Goal: Transaction & Acquisition: Purchase product/service

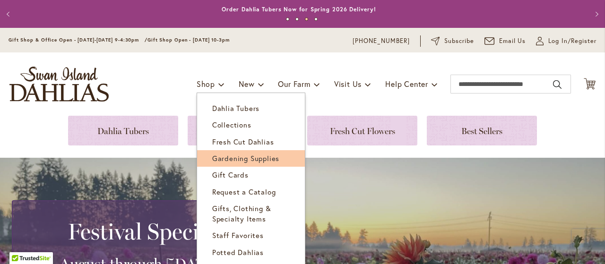
click at [249, 160] on span "Gardening Supplies" at bounding box center [245, 157] width 67 height 9
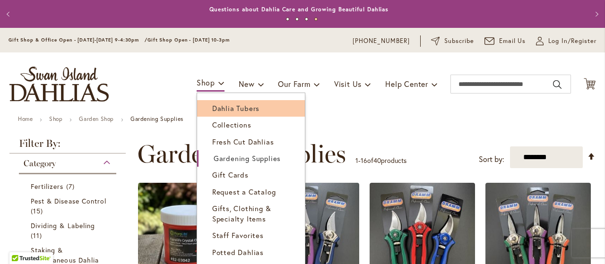
click at [220, 108] on span "Dahlia Tubers" at bounding box center [235, 107] width 47 height 9
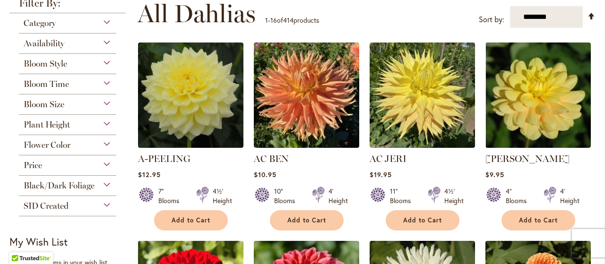
scroll to position [207, 0]
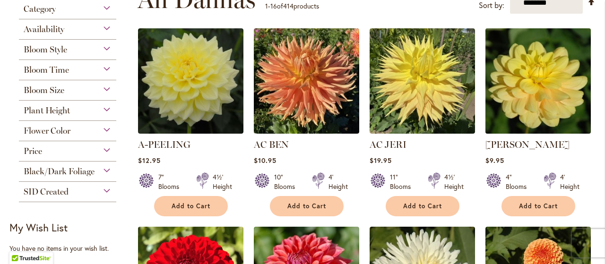
click at [553, 85] on img at bounding box center [537, 81] width 111 height 111
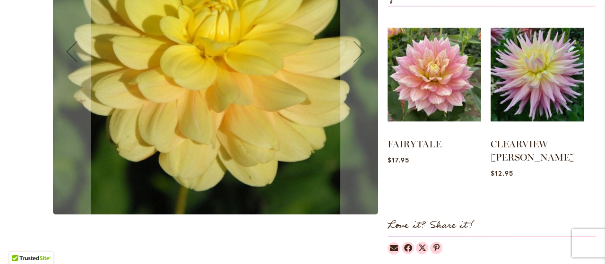
scroll to position [440, 0]
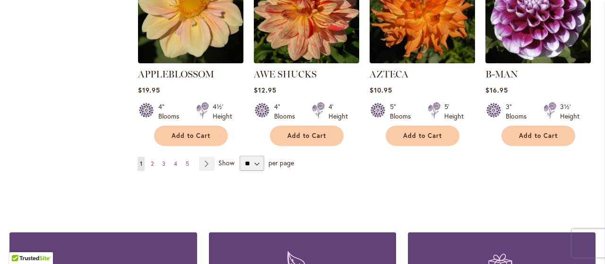
scroll to position [889, 0]
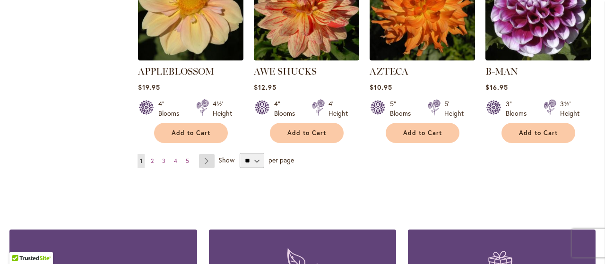
click at [206, 154] on link "Page Next" at bounding box center [207, 161] width 16 height 14
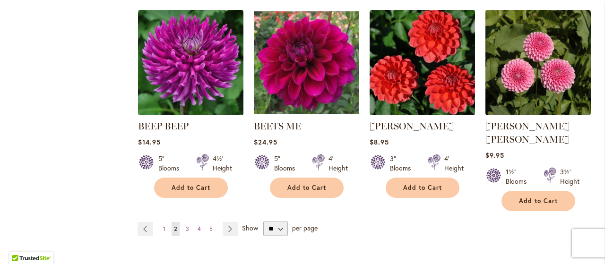
scroll to position [826, 0]
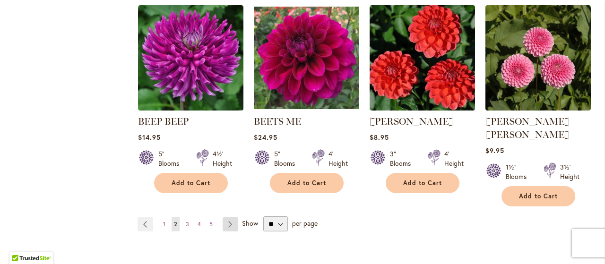
click at [228, 217] on link "Page Next" at bounding box center [230, 224] width 16 height 14
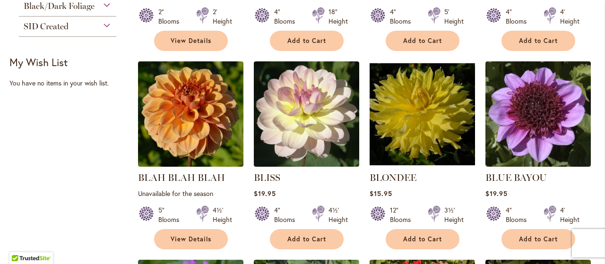
scroll to position [375, 0]
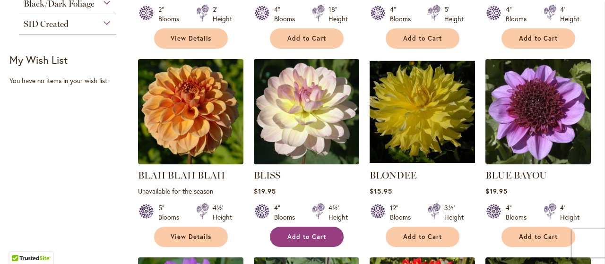
click at [308, 236] on span "Add to Cart" at bounding box center [306, 237] width 39 height 8
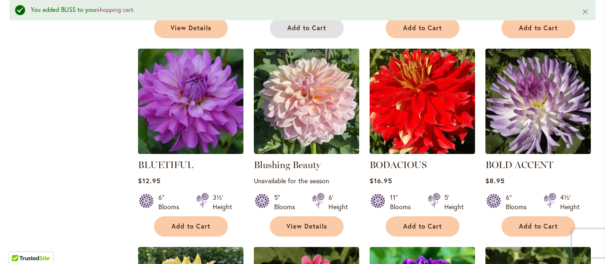
scroll to position [618, 0]
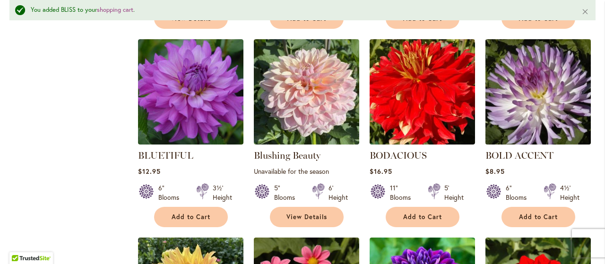
click at [541, 90] on img at bounding box center [537, 91] width 111 height 111
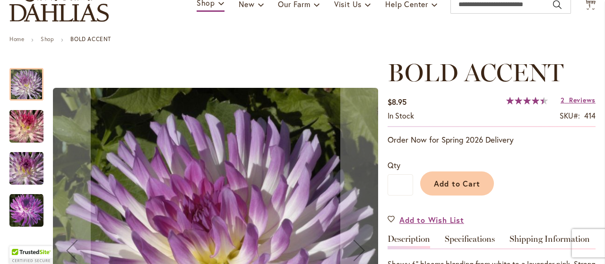
scroll to position [141, 0]
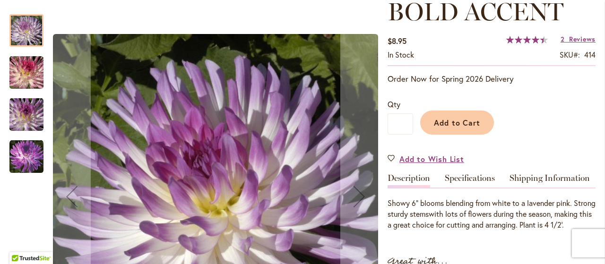
click at [23, 70] on img "BOLD ACCENT" at bounding box center [26, 72] width 68 height 45
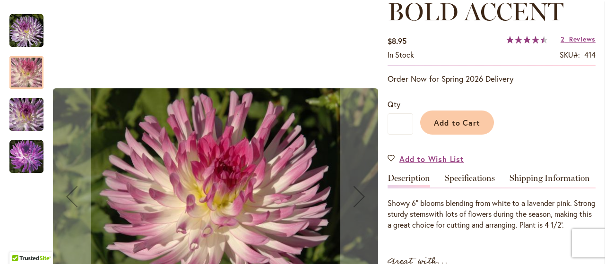
click at [26, 112] on img "BOLD ACCENT" at bounding box center [26, 114] width 68 height 45
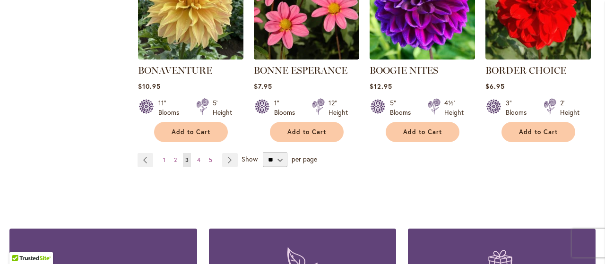
scroll to position [879, 0]
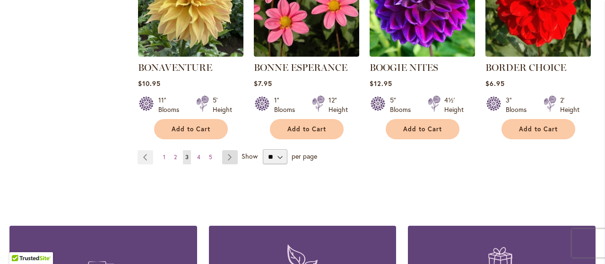
click at [228, 155] on link "Page Next" at bounding box center [230, 157] width 16 height 14
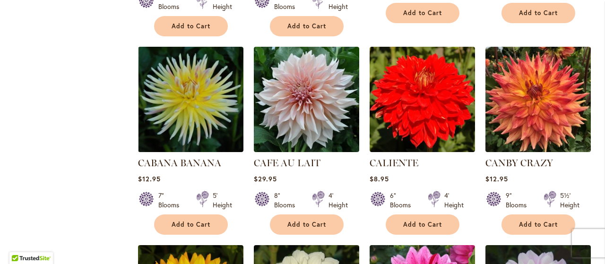
scroll to position [611, 0]
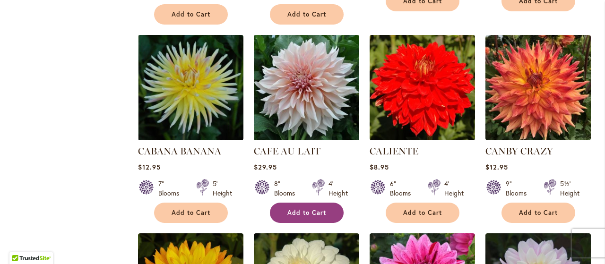
click at [324, 210] on span "Add to Cart" at bounding box center [306, 213] width 39 height 8
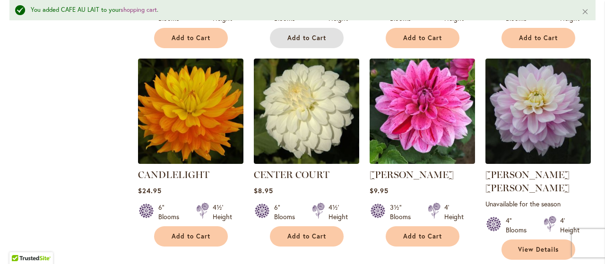
scroll to position [813, 0]
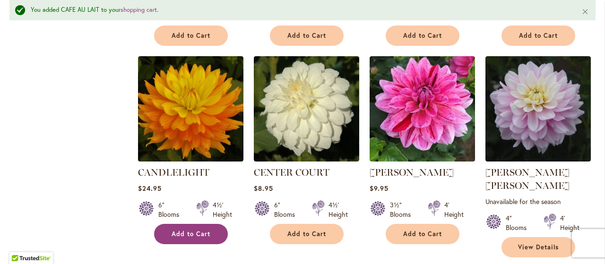
click at [196, 236] on button "Add to Cart" at bounding box center [191, 234] width 74 height 20
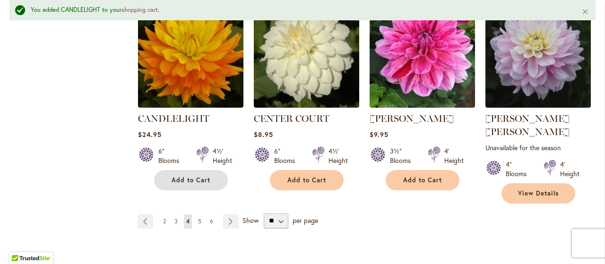
scroll to position [869, 0]
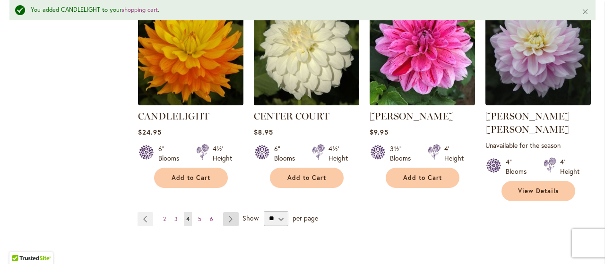
click at [231, 212] on link "Page Next" at bounding box center [231, 219] width 16 height 14
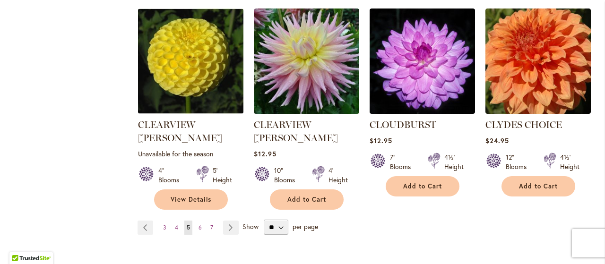
scroll to position [852, 0]
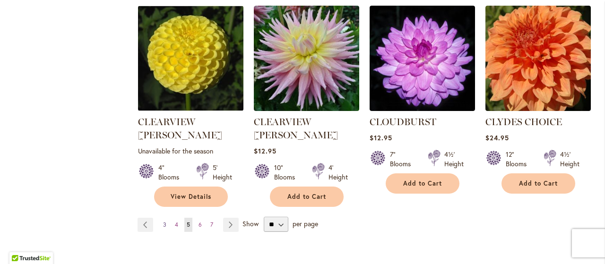
click at [163, 221] on span "3" at bounding box center [164, 224] width 3 height 7
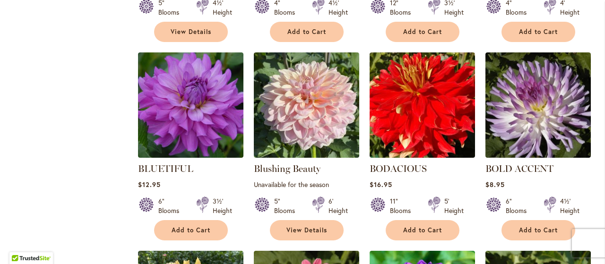
scroll to position [591, 0]
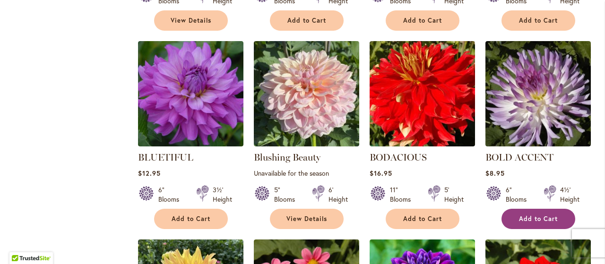
click at [521, 217] on span "Add to Cart" at bounding box center [538, 219] width 39 height 8
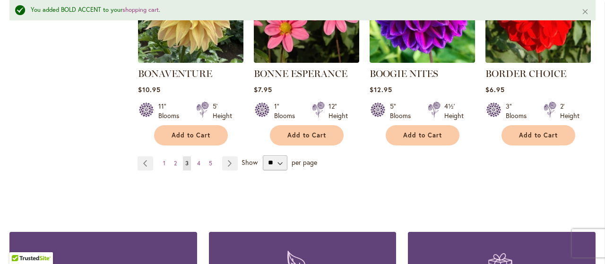
scroll to position [901, 0]
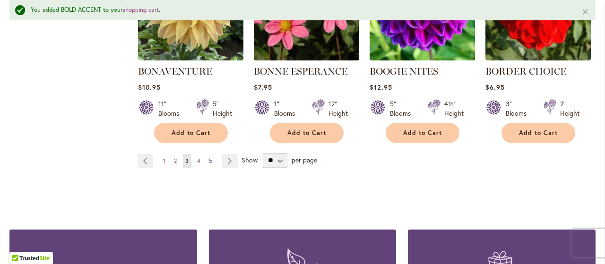
click at [209, 157] on span "5" at bounding box center [210, 160] width 3 height 7
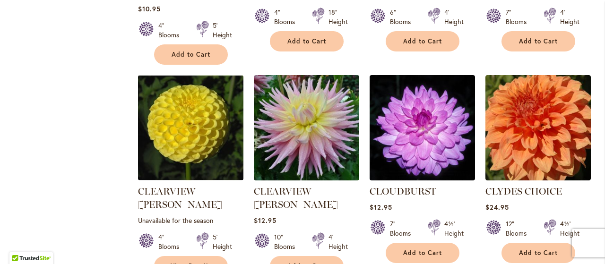
scroll to position [787, 0]
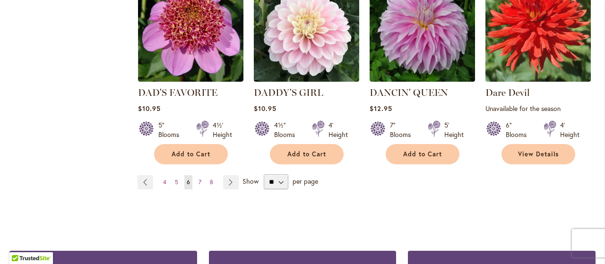
scroll to position [879, 0]
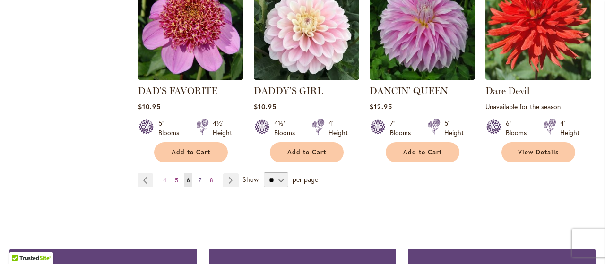
click at [198, 177] on span "7" at bounding box center [199, 180] width 3 height 7
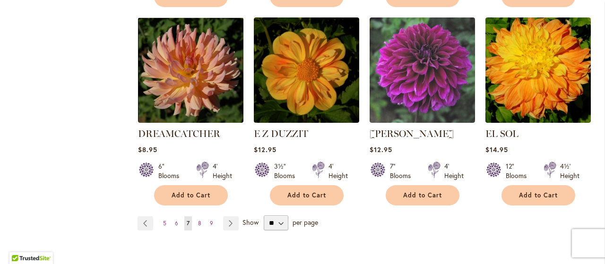
scroll to position [842, 0]
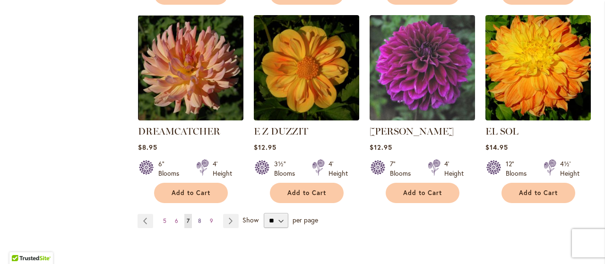
click at [200, 214] on link "Page 8" at bounding box center [200, 221] width 8 height 14
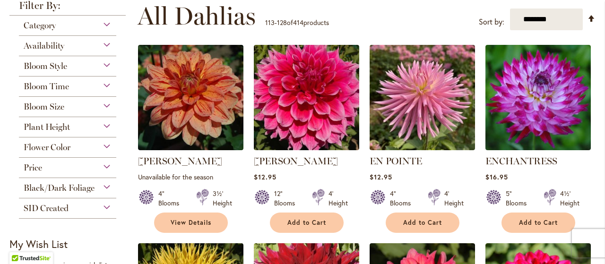
scroll to position [196, 0]
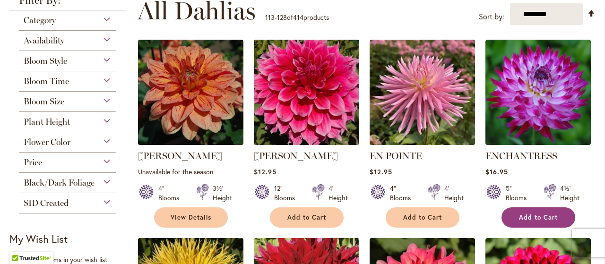
click at [540, 216] on span "Add to Cart" at bounding box center [538, 217] width 39 height 8
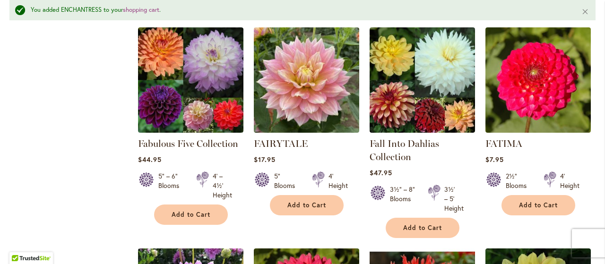
scroll to position [633, 0]
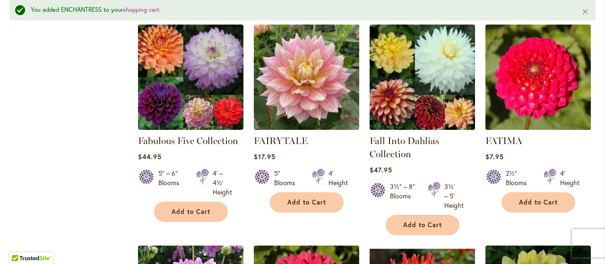
click at [533, 86] on img at bounding box center [537, 77] width 111 height 111
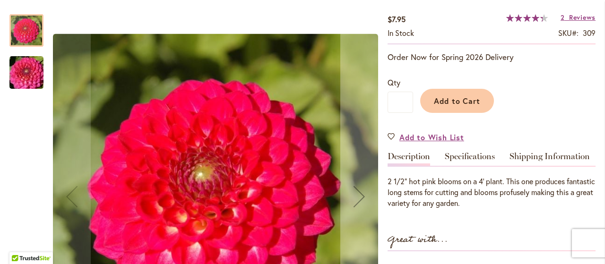
scroll to position [166, 0]
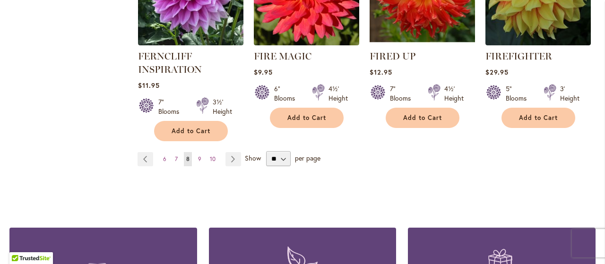
scroll to position [916, 0]
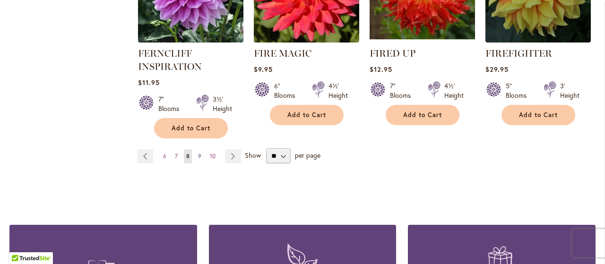
click at [198, 153] on span "9" at bounding box center [199, 156] width 3 height 7
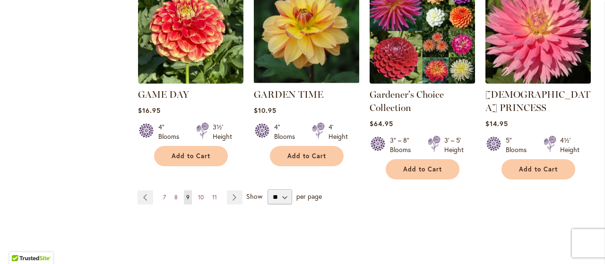
scroll to position [895, 0]
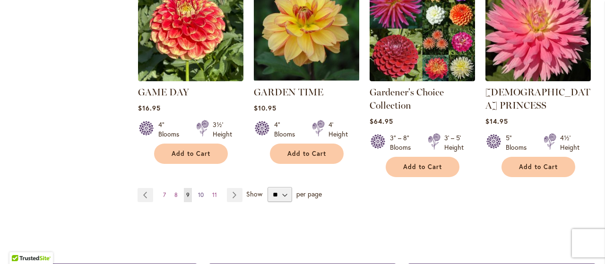
click at [198, 191] on span "10" at bounding box center [201, 194] width 6 height 7
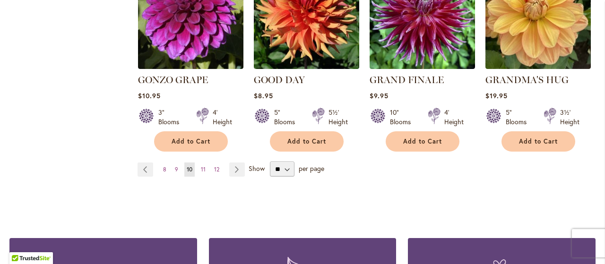
scroll to position [899, 0]
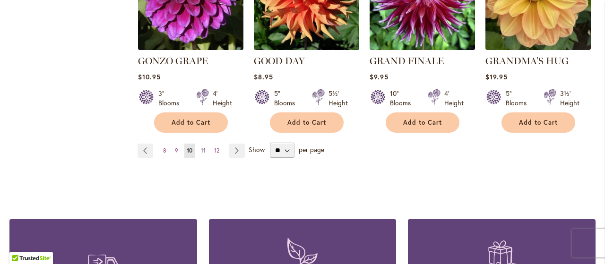
click at [201, 147] on span "11" at bounding box center [203, 150] width 5 height 7
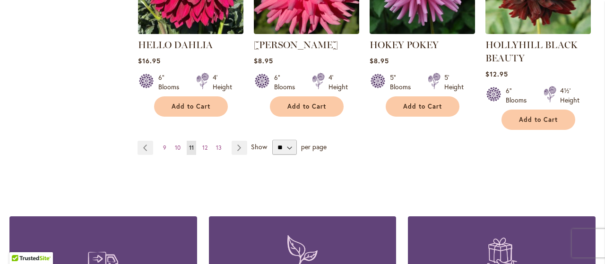
scroll to position [943, 0]
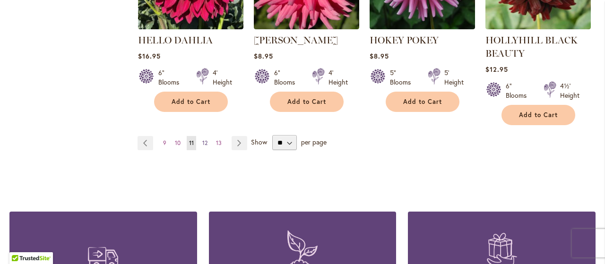
click at [203, 140] on span "12" at bounding box center [204, 142] width 5 height 7
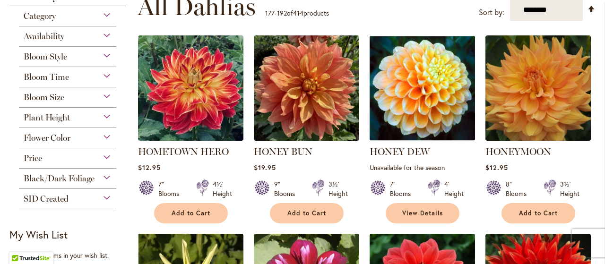
scroll to position [214, 0]
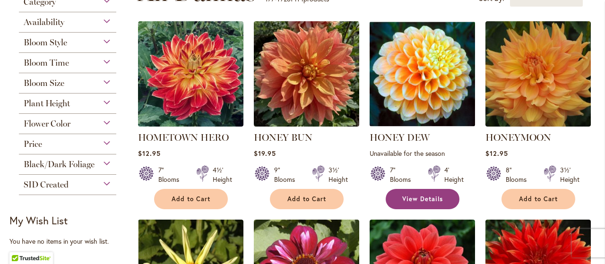
click at [423, 197] on span "View Details" at bounding box center [422, 199] width 41 height 8
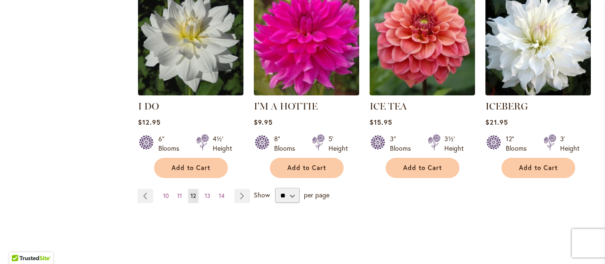
scroll to position [856, 0]
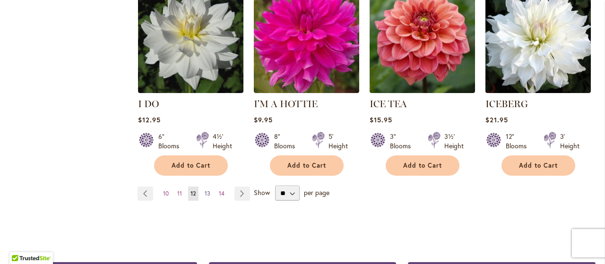
click at [205, 190] on span "13" at bounding box center [208, 193] width 6 height 7
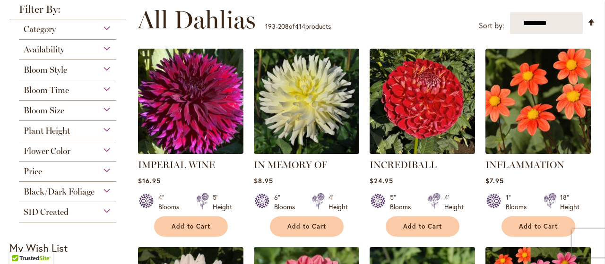
scroll to position [199, 0]
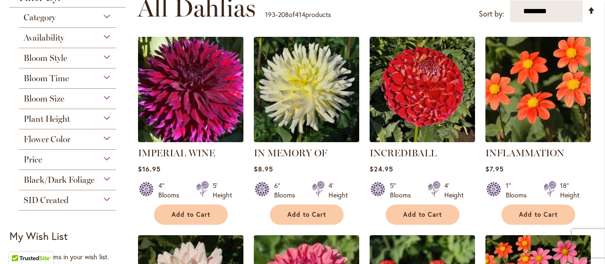
click at [204, 93] on img at bounding box center [190, 89] width 111 height 111
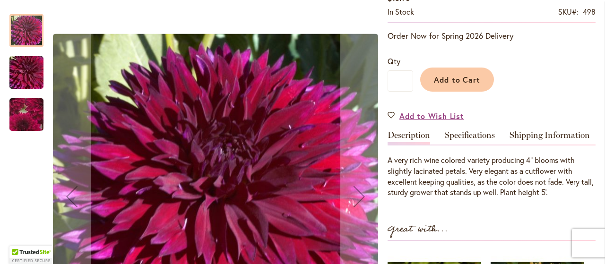
scroll to position [181, 0]
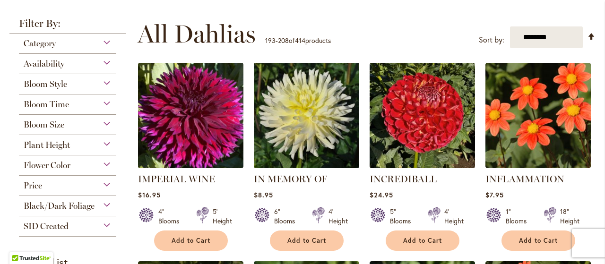
scroll to position [176, 0]
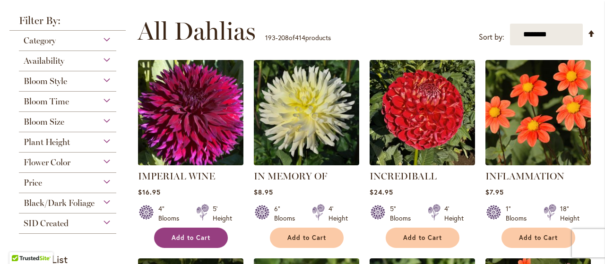
click at [198, 238] on span "Add to Cart" at bounding box center [190, 238] width 39 height 8
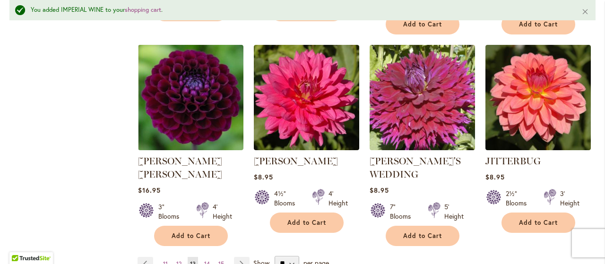
scroll to position [836, 0]
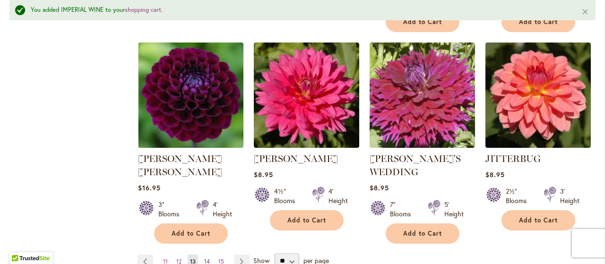
click at [206, 258] on span "14" at bounding box center [207, 261] width 6 height 7
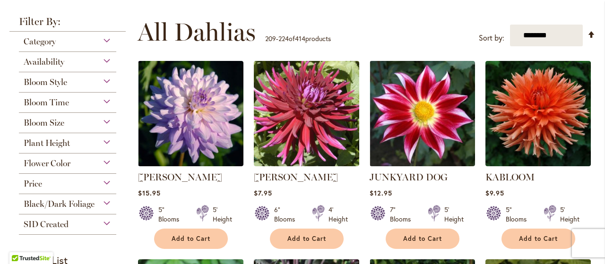
scroll to position [182, 0]
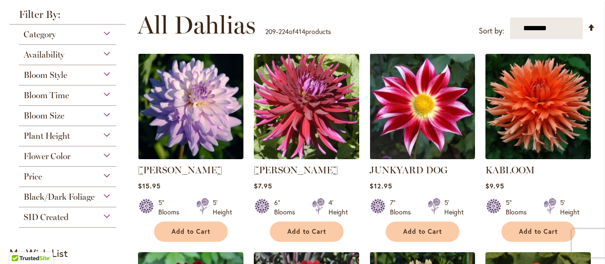
click at [536, 106] on img at bounding box center [537, 106] width 111 height 111
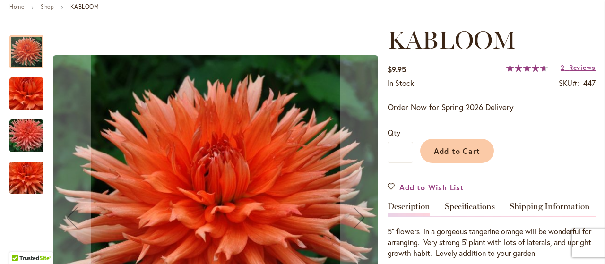
scroll to position [123, 0]
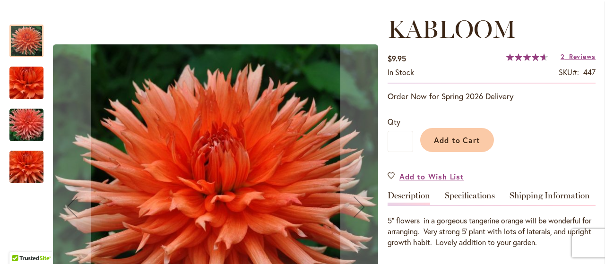
click at [25, 122] on img "KABLOOM" at bounding box center [26, 124] width 68 height 45
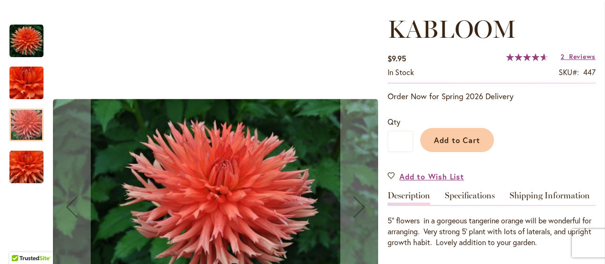
click at [17, 166] on img "KABLOOM" at bounding box center [26, 167] width 68 height 60
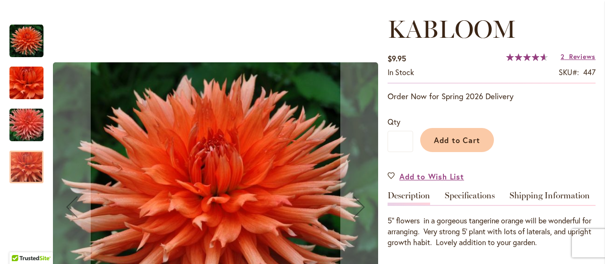
click at [23, 128] on img "KABLOOM" at bounding box center [26, 124] width 68 height 45
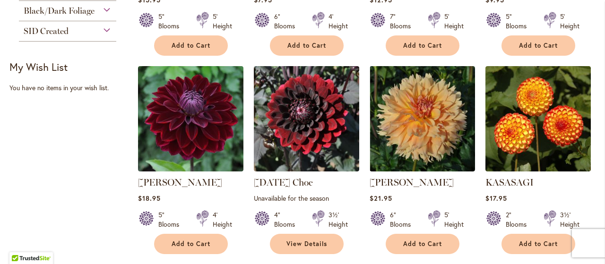
scroll to position [373, 0]
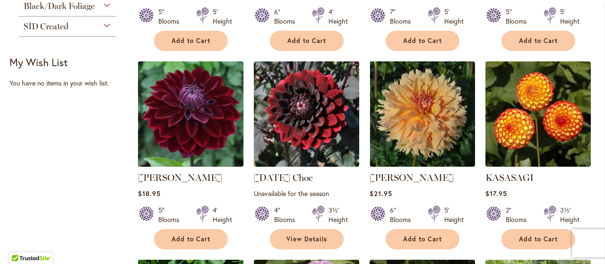
click at [187, 125] on img at bounding box center [190, 114] width 111 height 111
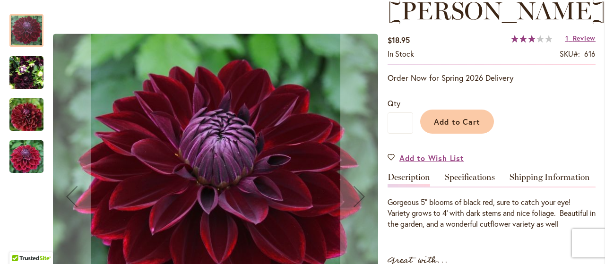
scroll to position [144, 0]
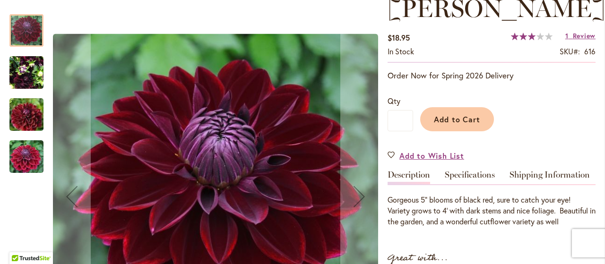
click at [15, 75] on img "Kaisha Lea" at bounding box center [26, 72] width 34 height 45
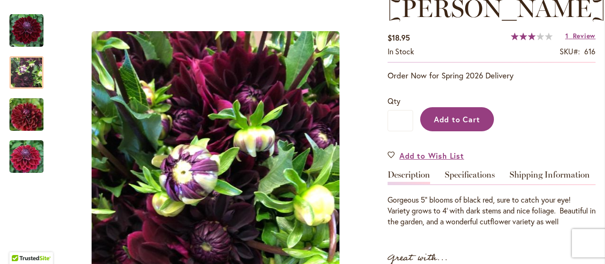
click at [464, 121] on span "Add to Cart" at bounding box center [457, 119] width 47 height 10
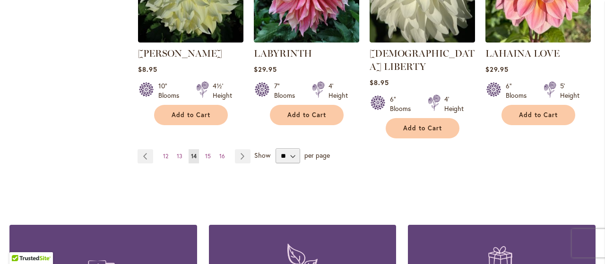
scroll to position [903, 0]
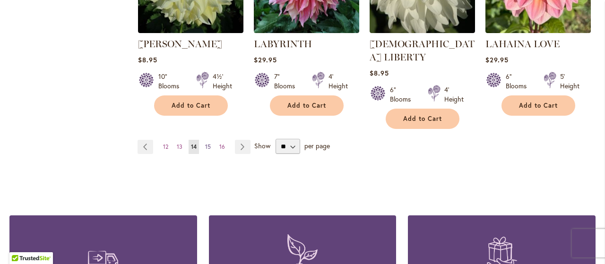
click at [207, 143] on span "15" at bounding box center [208, 146] width 6 height 7
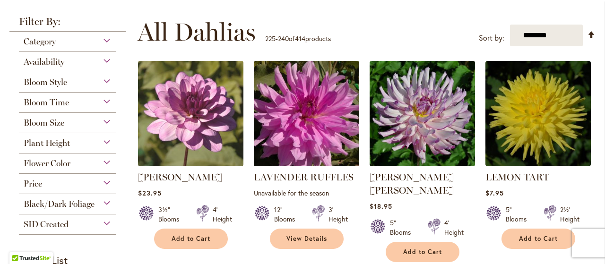
scroll to position [184, 0]
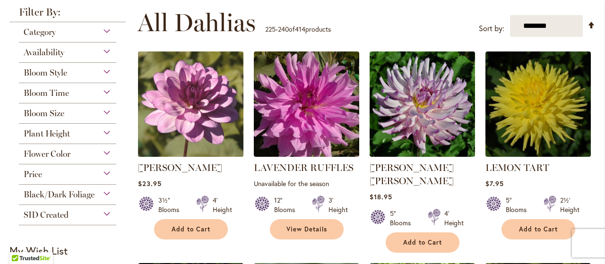
click at [186, 96] on img at bounding box center [190, 104] width 111 height 111
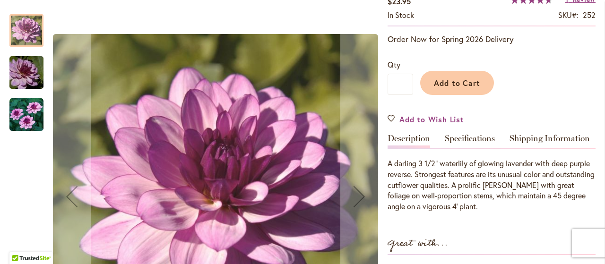
scroll to position [183, 0]
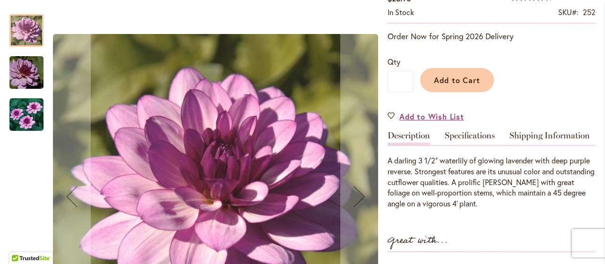
click at [19, 71] on img "LAUREN MICHELE" at bounding box center [26, 72] width 68 height 45
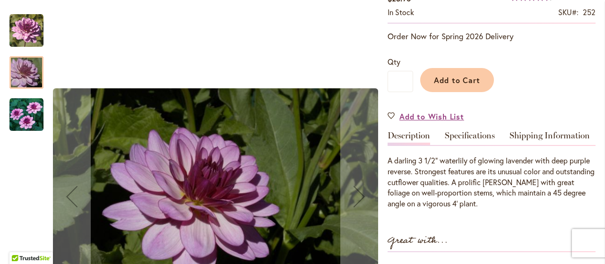
click at [23, 117] on img "LAUREN MICHELE" at bounding box center [26, 115] width 34 height 34
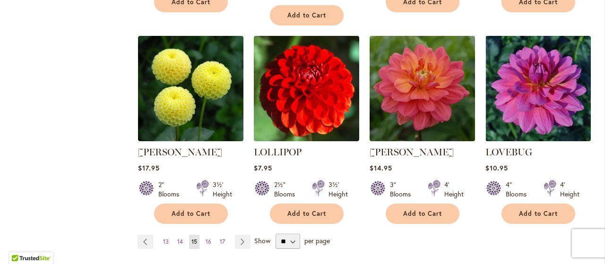
scroll to position [828, 0]
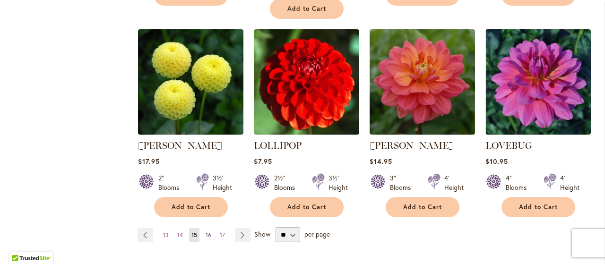
click at [206, 231] on span "16" at bounding box center [208, 234] width 6 height 7
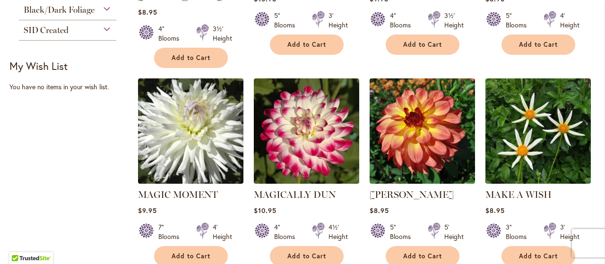
scroll to position [392, 0]
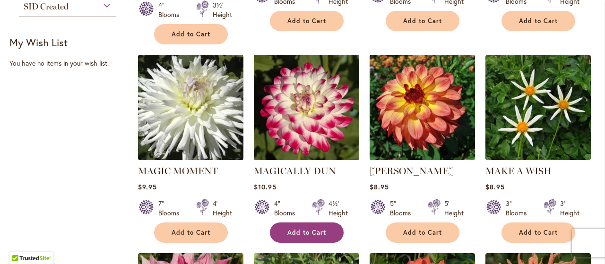
click at [319, 229] on span "Add to Cart" at bounding box center [306, 233] width 39 height 8
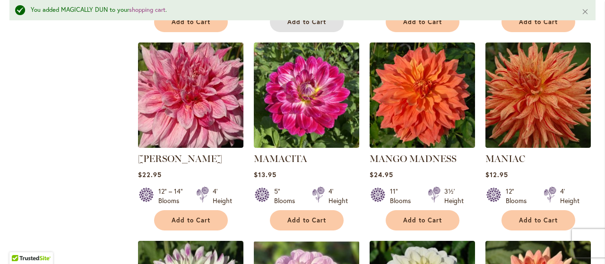
scroll to position [631, 0]
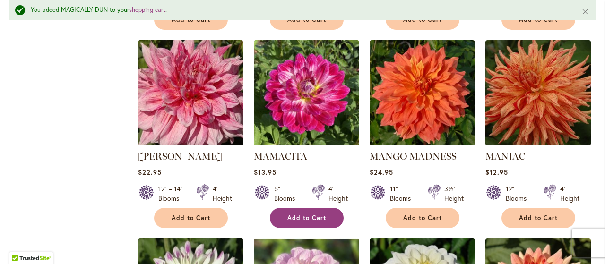
click at [312, 214] on span "Add to Cart" at bounding box center [306, 218] width 39 height 8
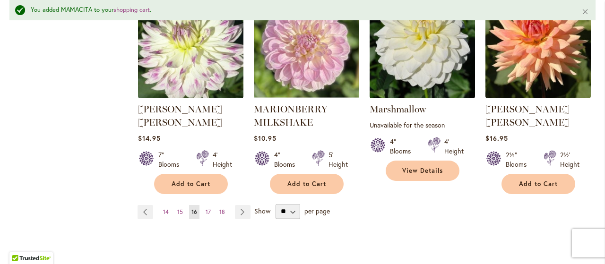
scroll to position [888, 0]
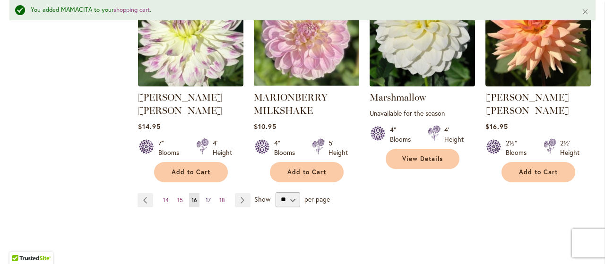
click at [205, 196] on span "17" at bounding box center [207, 199] width 5 height 7
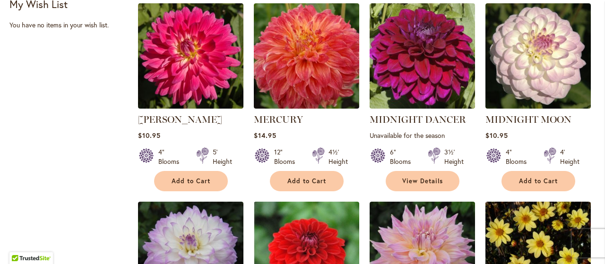
scroll to position [433, 0]
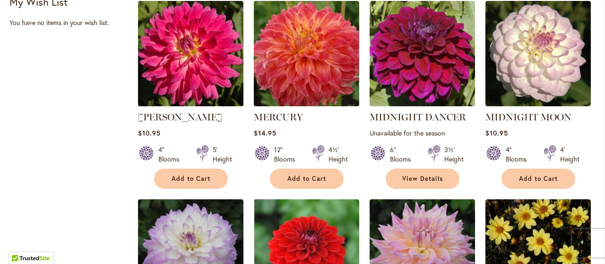
click at [204, 58] on img at bounding box center [190, 54] width 111 height 111
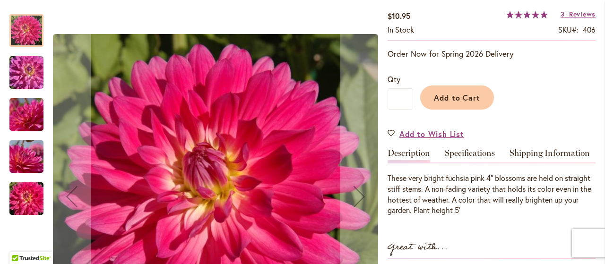
scroll to position [166, 0]
click at [25, 113] on img "MELISSA M" at bounding box center [26, 114] width 68 height 45
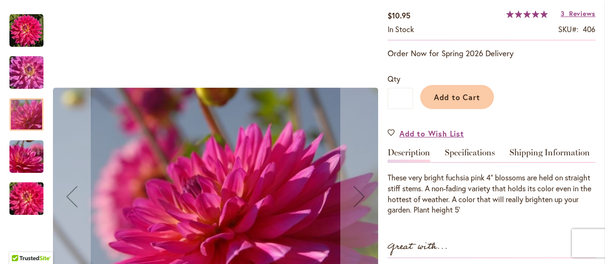
click at [26, 161] on img "MELISSA M" at bounding box center [26, 156] width 68 height 45
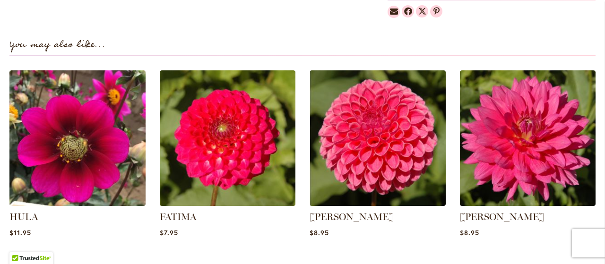
scroll to position [644, 0]
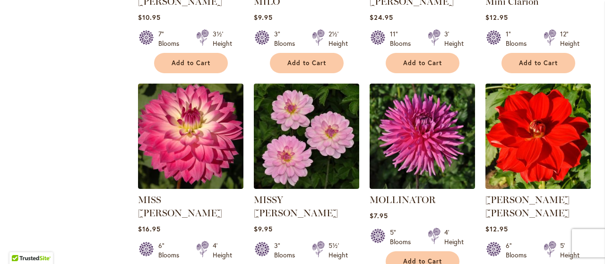
scroll to position [775, 0]
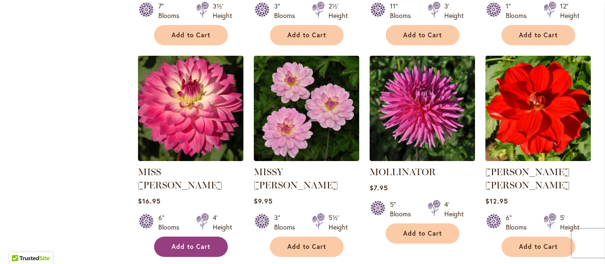
click at [191, 243] on span "Add to Cart" at bounding box center [190, 247] width 39 height 8
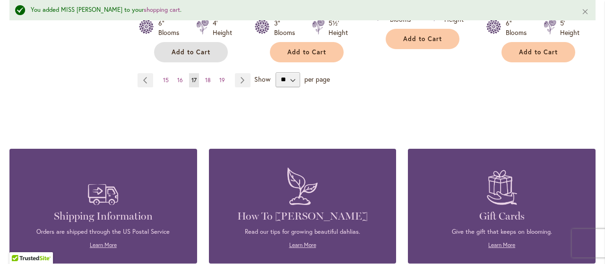
scroll to position [998, 0]
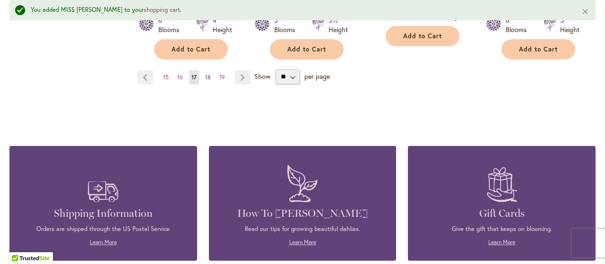
click at [205, 74] on span "18" at bounding box center [208, 77] width 6 height 7
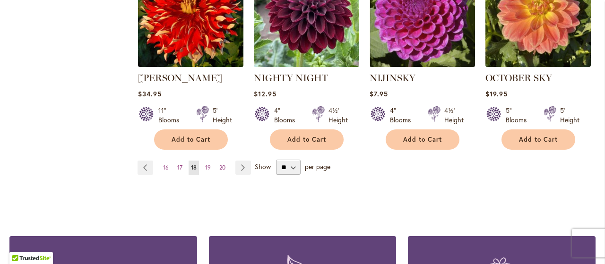
scroll to position [884, 0]
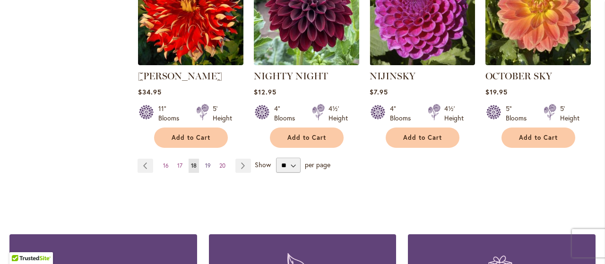
click at [206, 162] on span "19" at bounding box center [208, 165] width 6 height 7
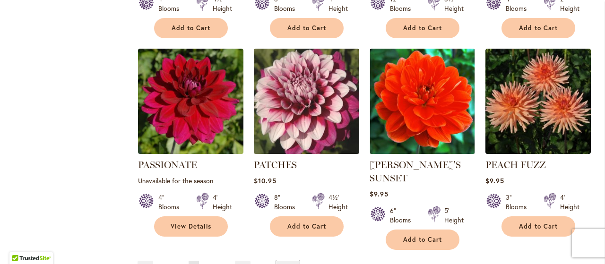
scroll to position [797, 0]
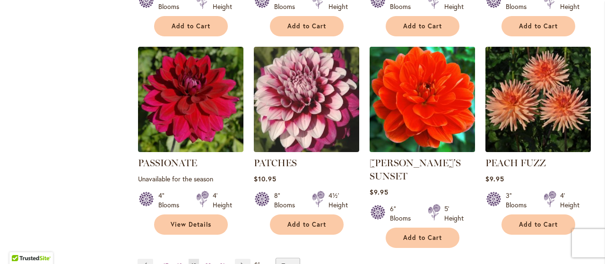
click at [416, 86] on img at bounding box center [422, 99] width 111 height 111
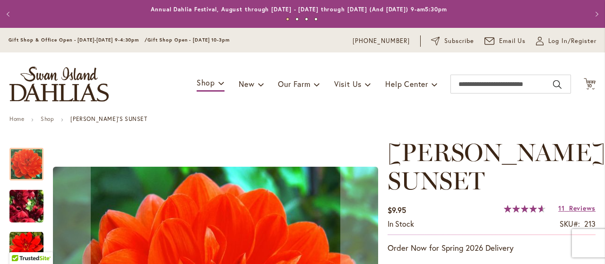
scroll to position [121, 0]
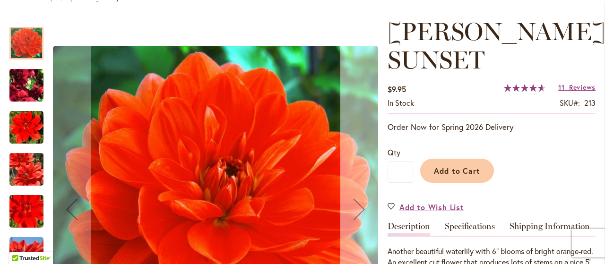
click at [356, 204] on div "Next" at bounding box center [359, 209] width 38 height 38
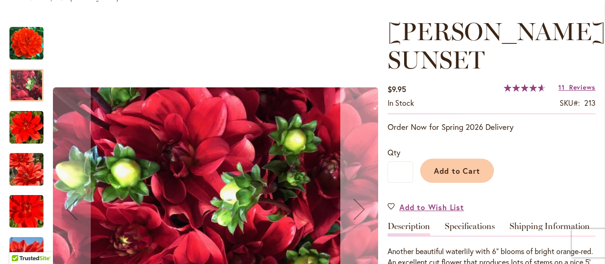
click at [356, 204] on div "Next" at bounding box center [359, 209] width 38 height 38
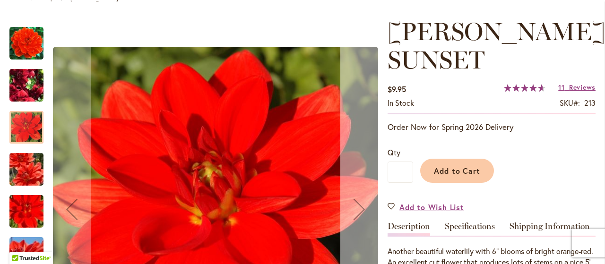
click at [356, 204] on div "Next" at bounding box center [359, 209] width 38 height 38
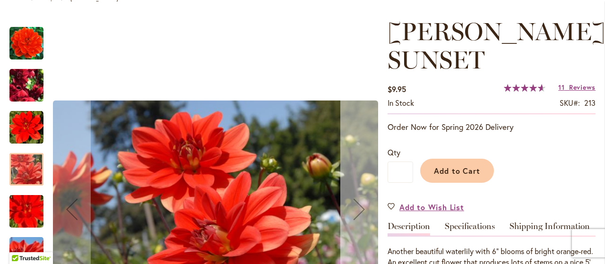
click at [356, 204] on div "Next" at bounding box center [359, 209] width 38 height 38
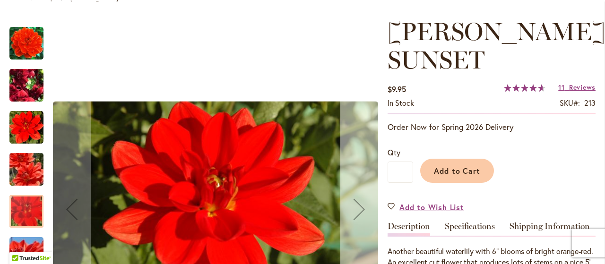
click at [356, 204] on div "Next" at bounding box center [359, 209] width 38 height 38
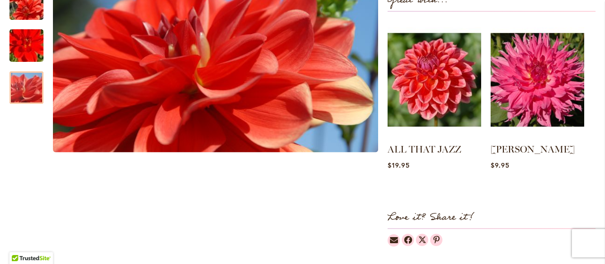
scroll to position [436, 0]
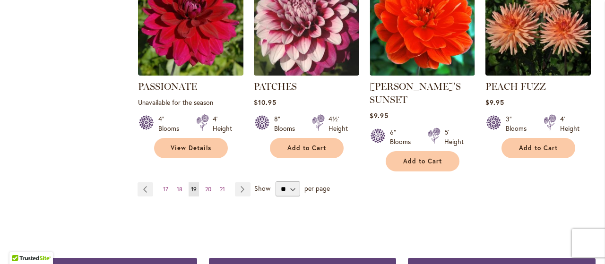
scroll to position [878, 0]
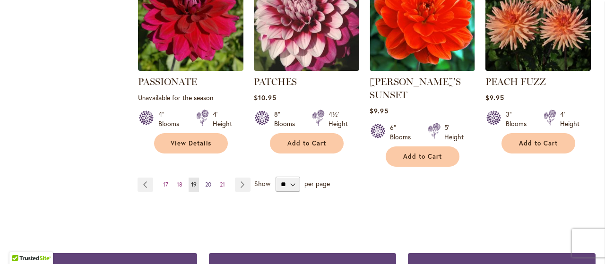
click at [207, 181] on span "20" at bounding box center [208, 184] width 6 height 7
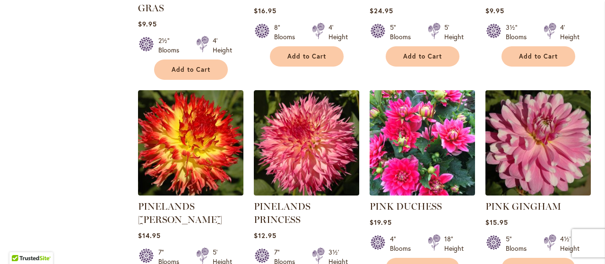
scroll to position [571, 0]
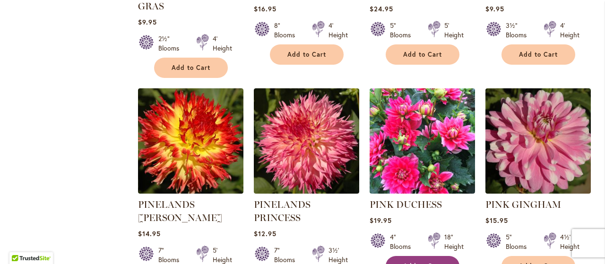
click at [422, 262] on span "Add to Cart" at bounding box center [422, 266] width 39 height 8
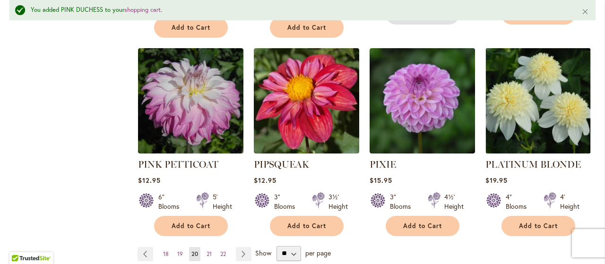
scroll to position [852, 0]
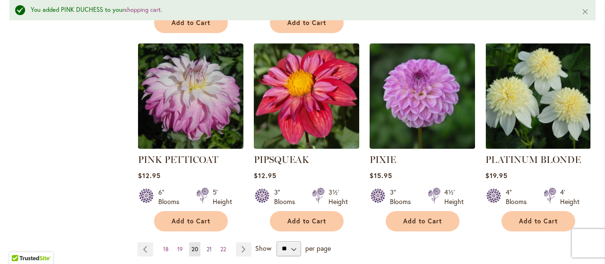
click at [207, 246] on span "21" at bounding box center [208, 249] width 5 height 7
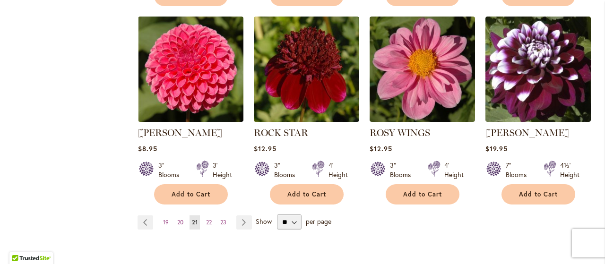
scroll to position [916, 0]
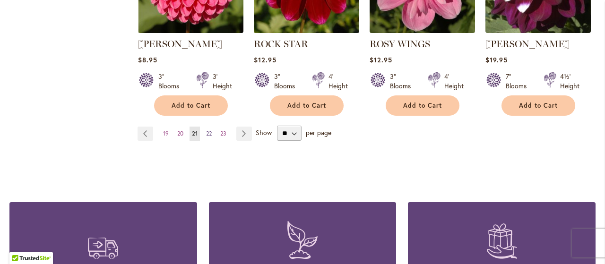
click at [208, 130] on span "22" at bounding box center [209, 133] width 6 height 7
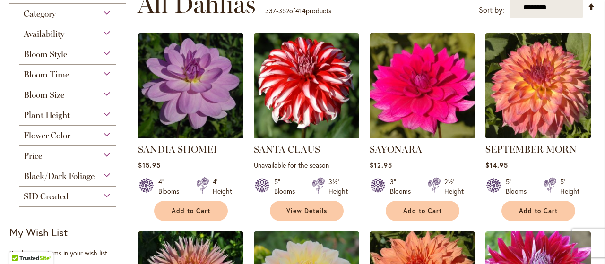
scroll to position [205, 0]
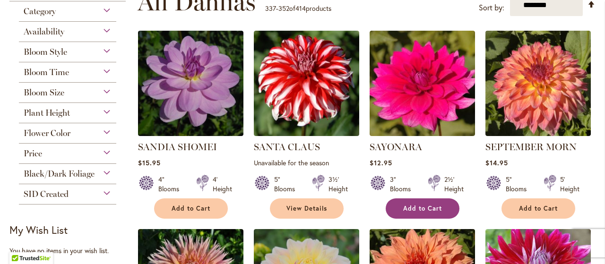
click at [409, 207] on span "Add to Cart" at bounding box center [422, 209] width 39 height 8
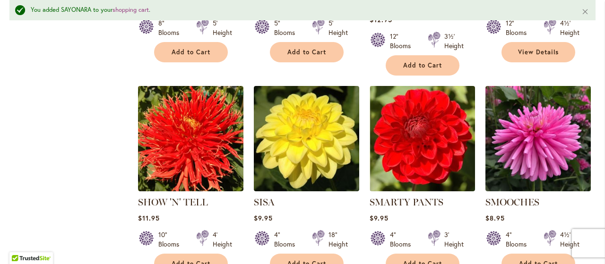
scroll to position [594, 0]
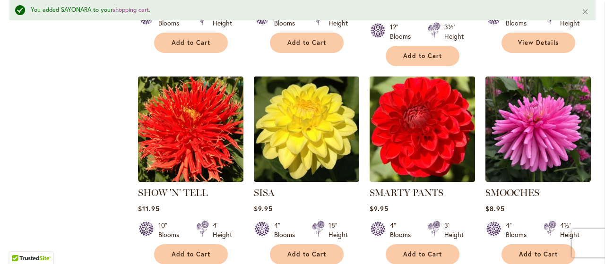
click at [427, 111] on img at bounding box center [422, 129] width 111 height 111
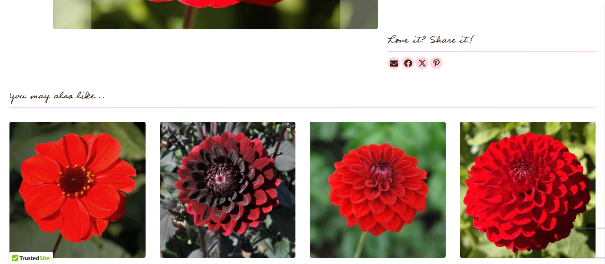
scroll to position [651, 0]
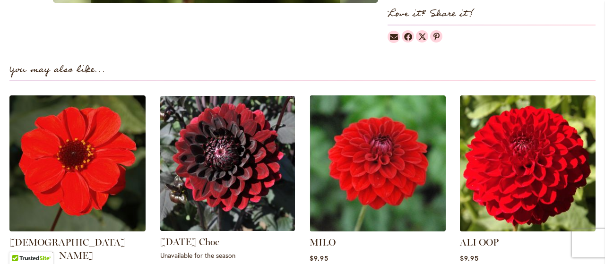
click at [241, 156] on img at bounding box center [227, 164] width 142 height 142
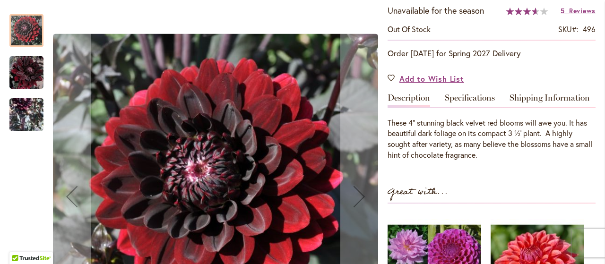
scroll to position [182, 0]
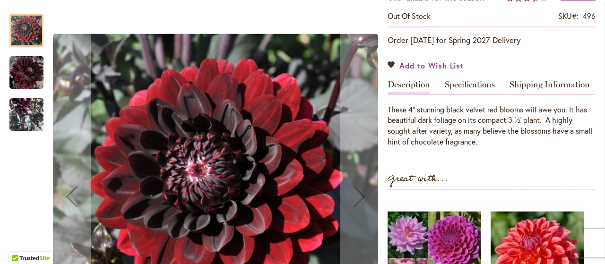
click at [435, 63] on span "Add to Wish List" at bounding box center [431, 65] width 65 height 11
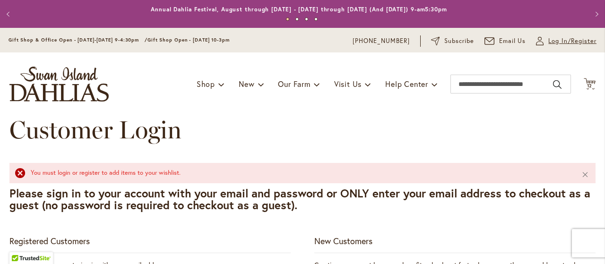
click at [573, 41] on span "Log In/Register" at bounding box center [572, 40] width 48 height 9
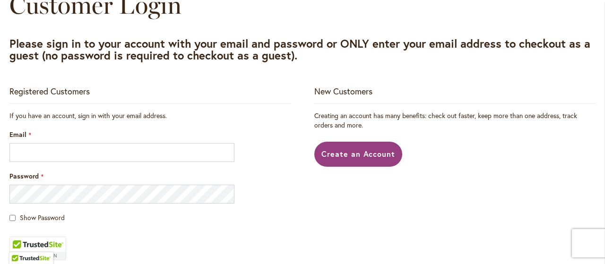
scroll to position [132, 0]
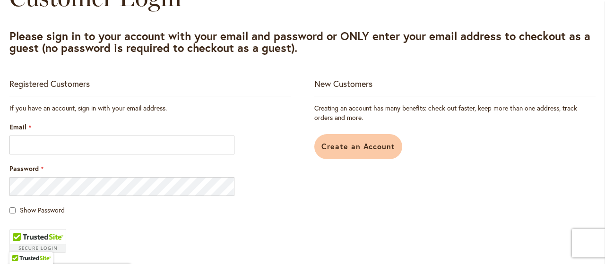
click at [367, 147] on span "Create an Account" at bounding box center [358, 146] width 74 height 10
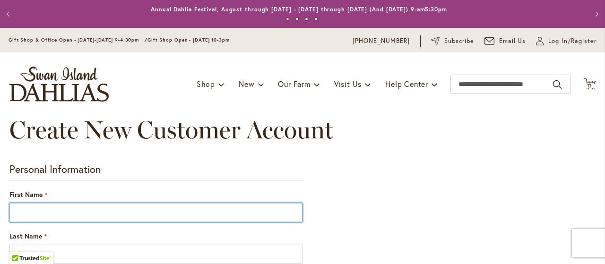
click at [49, 209] on input "First Name" at bounding box center [155, 212] width 293 height 19
click at [39, 213] on input "First Name" at bounding box center [155, 212] width 293 height 19
type input "*****"
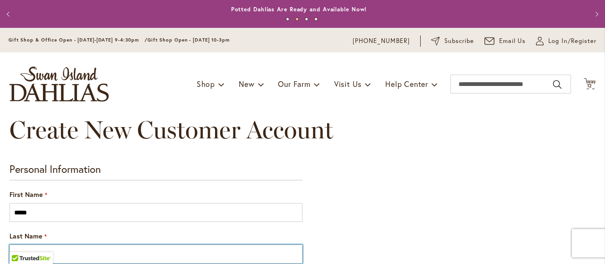
type input "****"
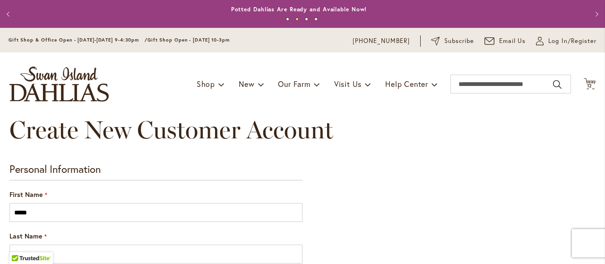
type input "**********"
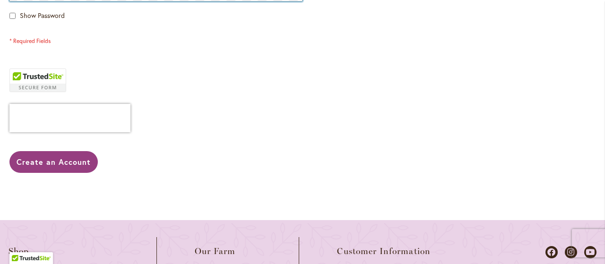
scroll to position [484, 0]
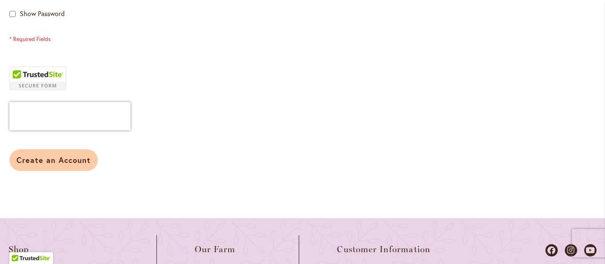
click at [82, 160] on span "Create an Account" at bounding box center [54, 160] width 74 height 10
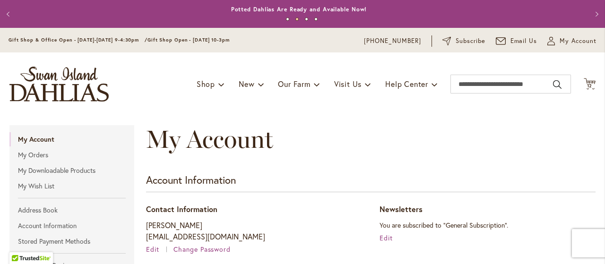
click at [557, 139] on div "My Account" at bounding box center [370, 148] width 449 height 47
click at [587, 84] on span "12" at bounding box center [590, 86] width 6 height 6
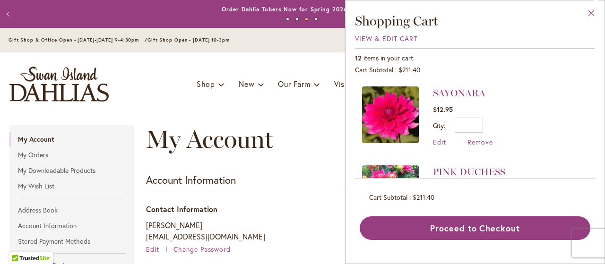
click at [590, 10] on button "Close" at bounding box center [591, 15] width 26 height 30
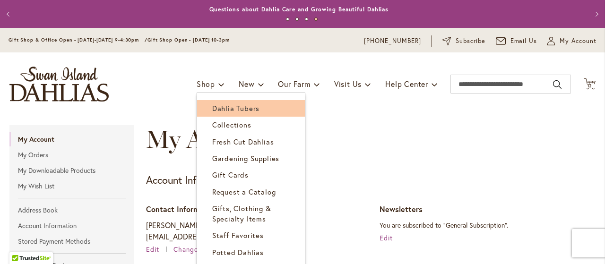
click at [214, 107] on span "Dahlia Tubers" at bounding box center [235, 107] width 47 height 9
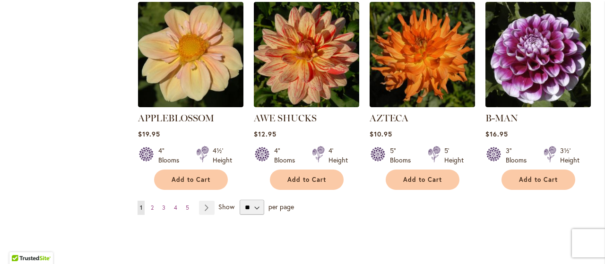
scroll to position [875, 0]
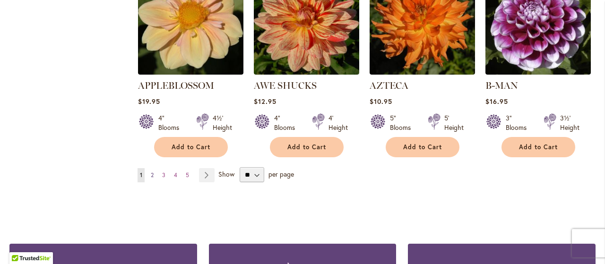
click at [152, 171] on span "2" at bounding box center [152, 174] width 3 height 7
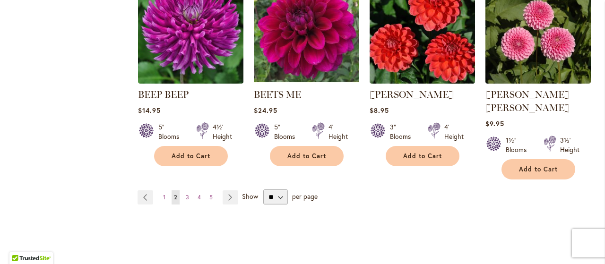
scroll to position [855, 0]
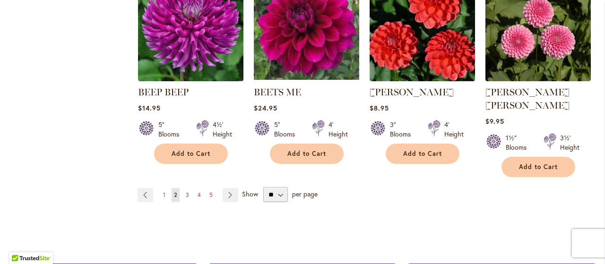
click at [186, 191] on span "3" at bounding box center [187, 194] width 3 height 7
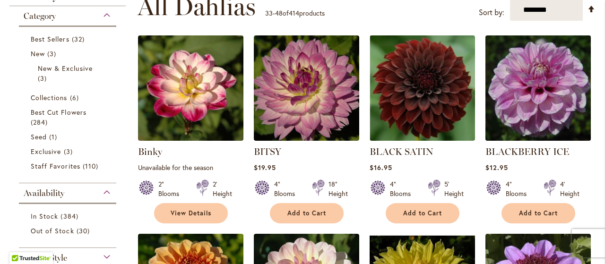
scroll to position [200, 0]
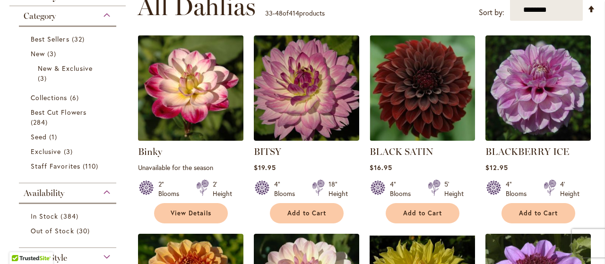
click at [207, 110] on img at bounding box center [190, 88] width 111 height 111
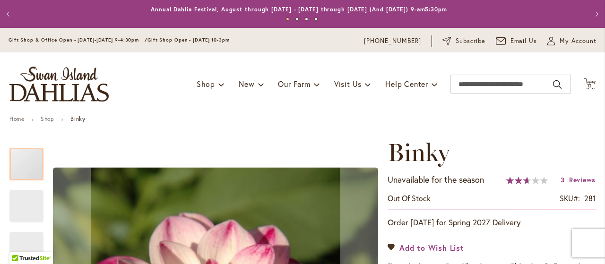
click at [433, 247] on span "Add to Wish List" at bounding box center [431, 247] width 65 height 11
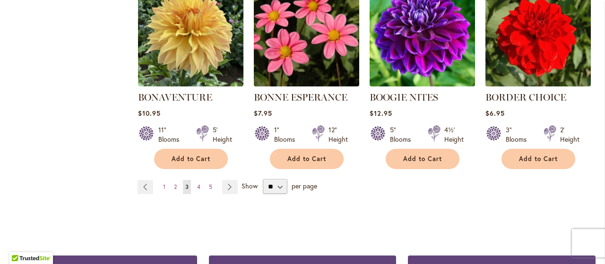
scroll to position [852, 0]
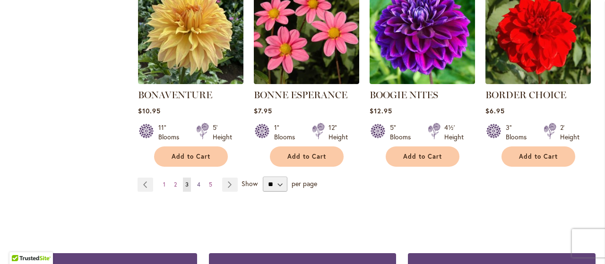
click at [197, 181] on span "4" at bounding box center [198, 184] width 3 height 7
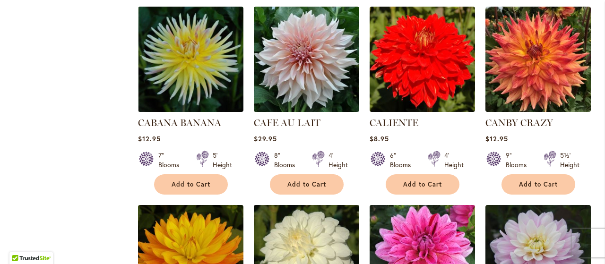
scroll to position [630, 0]
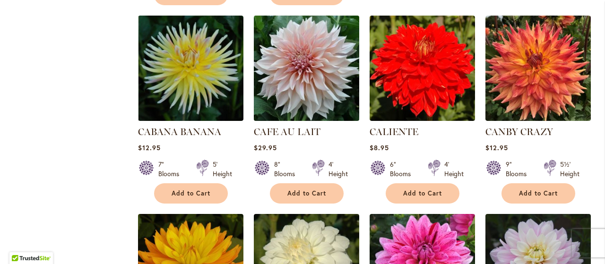
click at [315, 63] on img at bounding box center [306, 68] width 111 height 111
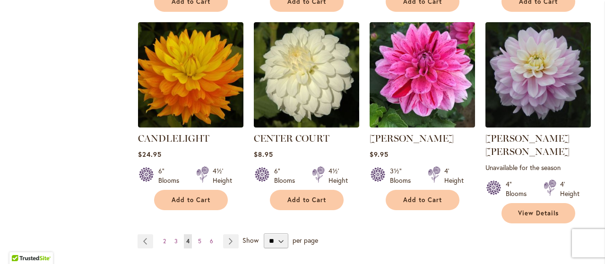
scroll to position [824, 0]
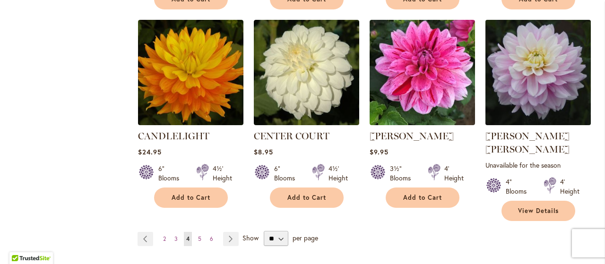
click at [531, 73] on img at bounding box center [537, 72] width 111 height 111
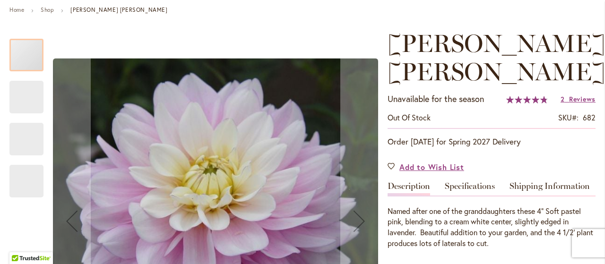
scroll to position [195, 0]
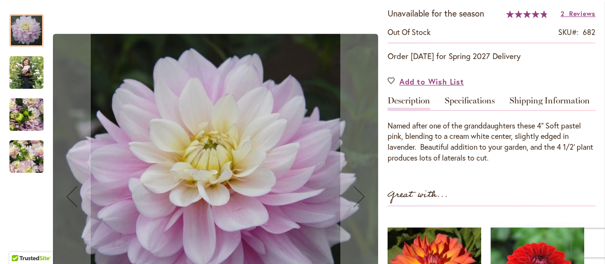
click at [26, 68] on img "Charlotte Mae" at bounding box center [26, 72] width 34 height 43
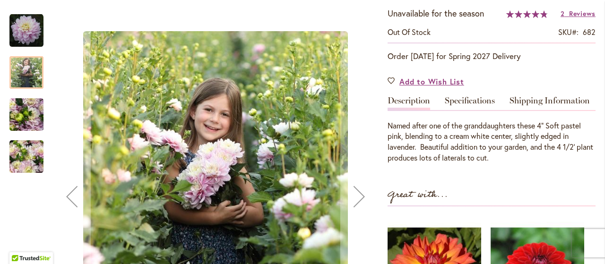
click at [30, 116] on img "Charlotte Mae" at bounding box center [26, 115] width 34 height 46
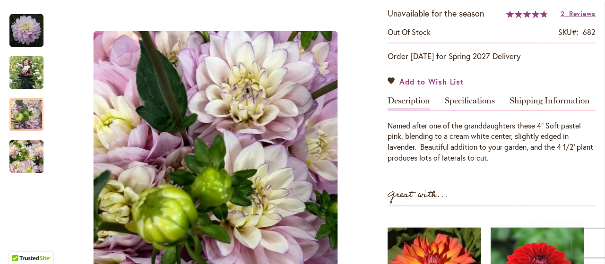
click at [418, 76] on span "Add to Wish List" at bounding box center [431, 81] width 65 height 11
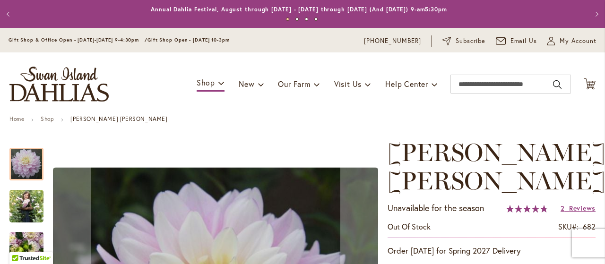
type input "*****"
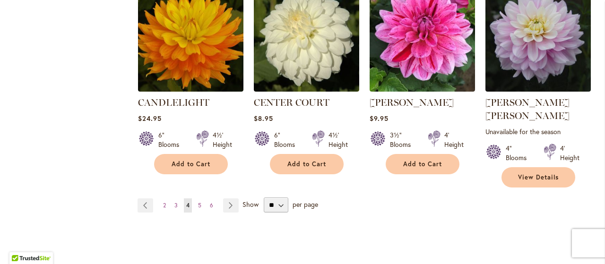
scroll to position [871, 0]
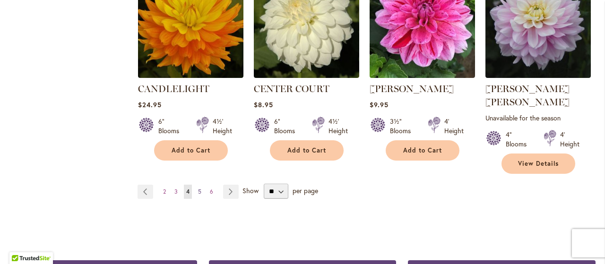
click at [198, 188] on span "5" at bounding box center [199, 191] width 3 height 7
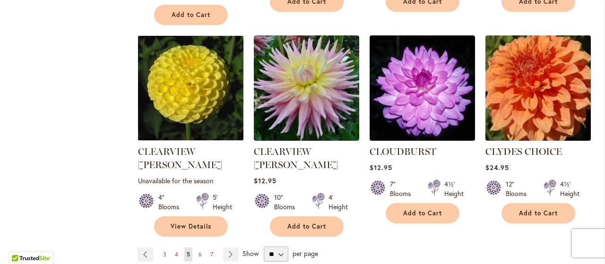
scroll to position [829, 0]
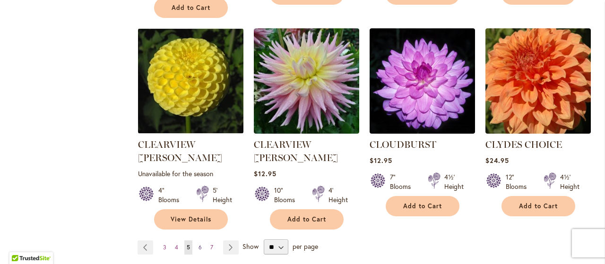
click at [198, 244] on span "6" at bounding box center [199, 247] width 3 height 7
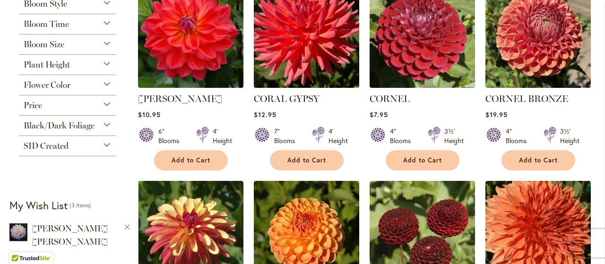
scroll to position [256, 0]
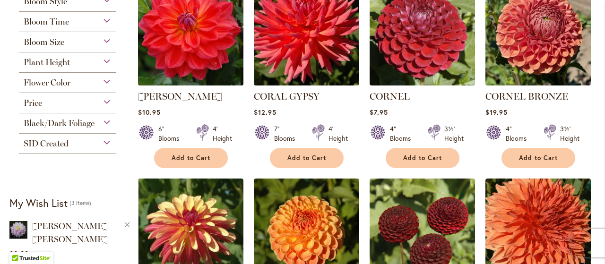
click at [197, 39] on img at bounding box center [190, 33] width 111 height 111
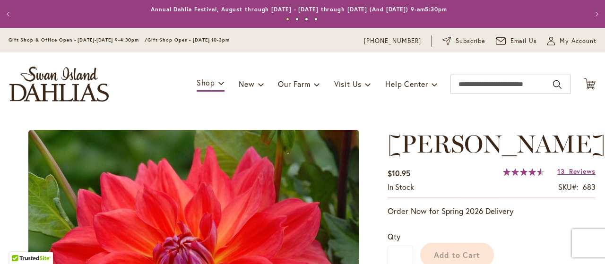
type input "*****"
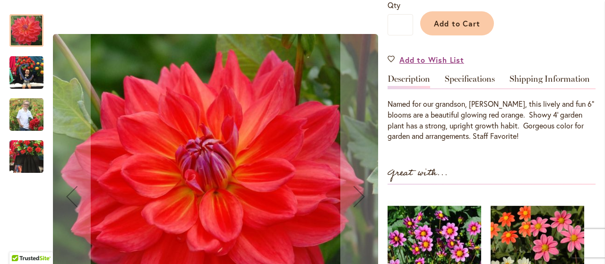
scroll to position [254, 0]
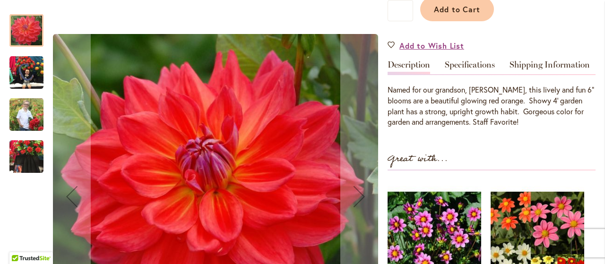
click at [23, 70] on img "COOPER BLAINE" at bounding box center [26, 73] width 34 height 34
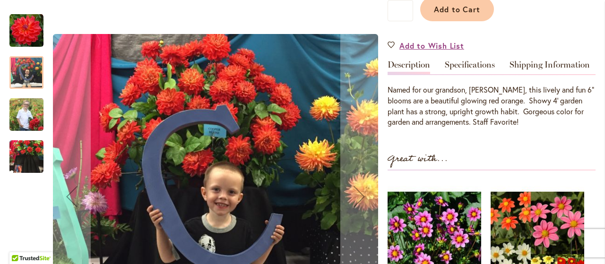
click at [31, 115] on img "COOPER BLAINE" at bounding box center [26, 114] width 34 height 43
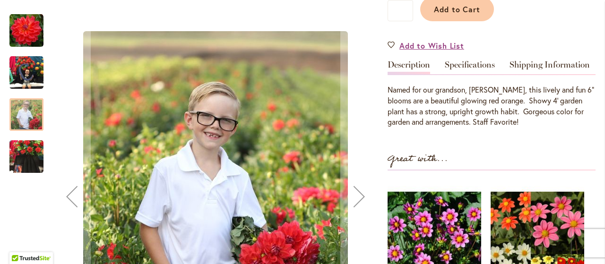
click at [30, 157] on img "COOPER BLAINE" at bounding box center [26, 156] width 34 height 45
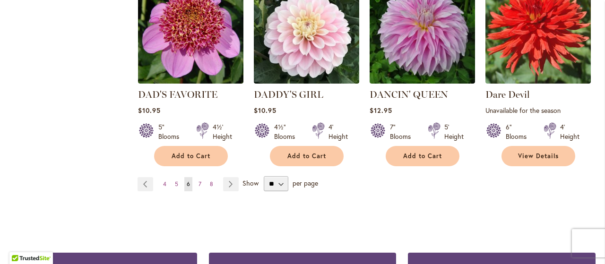
scroll to position [880, 0]
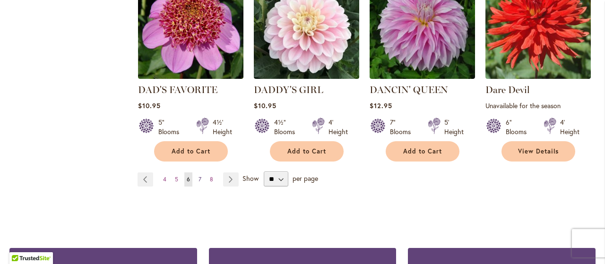
click at [198, 176] on span "7" at bounding box center [199, 179] width 3 height 7
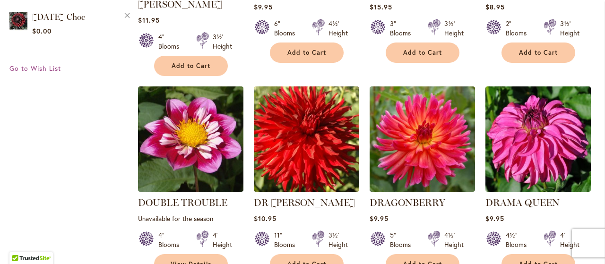
scroll to position [584, 0]
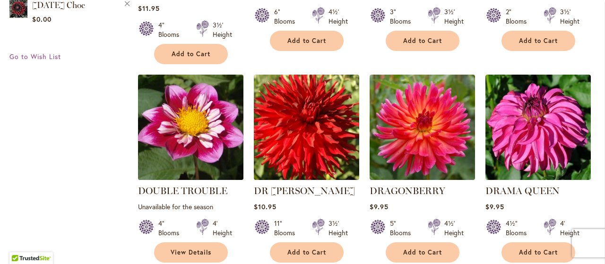
click at [196, 106] on img at bounding box center [190, 127] width 111 height 111
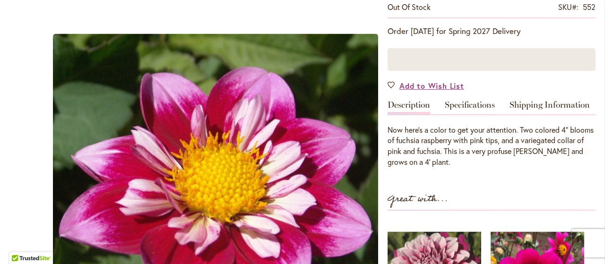
scroll to position [238, 0]
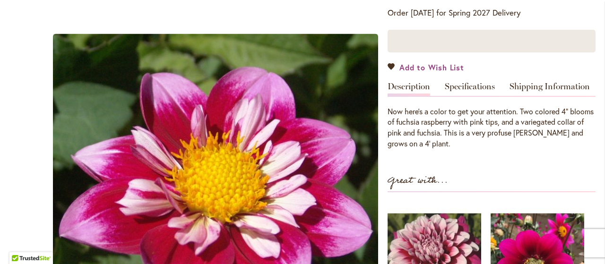
click at [433, 66] on span "Add to Wish List" at bounding box center [431, 67] width 65 height 11
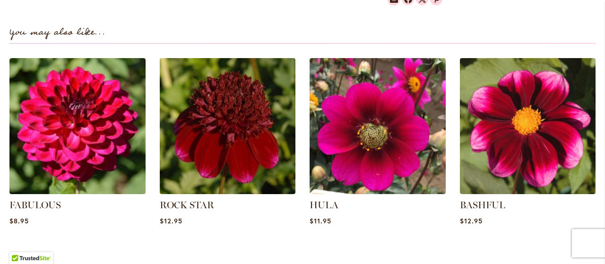
scroll to position [652, 0]
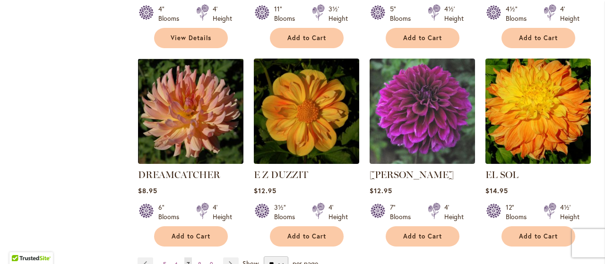
scroll to position [801, 0]
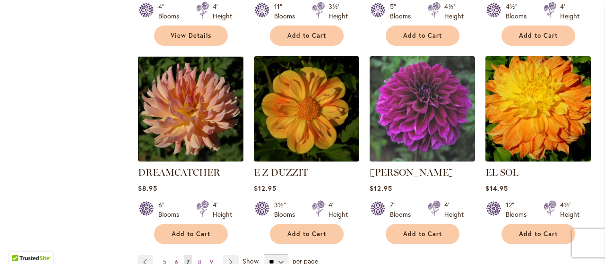
click at [525, 89] on img at bounding box center [537, 109] width 111 height 111
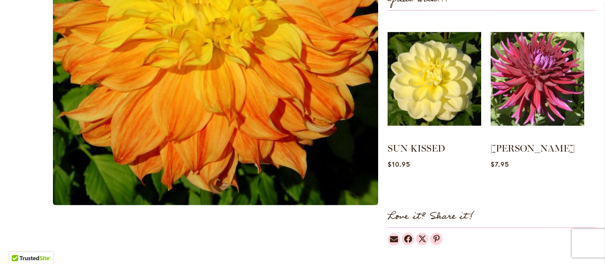
scroll to position [176, 0]
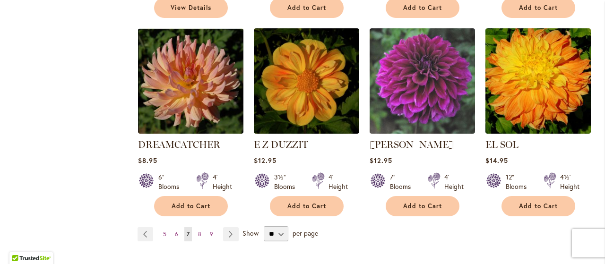
scroll to position [847, 0]
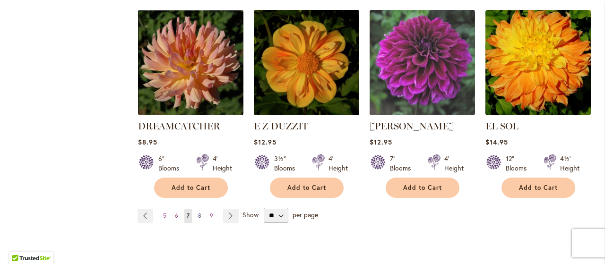
click at [198, 212] on span "8" at bounding box center [199, 215] width 3 height 7
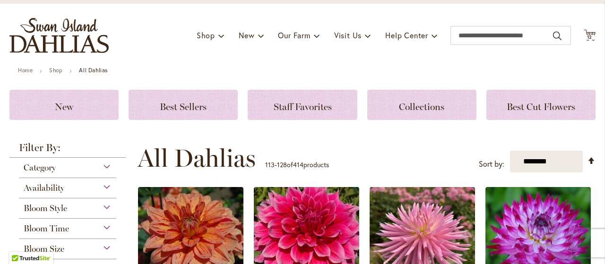
scroll to position [51, 0]
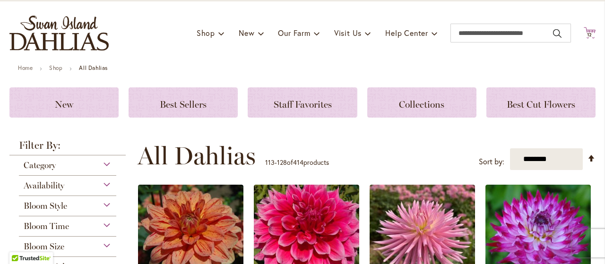
click at [587, 34] on span "12" at bounding box center [590, 35] width 6 height 6
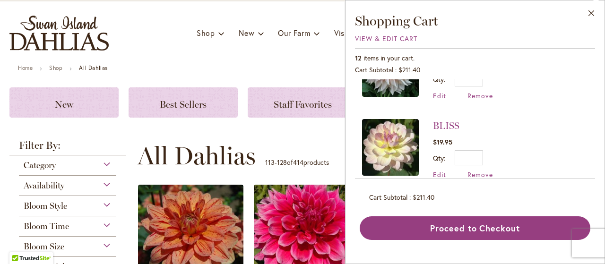
scroll to position [840, 0]
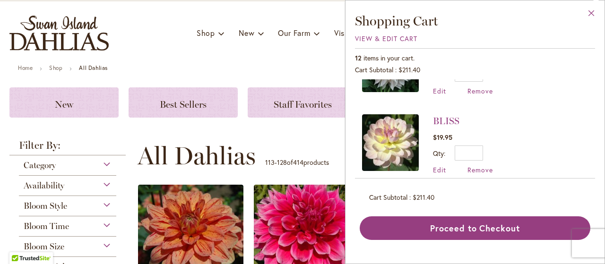
click at [590, 9] on button "Close" at bounding box center [591, 15] width 26 height 30
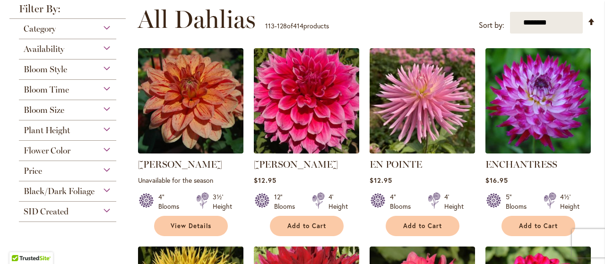
scroll to position [190, 0]
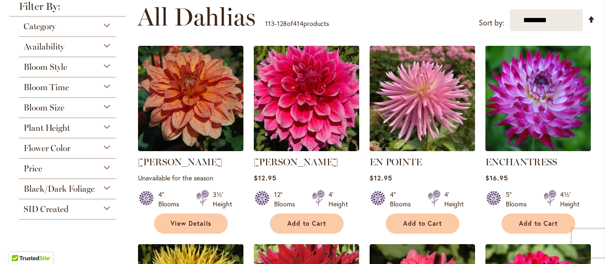
click at [544, 111] on img at bounding box center [537, 98] width 111 height 111
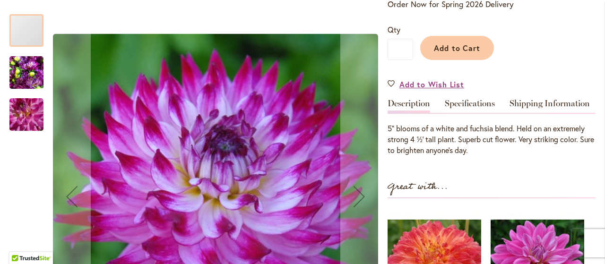
scroll to position [220, 0]
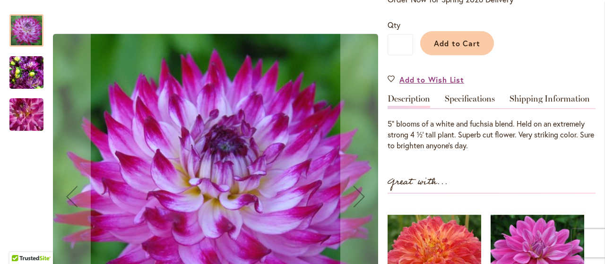
click at [32, 75] on img "Enchantress" at bounding box center [26, 72] width 34 height 45
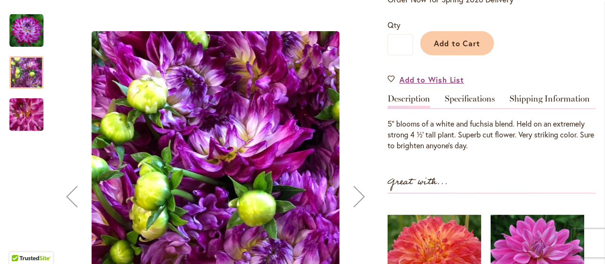
click at [26, 113] on img "Enchantress" at bounding box center [26, 114] width 68 height 59
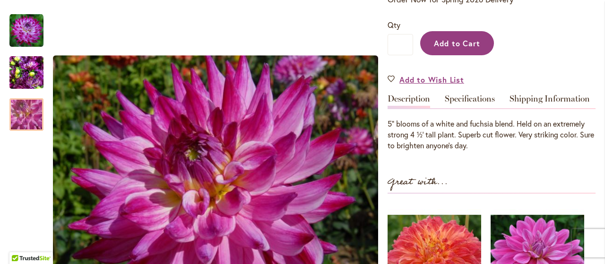
click at [474, 42] on span "Add to Cart" at bounding box center [457, 43] width 47 height 10
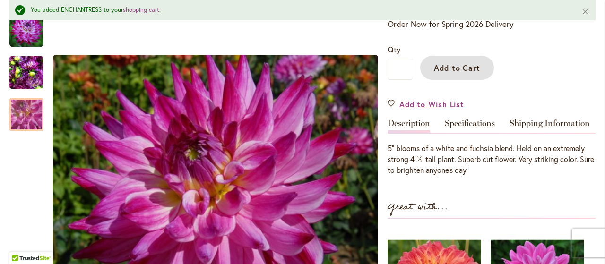
scroll to position [245, 0]
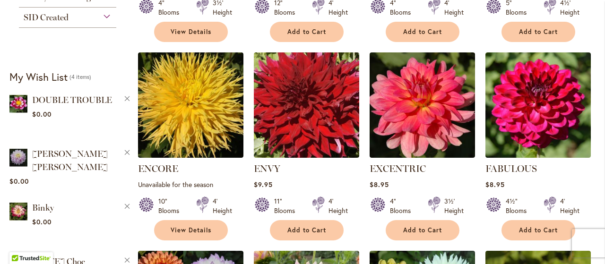
scroll to position [427, 0]
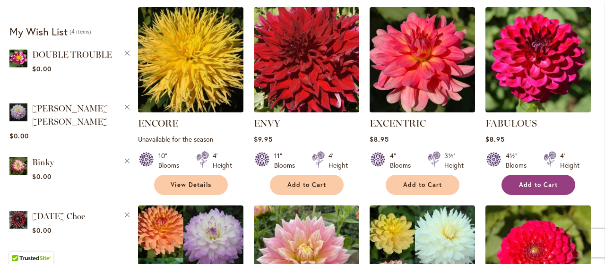
click at [541, 184] on span "Add to Cart" at bounding box center [538, 185] width 39 height 8
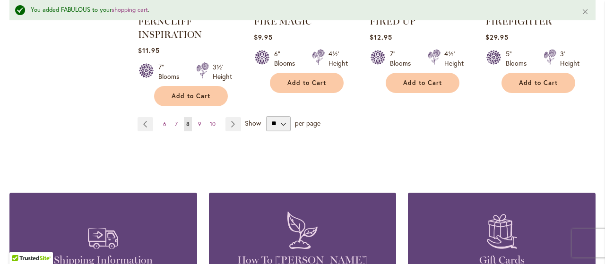
scroll to position [976, 0]
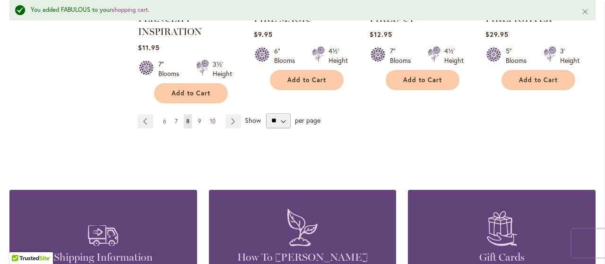
click at [198, 120] on span "9" at bounding box center [199, 121] width 3 height 7
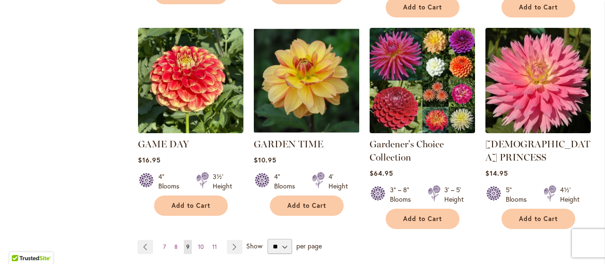
scroll to position [845, 0]
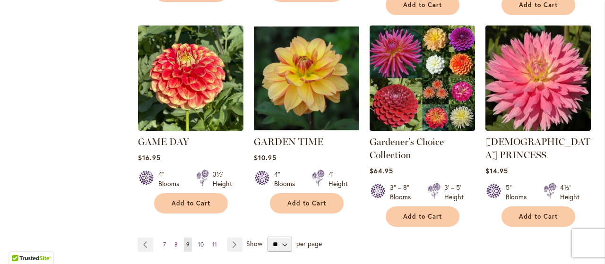
click at [201, 241] on span "10" at bounding box center [201, 244] width 6 height 7
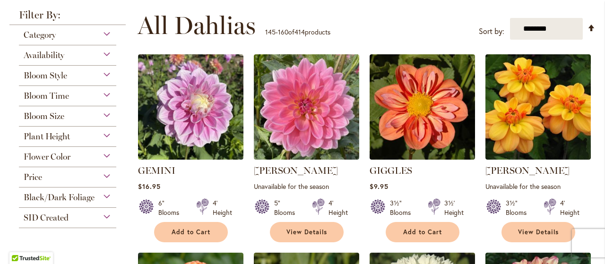
scroll to position [183, 0]
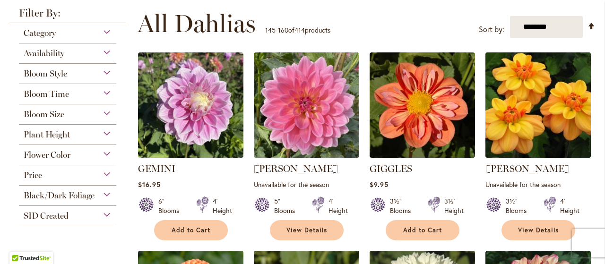
click at [539, 106] on img at bounding box center [537, 105] width 111 height 111
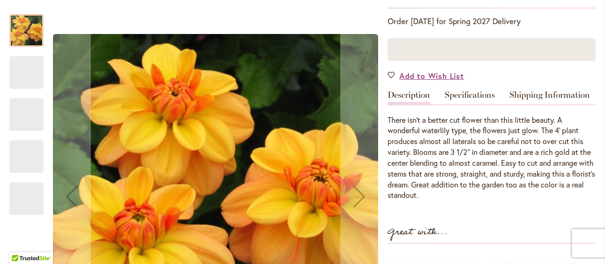
scroll to position [221, 0]
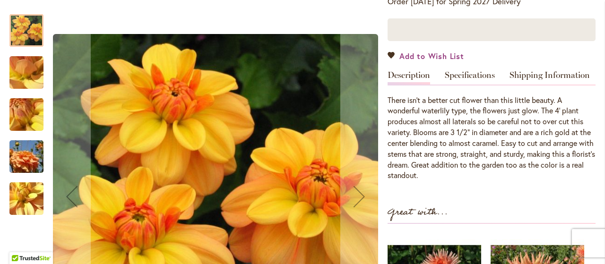
click at [404, 53] on span "Add to Wish List" at bounding box center [431, 56] width 65 height 11
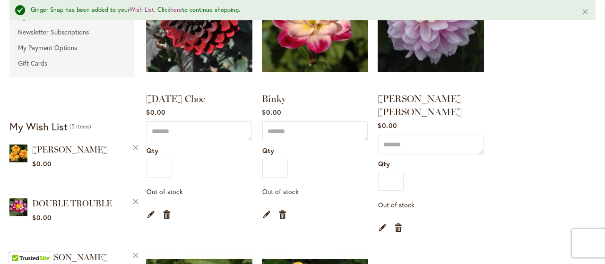
scroll to position [160, 0]
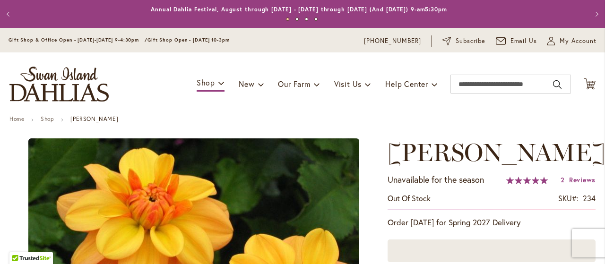
type input "*****"
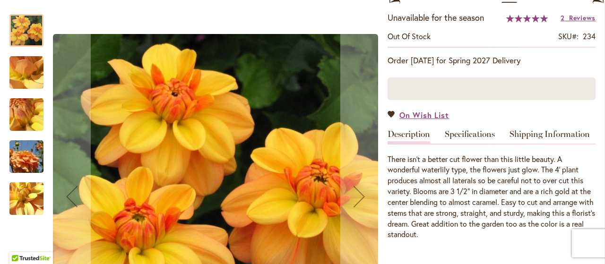
scroll to position [165, 0]
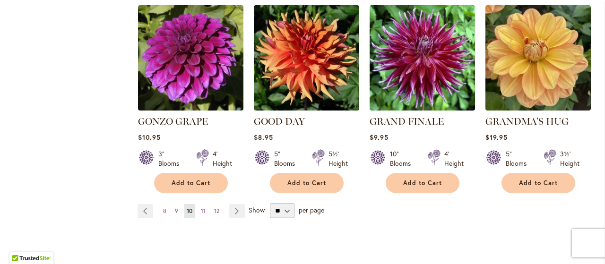
scroll to position [843, 0]
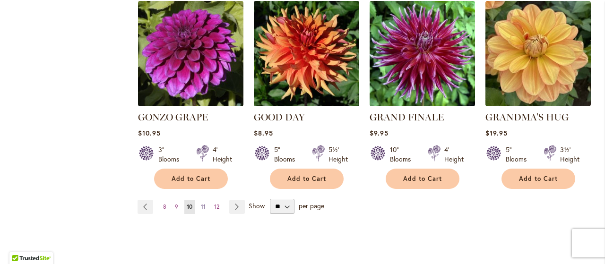
click at [202, 203] on span "11" at bounding box center [203, 206] width 5 height 7
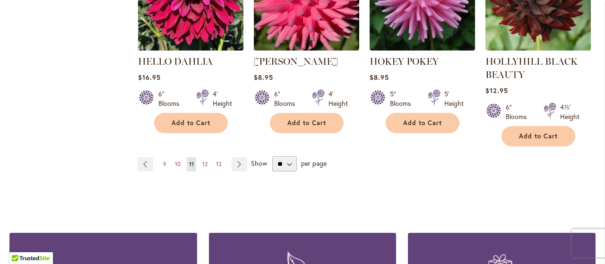
scroll to position [924, 0]
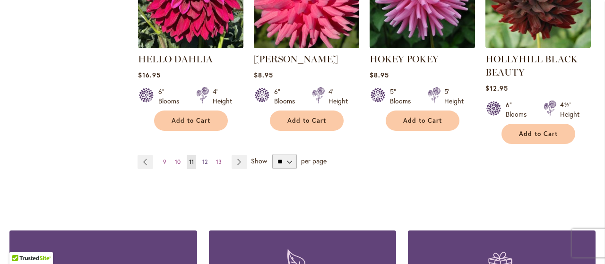
click at [204, 158] on span "12" at bounding box center [204, 161] width 5 height 7
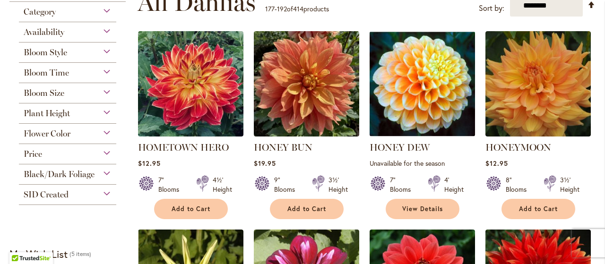
scroll to position [207, 0]
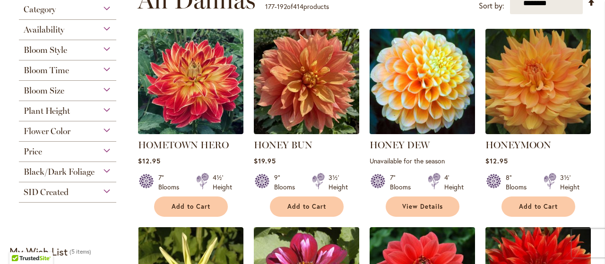
click at [406, 80] on img at bounding box center [422, 81] width 111 height 111
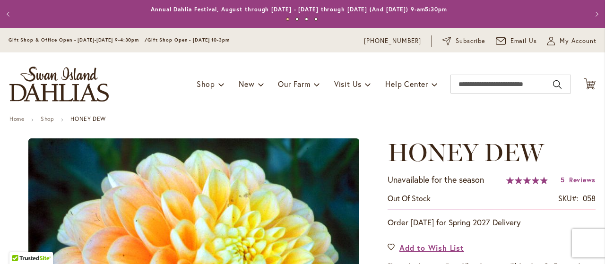
type input "*****"
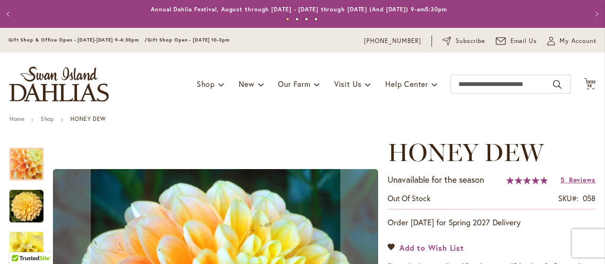
click at [408, 246] on span "Add to Wish List" at bounding box center [431, 247] width 65 height 11
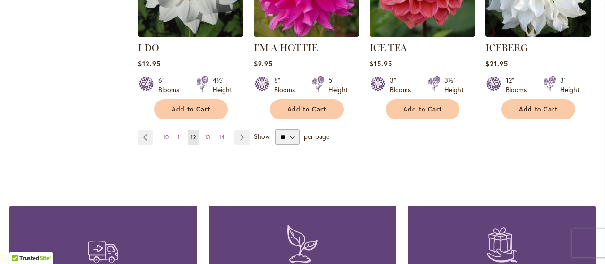
scroll to position [915, 0]
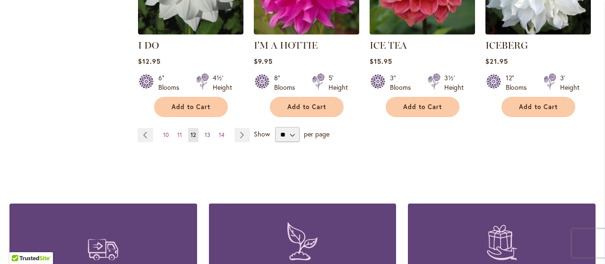
click at [205, 131] on span "13" at bounding box center [208, 134] width 6 height 7
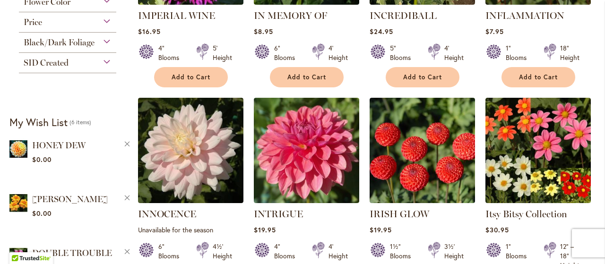
scroll to position [348, 0]
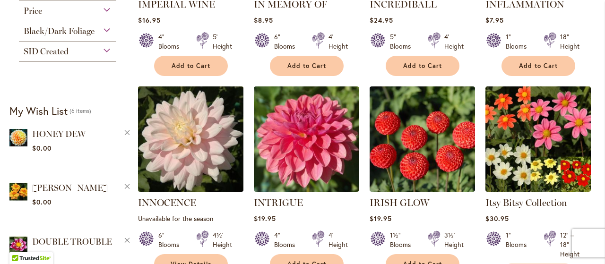
click at [185, 124] on img at bounding box center [190, 139] width 111 height 111
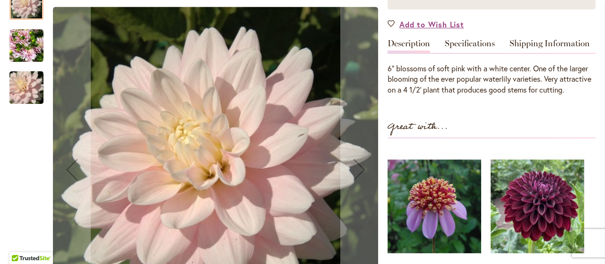
scroll to position [215, 0]
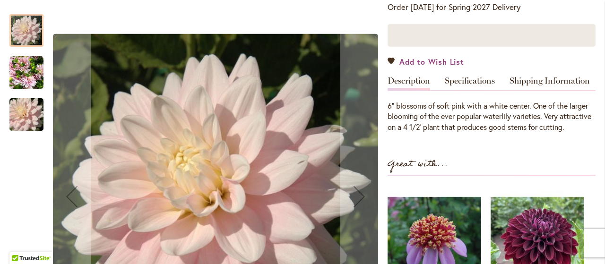
click at [417, 59] on span "Add to Wish List" at bounding box center [431, 61] width 65 height 11
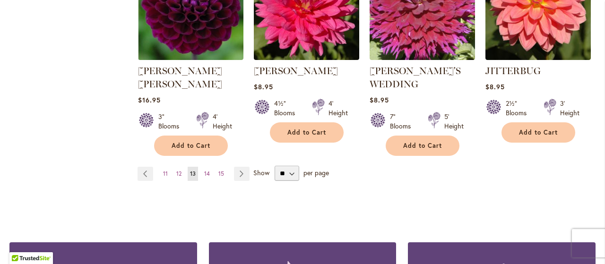
scroll to position [946, 0]
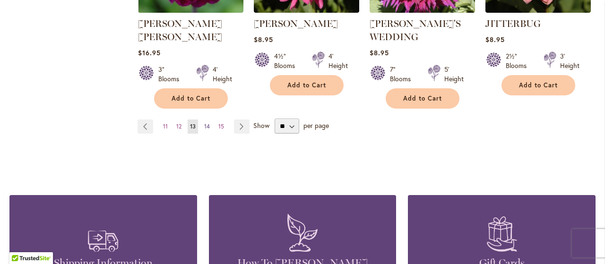
click at [206, 123] on span "14" at bounding box center [207, 126] width 6 height 7
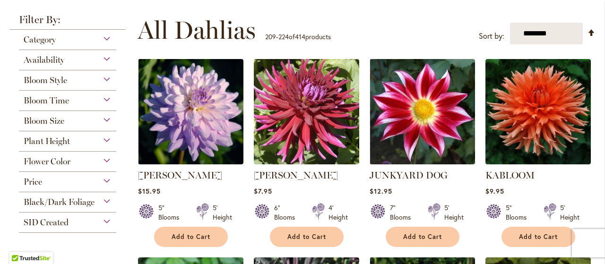
scroll to position [198, 0]
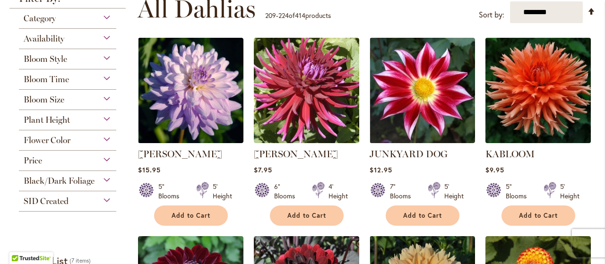
click at [544, 85] on img at bounding box center [537, 90] width 111 height 111
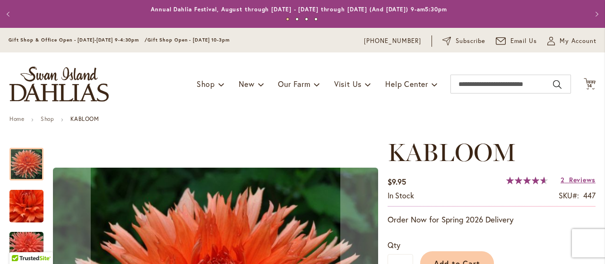
scroll to position [203, 0]
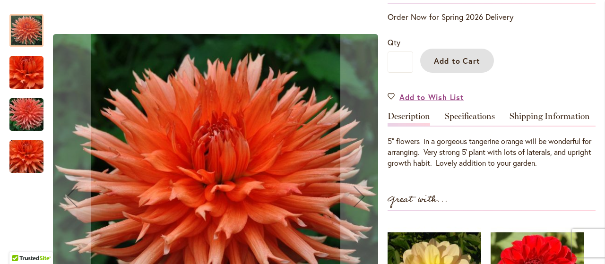
drag, startPoint x: 442, startPoint y: 63, endPoint x: 434, endPoint y: 63, distance: 8.0
click at [442, 63] on span "Add to Cart" at bounding box center [457, 61] width 47 height 10
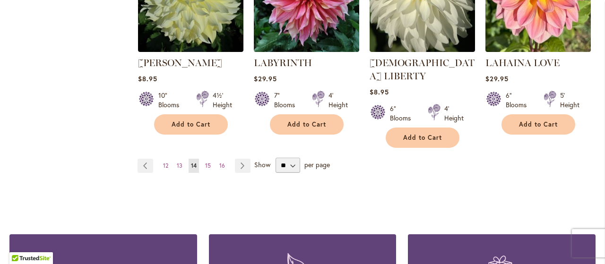
scroll to position [897, 0]
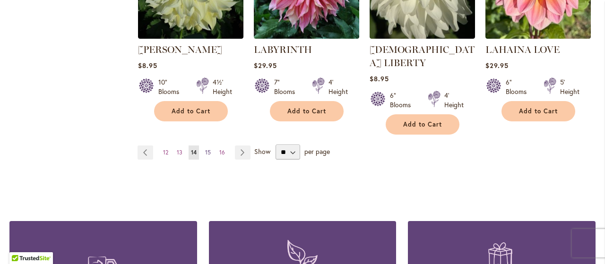
click at [205, 149] on span "15" at bounding box center [208, 152] width 6 height 7
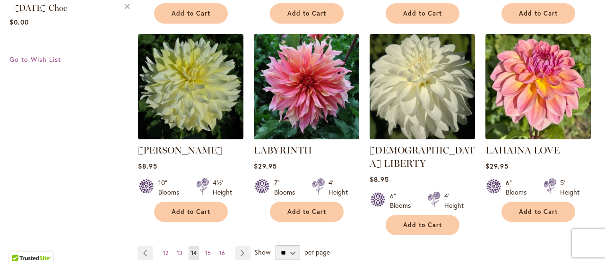
scroll to position [884, 0]
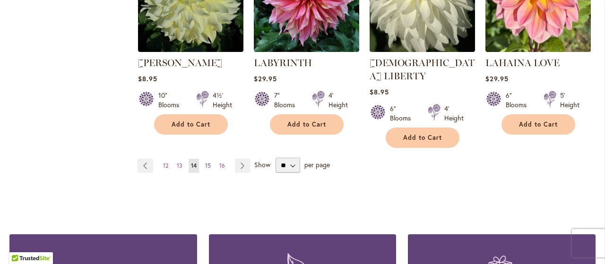
click at [208, 162] on span "15" at bounding box center [208, 165] width 6 height 7
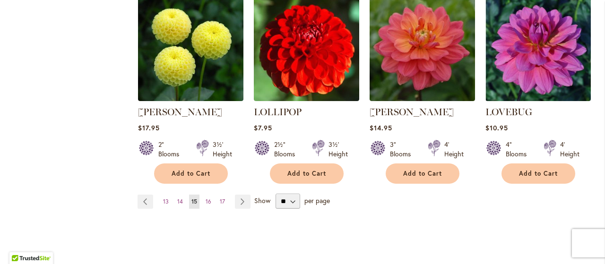
scroll to position [866, 0]
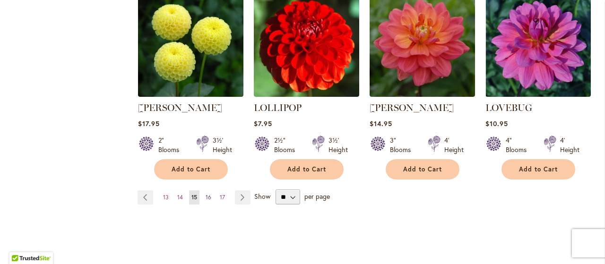
click at [208, 194] on span "16" at bounding box center [208, 197] width 6 height 7
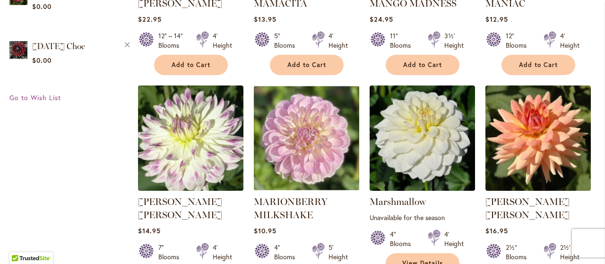
scroll to position [761, 0]
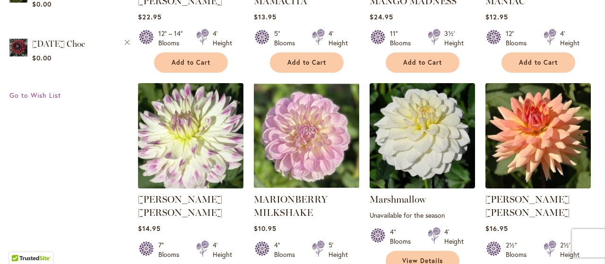
click at [211, 131] on img at bounding box center [190, 136] width 111 height 111
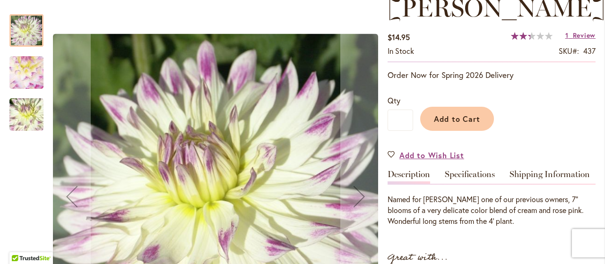
scroll to position [170, 0]
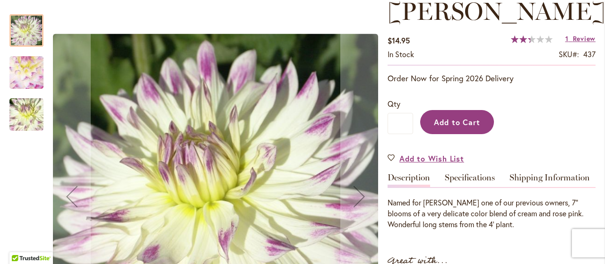
click at [461, 119] on span "Add to Cart" at bounding box center [457, 122] width 47 height 10
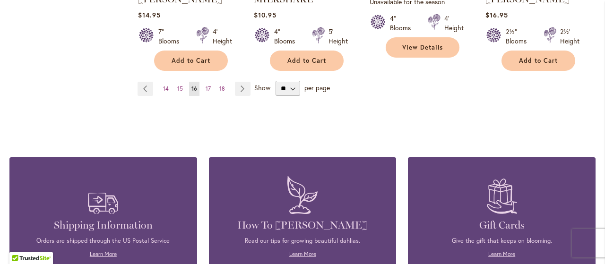
scroll to position [986, 0]
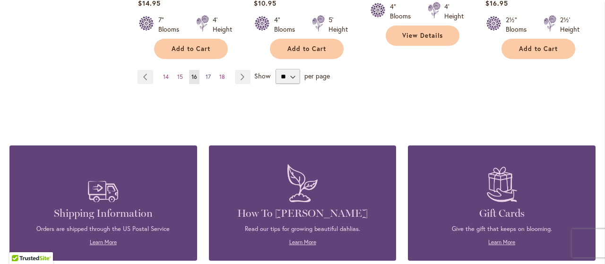
click at [206, 73] on span "17" at bounding box center [207, 76] width 5 height 7
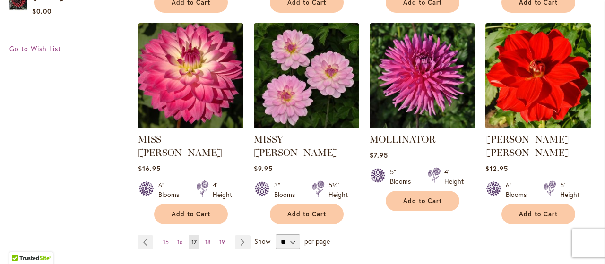
scroll to position [810, 0]
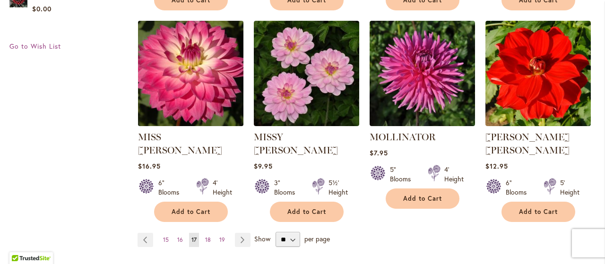
click at [193, 85] on img at bounding box center [190, 73] width 111 height 111
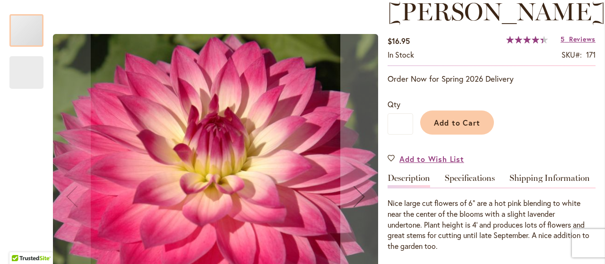
scroll to position [178, 0]
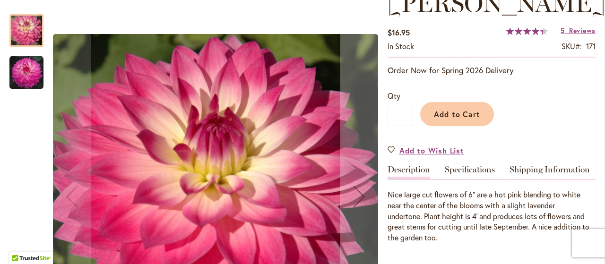
click at [26, 75] on img "MISS DELILAH" at bounding box center [26, 73] width 34 height 34
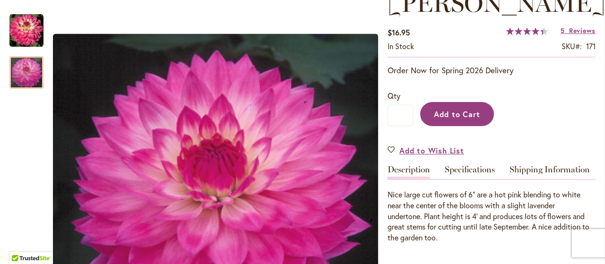
click at [474, 109] on span "Add to Cart" at bounding box center [457, 114] width 47 height 10
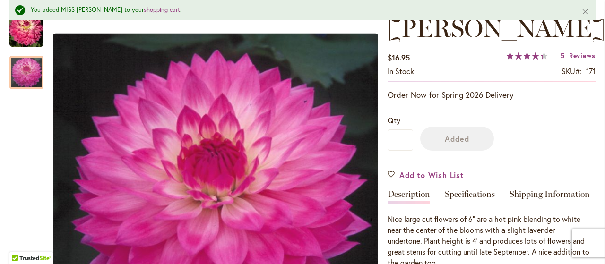
scroll to position [0, 0]
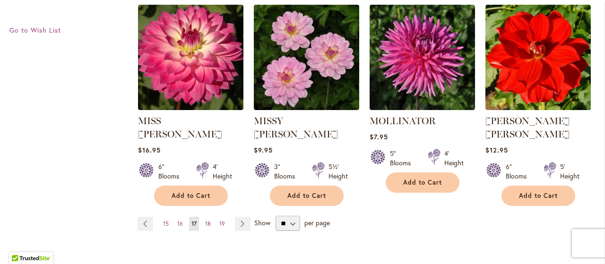
scroll to position [829, 0]
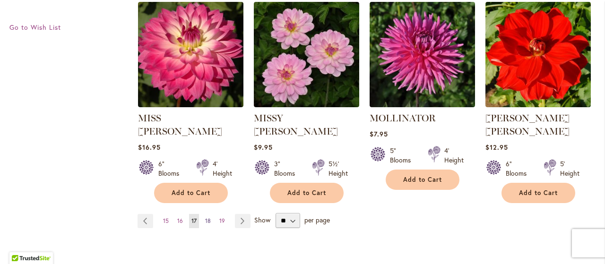
click at [208, 217] on span "18" at bounding box center [208, 220] width 6 height 7
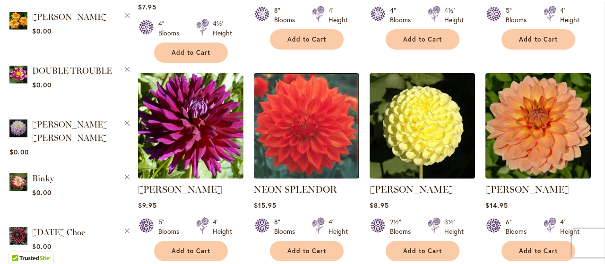
scroll to position [580, 0]
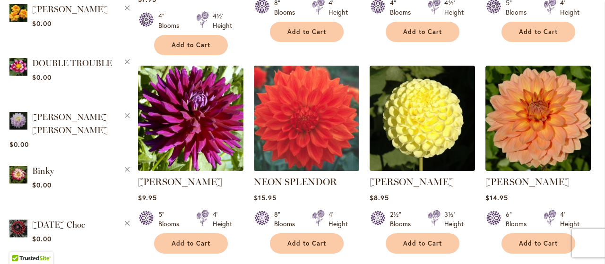
click at [325, 99] on img at bounding box center [306, 118] width 111 height 111
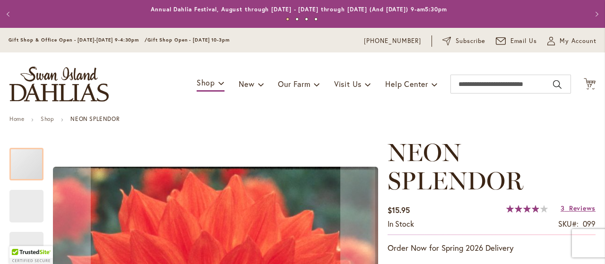
scroll to position [321, 0]
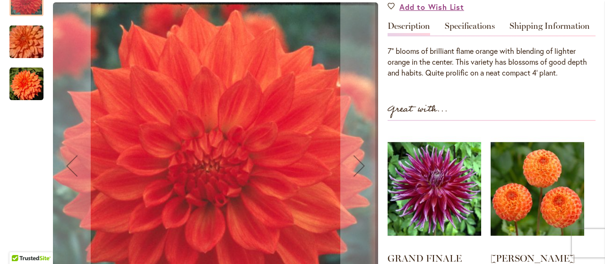
click at [27, 68] on img "Neon Splendor" at bounding box center [26, 84] width 34 height 34
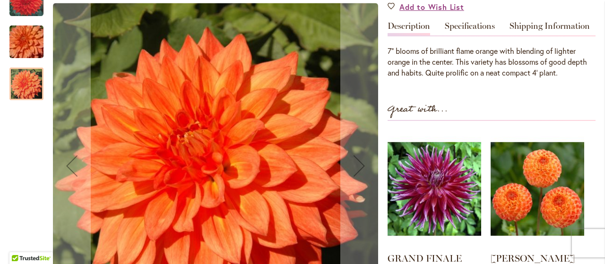
click at [29, 25] on img "Neon Splendor" at bounding box center [26, 41] width 68 height 45
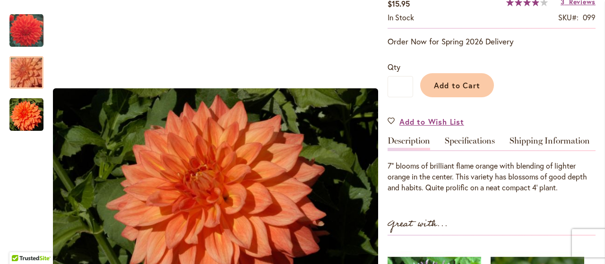
scroll to position [199, 0]
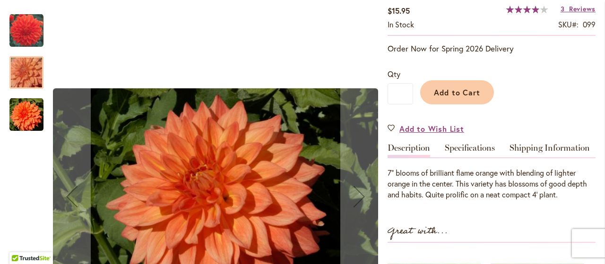
click at [26, 25] on img "Neon Splendor" at bounding box center [26, 30] width 34 height 34
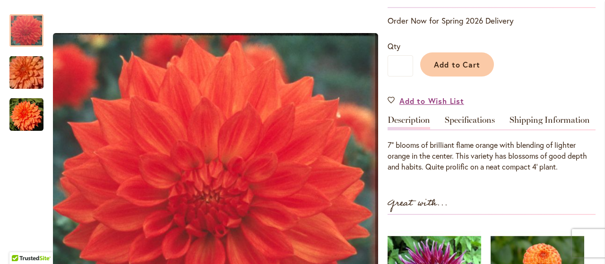
scroll to position [234, 0]
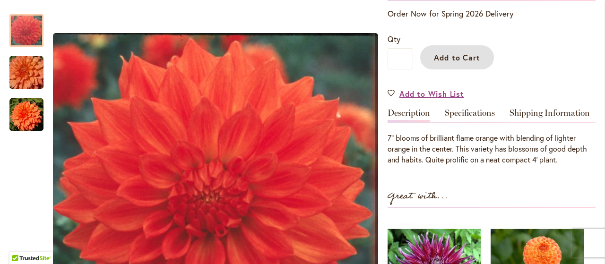
click at [431, 57] on button "Add to Cart" at bounding box center [457, 57] width 74 height 24
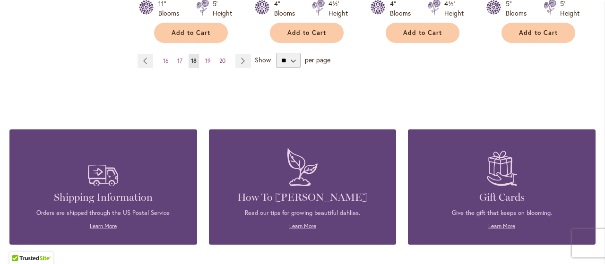
scroll to position [998, 0]
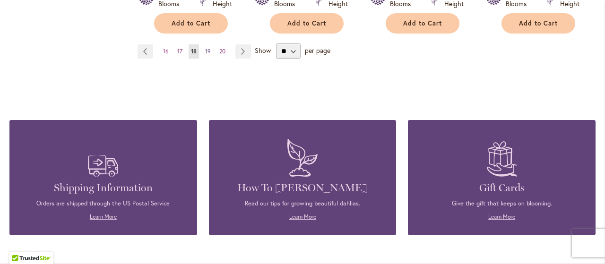
click at [207, 48] on span "19" at bounding box center [208, 51] width 6 height 7
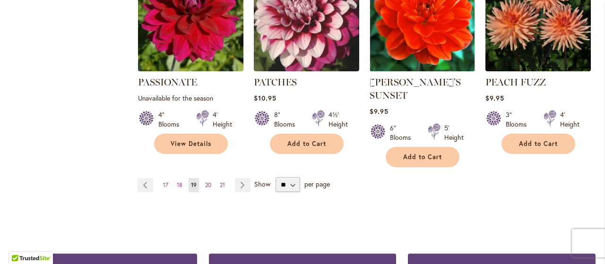
scroll to position [880, 0]
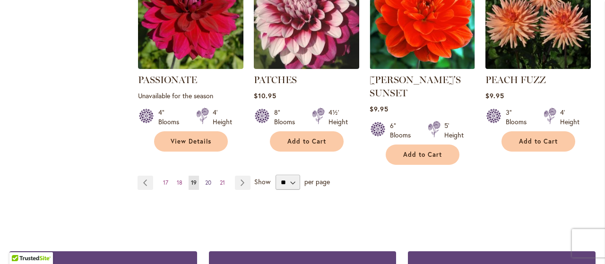
click at [205, 179] on span "20" at bounding box center [208, 182] width 6 height 7
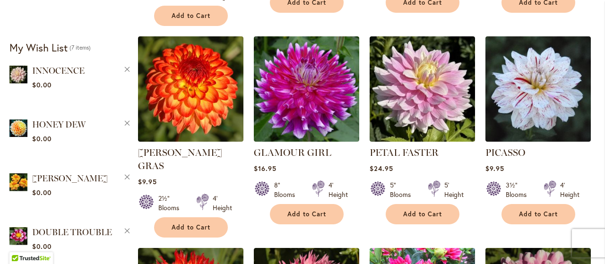
scroll to position [414, 0]
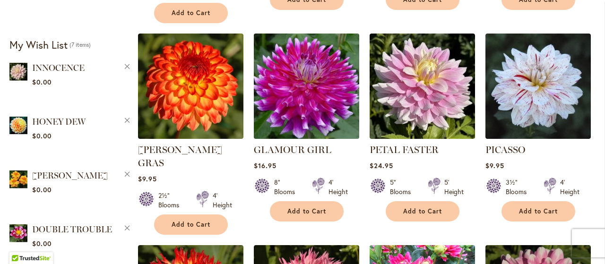
click at [312, 88] on img at bounding box center [306, 86] width 111 height 111
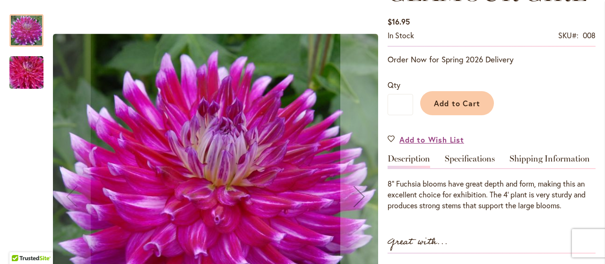
scroll to position [152, 0]
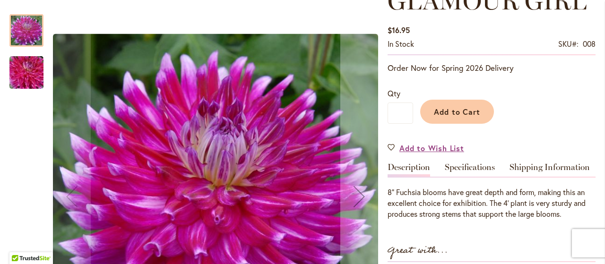
click at [27, 73] on img "GLAMOUR GIRL" at bounding box center [26, 72] width 68 height 45
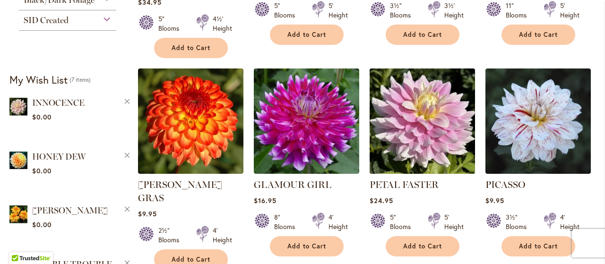
scroll to position [381, 0]
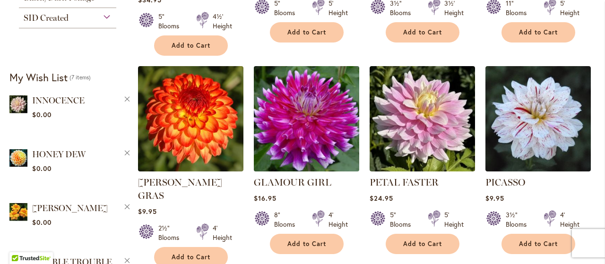
click at [312, 121] on img at bounding box center [306, 119] width 111 height 111
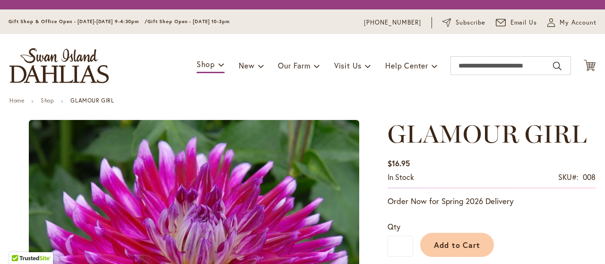
type input "*****"
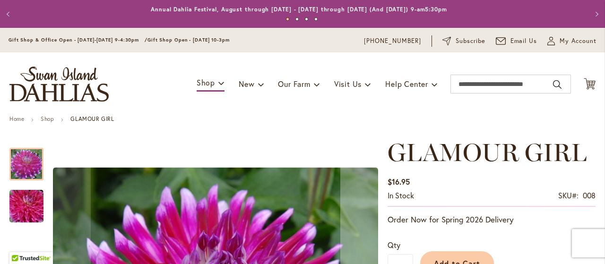
scroll to position [171, 0]
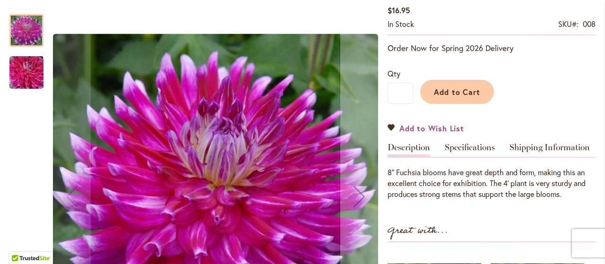
click at [431, 127] on span "Add to Wish List" at bounding box center [431, 128] width 65 height 11
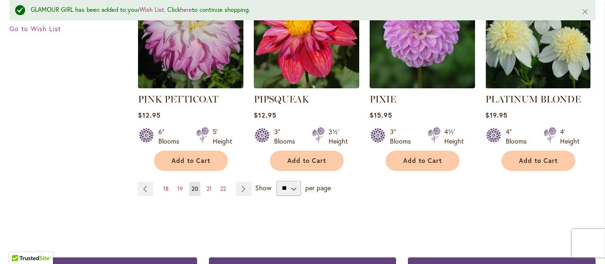
scroll to position [917, 0]
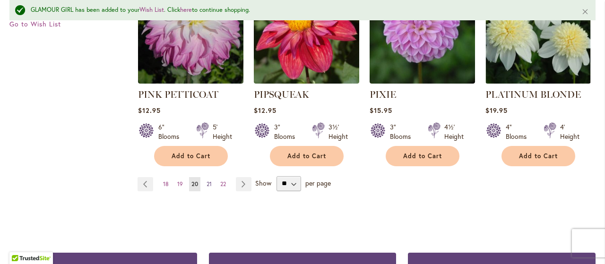
click at [208, 180] on span "21" at bounding box center [208, 183] width 5 height 7
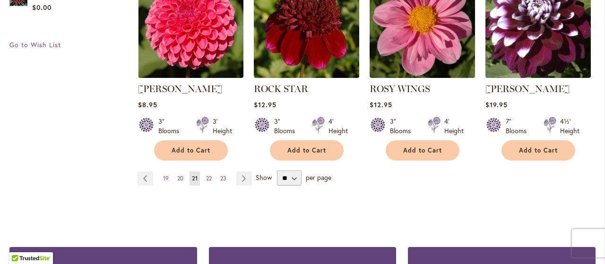
scroll to position [881, 0]
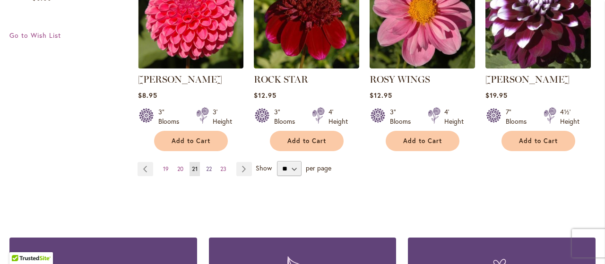
click at [206, 166] on span "22" at bounding box center [209, 168] width 6 height 7
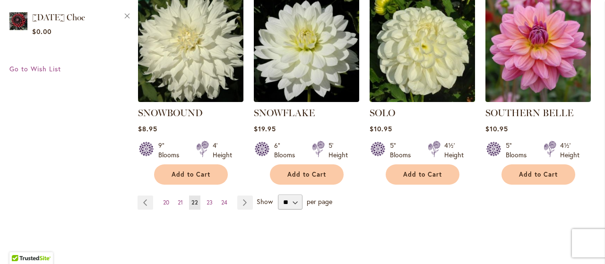
scroll to position [852, 0]
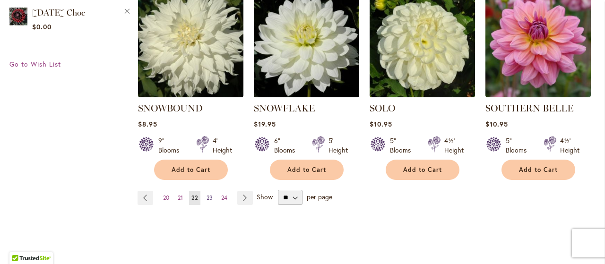
click at [208, 194] on span "23" at bounding box center [209, 197] width 6 height 7
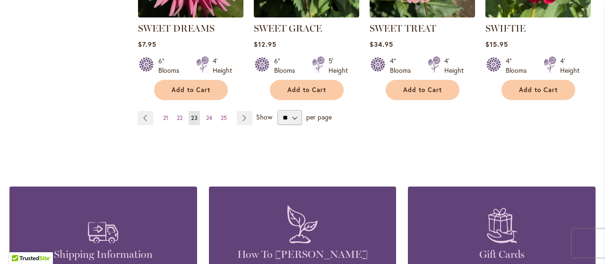
scroll to position [967, 0]
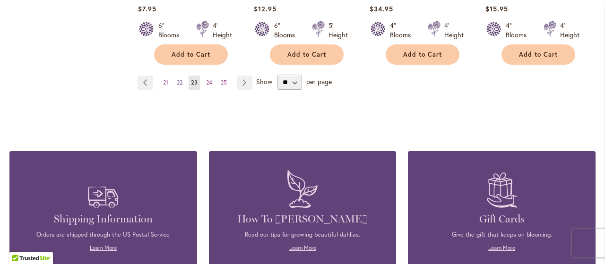
click at [178, 81] on span "22" at bounding box center [180, 82] width 6 height 7
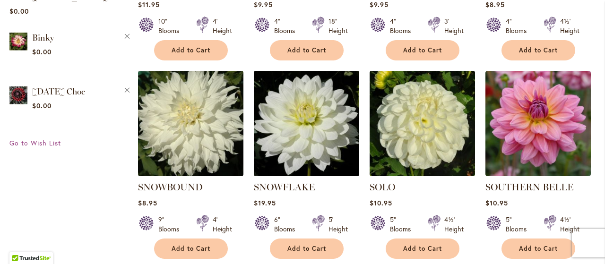
scroll to position [813, 0]
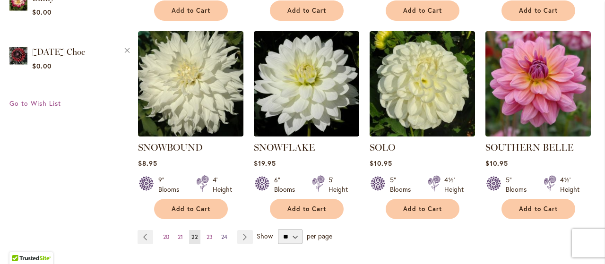
click at [225, 233] on span "24" at bounding box center [224, 236] width 6 height 7
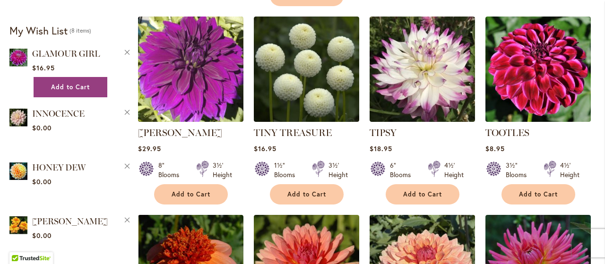
scroll to position [631, 0]
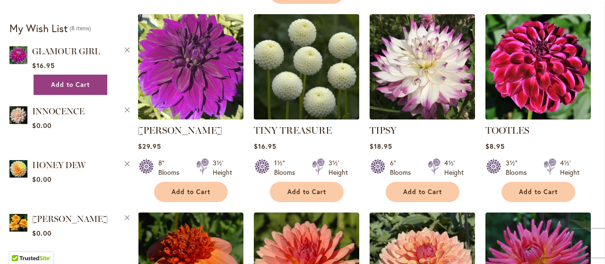
click at [298, 58] on img at bounding box center [306, 67] width 111 height 111
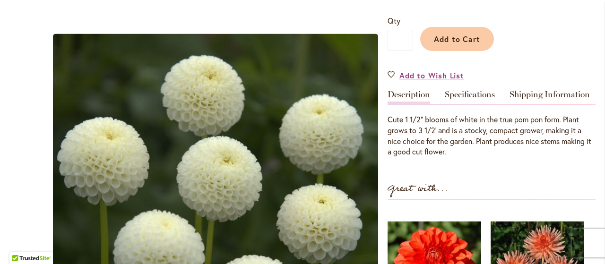
scroll to position [172, 0]
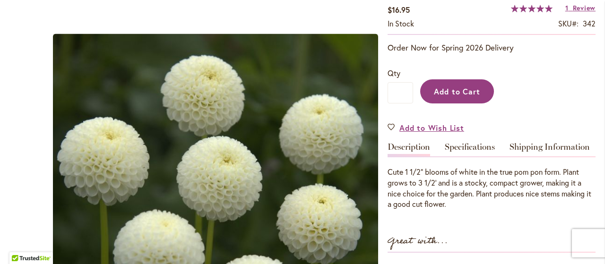
click at [468, 89] on span "Add to Cart" at bounding box center [457, 91] width 47 height 10
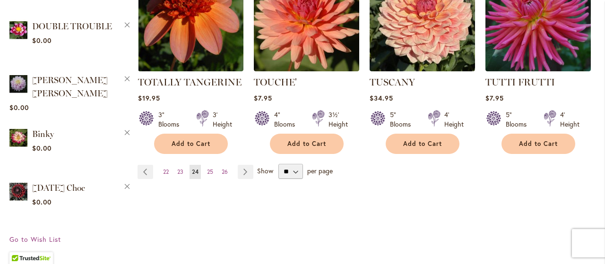
scroll to position [897, 0]
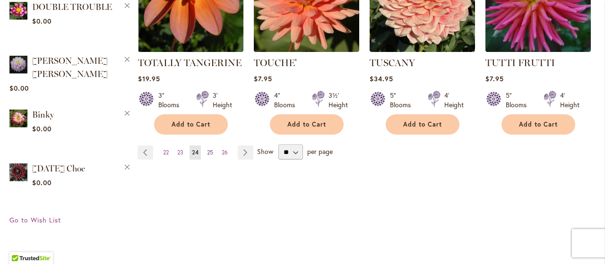
click at [210, 149] on span "25" at bounding box center [210, 152] width 6 height 7
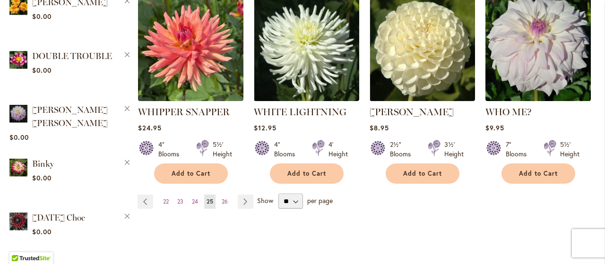
scroll to position [853, 0]
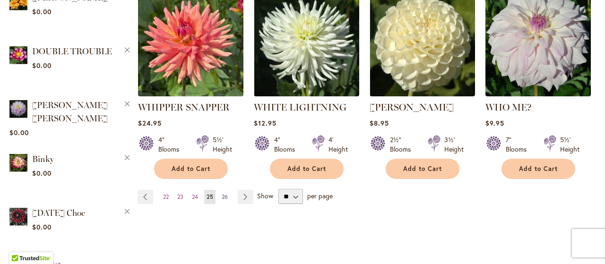
click at [223, 193] on span "26" at bounding box center [225, 196] width 6 height 7
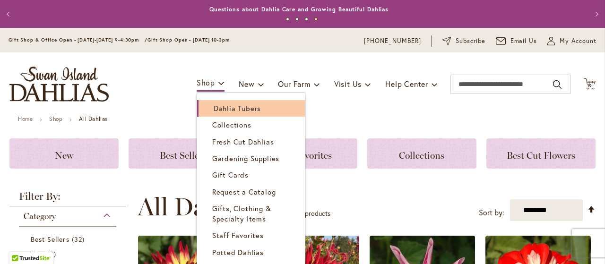
click at [225, 108] on span "Dahlia Tubers" at bounding box center [236, 107] width 47 height 9
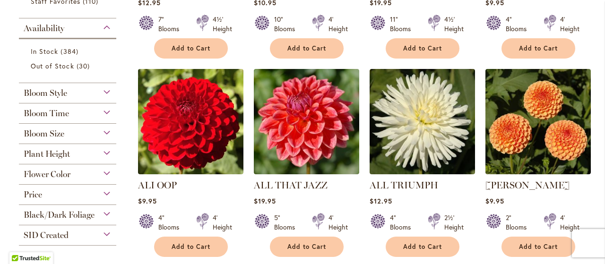
scroll to position [373, 0]
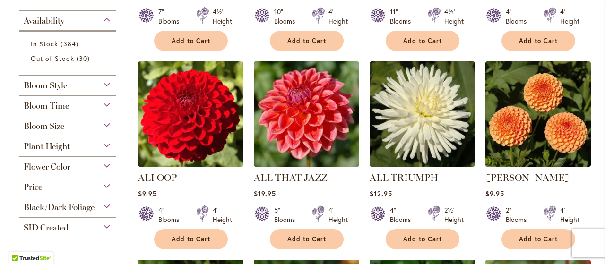
click at [108, 166] on div "Flower Color" at bounding box center [67, 164] width 97 height 15
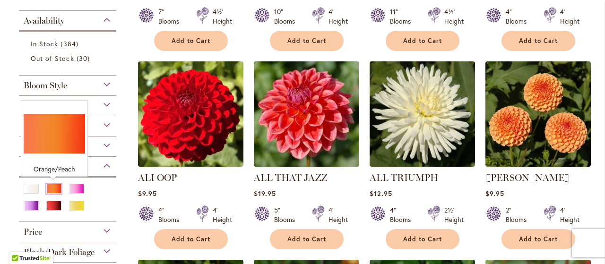
click at [48, 186] on div "Orange/Peach" at bounding box center [53, 189] width 15 height 10
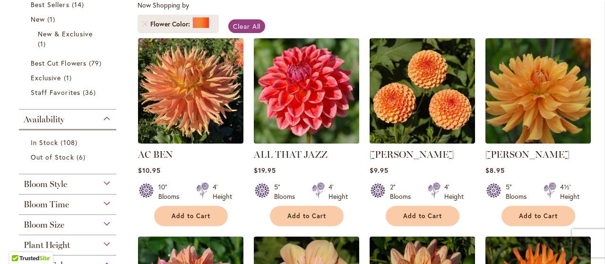
scroll to position [196, 0]
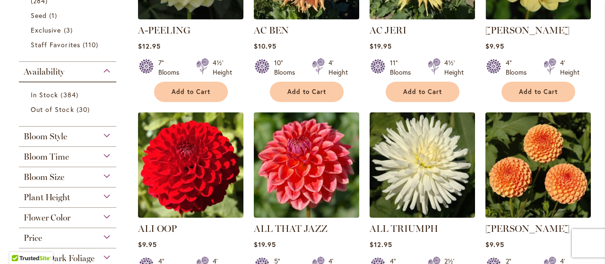
scroll to position [324, 0]
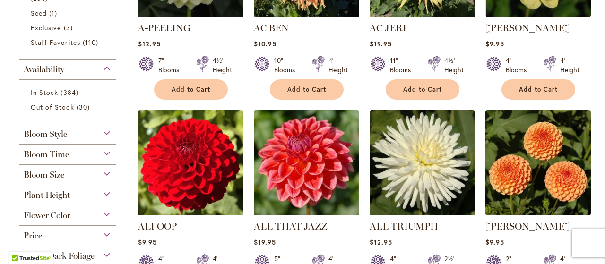
click at [105, 212] on div "Flower Color" at bounding box center [67, 212] width 97 height 15
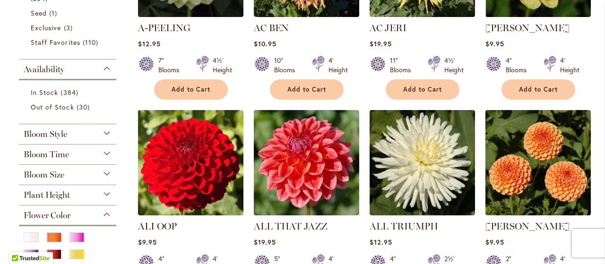
scroll to position [529, 0]
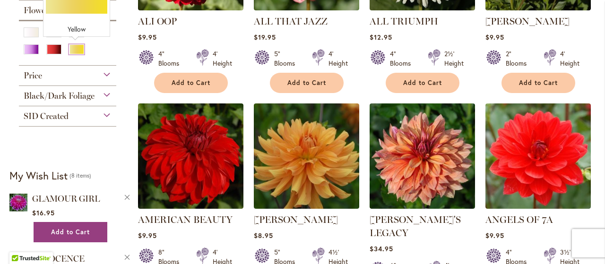
click at [75, 47] on div "Yellow" at bounding box center [76, 49] width 15 height 10
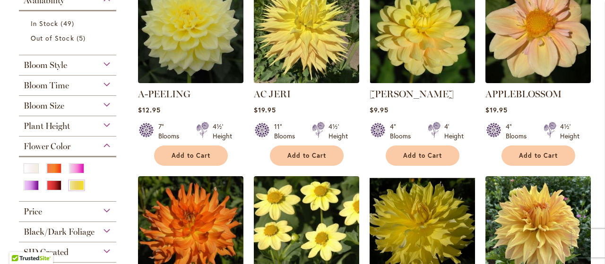
scroll to position [249, 0]
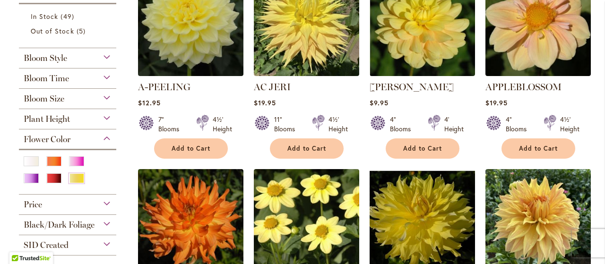
click at [106, 57] on div "Bloom Style" at bounding box center [67, 55] width 97 height 15
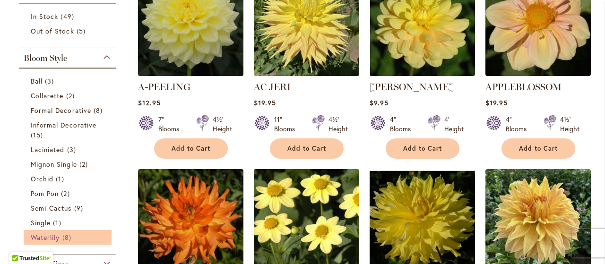
click at [56, 236] on span "Waterlily" at bounding box center [45, 237] width 29 height 9
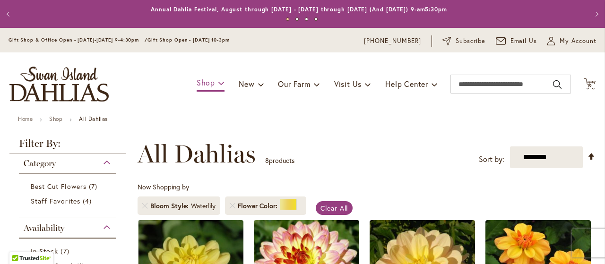
click at [201, 80] on span "Shop" at bounding box center [205, 82] width 18 height 10
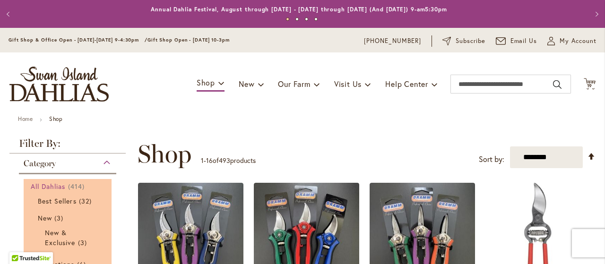
click at [53, 185] on span "All Dahlias" at bounding box center [48, 186] width 35 height 9
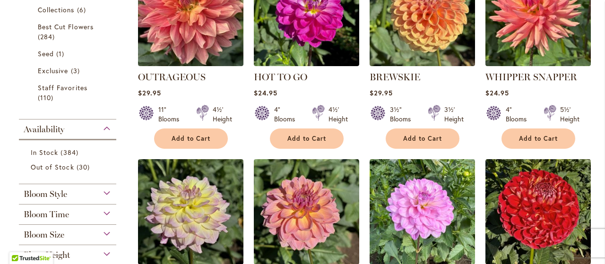
scroll to position [289, 0]
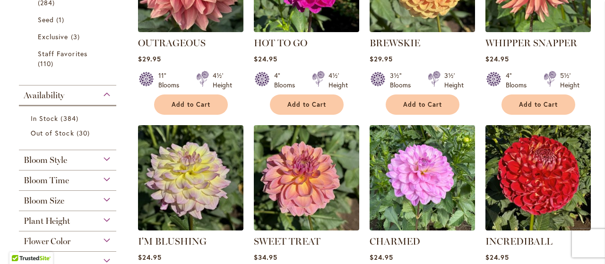
click at [102, 154] on div "Bloom Style" at bounding box center [67, 157] width 97 height 15
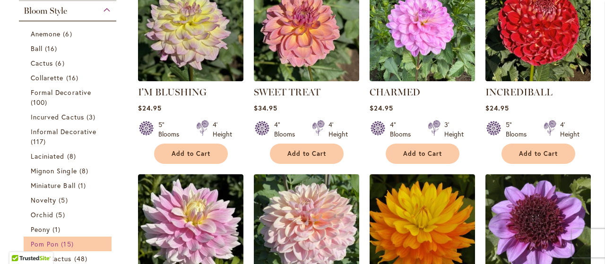
click at [54, 243] on span "Pom Pon" at bounding box center [45, 243] width 28 height 9
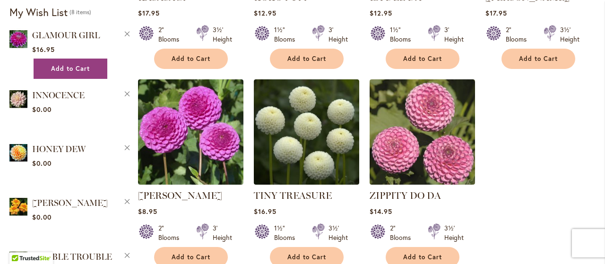
scroll to position [763, 0]
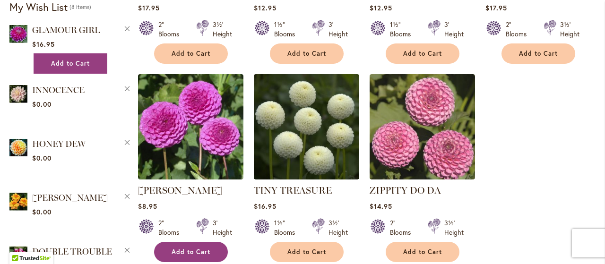
click at [183, 248] on span "Add to Cart" at bounding box center [190, 252] width 39 height 8
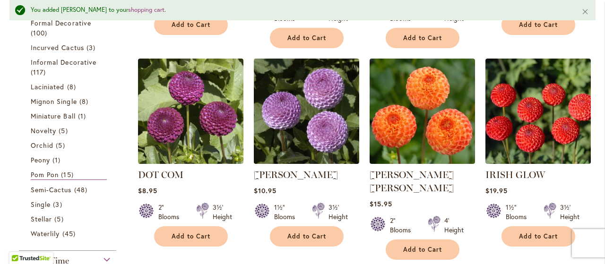
scroll to position [230, 0]
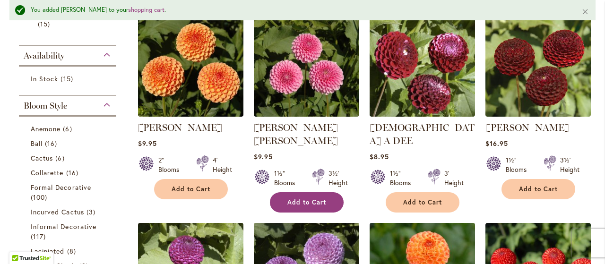
click at [307, 198] on span "Add to Cart" at bounding box center [306, 202] width 39 height 8
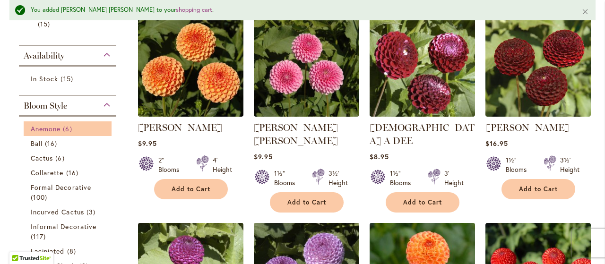
click at [54, 127] on span "Anemone" at bounding box center [46, 128] width 30 height 9
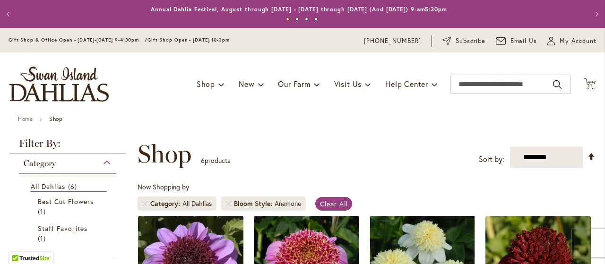
scroll to position [297, 0]
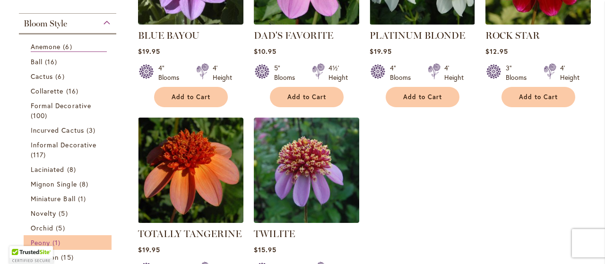
click at [42, 241] on span "Peony" at bounding box center [40, 242] width 19 height 9
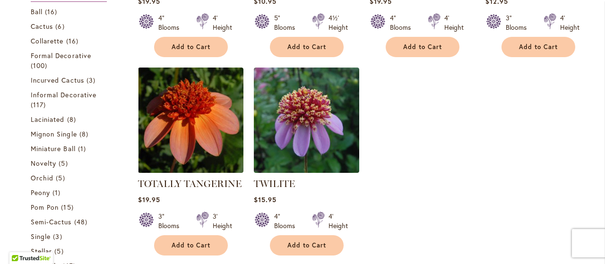
scroll to position [350, 0]
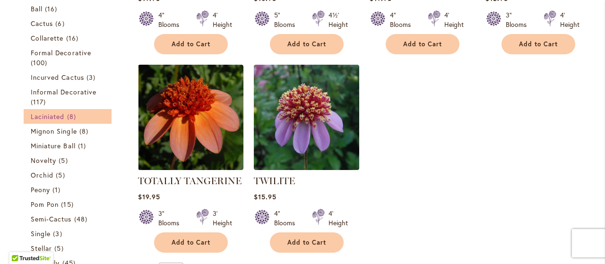
click at [49, 113] on span "Laciniated" at bounding box center [48, 116] width 34 height 9
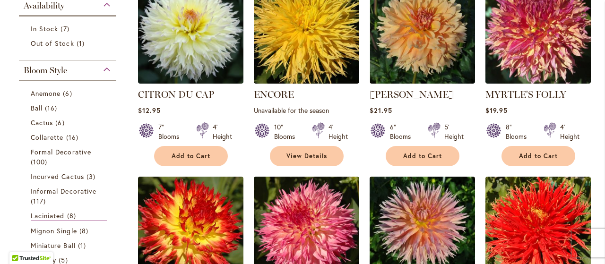
scroll to position [230, 0]
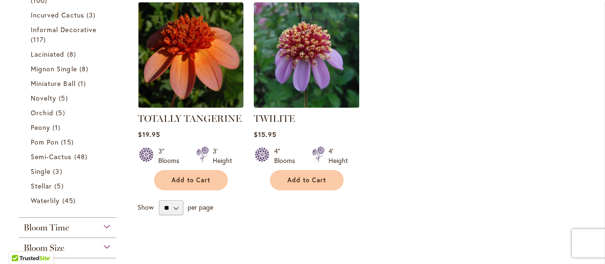
scroll to position [415, 0]
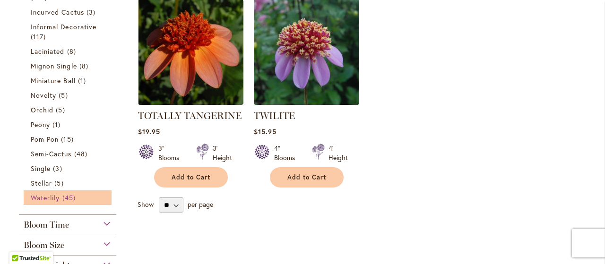
click at [50, 196] on span "Waterlily" at bounding box center [45, 197] width 29 height 9
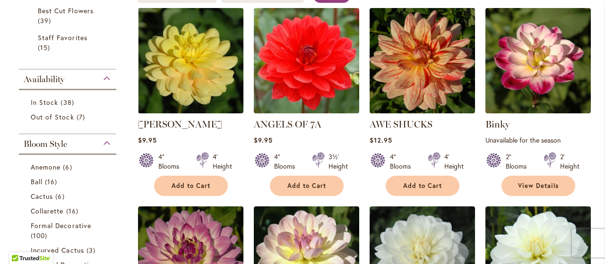
scroll to position [243, 0]
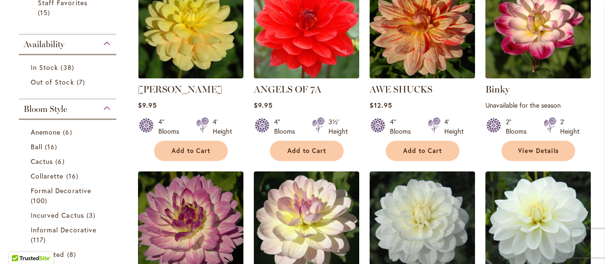
click at [299, 31] on img at bounding box center [306, 25] width 111 height 111
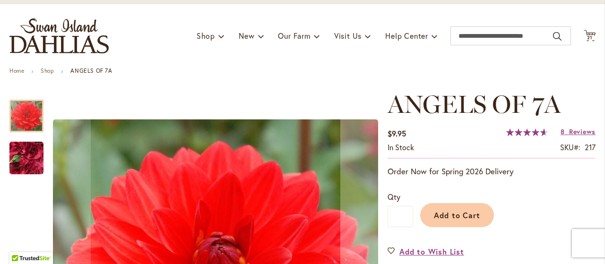
scroll to position [204, 0]
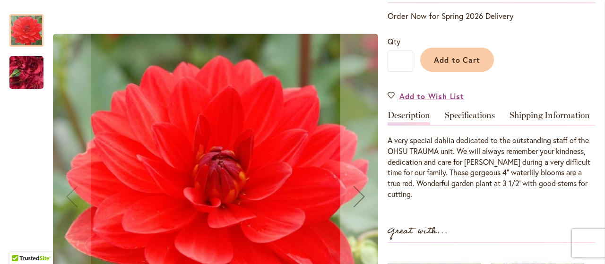
click at [28, 72] on img "ANGELS OF 7A" at bounding box center [26, 72] width 68 height 51
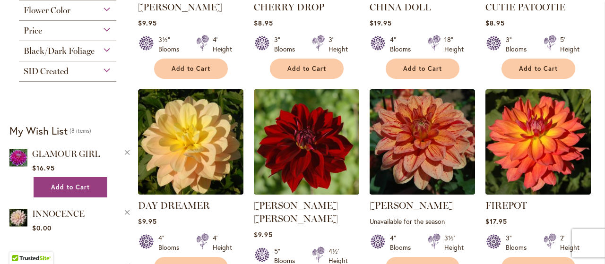
scroll to position [730, 0]
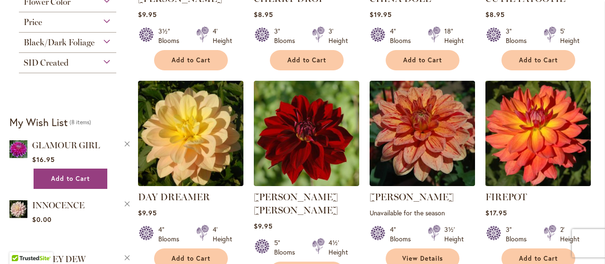
click at [544, 137] on img at bounding box center [537, 133] width 111 height 111
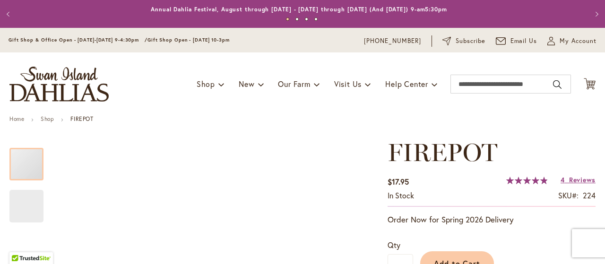
type input "*****"
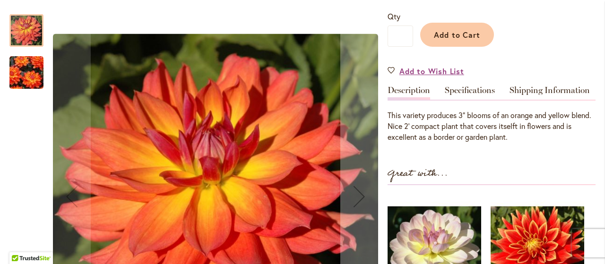
scroll to position [232, 0]
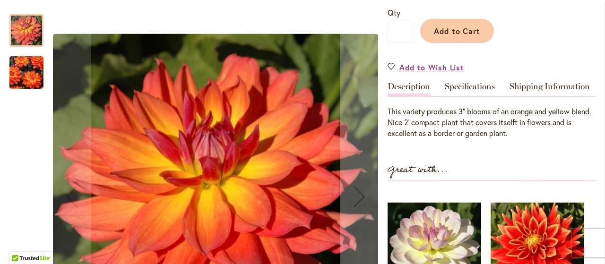
click at [31, 73] on img "FIREPOT" at bounding box center [26, 72] width 68 height 53
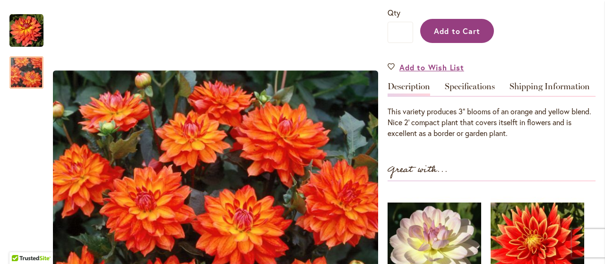
click at [460, 30] on span "Add to Cart" at bounding box center [457, 31] width 47 height 10
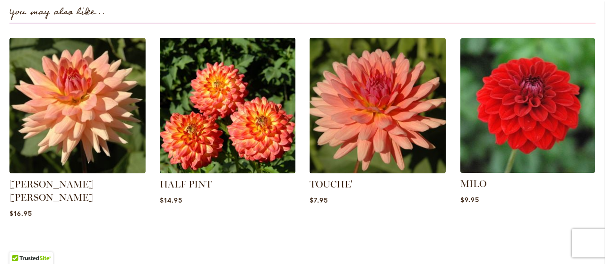
scroll to position [666, 0]
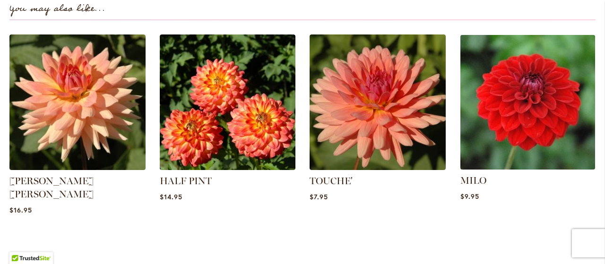
click at [539, 102] on img at bounding box center [527, 103] width 142 height 142
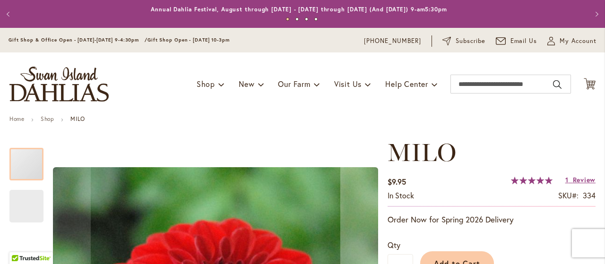
type input "*****"
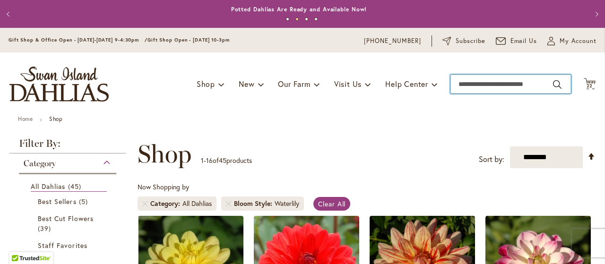
click at [453, 77] on input "Search" at bounding box center [510, 84] width 120 height 19
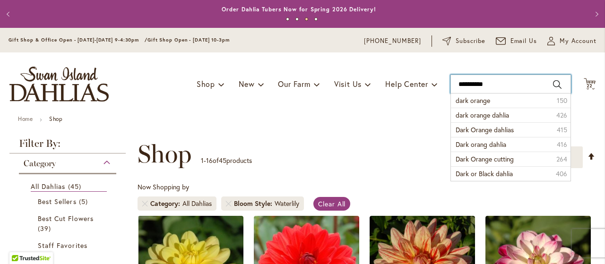
type input "**********"
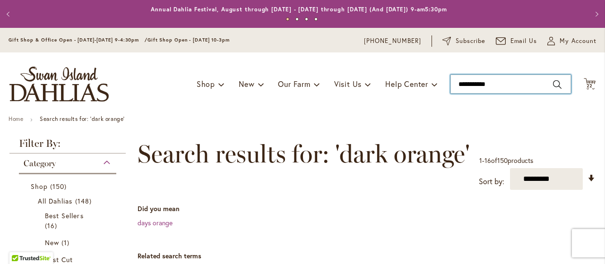
click at [495, 79] on input "**********" at bounding box center [510, 84] width 120 height 19
click at [464, 82] on input "**********" at bounding box center [510, 84] width 120 height 19
click at [494, 85] on input "**********" at bounding box center [510, 84] width 120 height 19
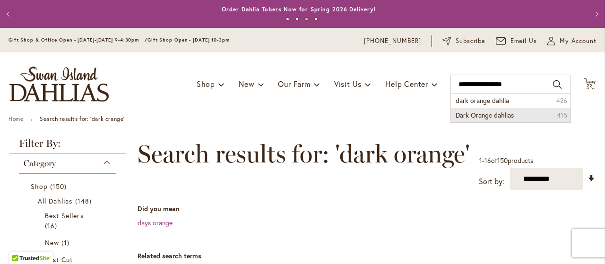
click at [487, 113] on span "Dark Orange dahlias" at bounding box center [484, 115] width 58 height 9
type input "**********"
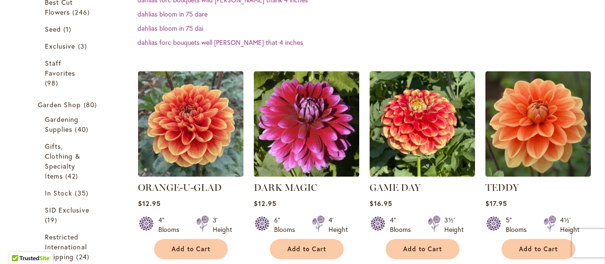
scroll to position [289, 0]
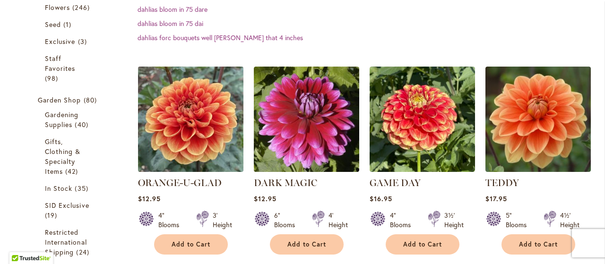
click at [205, 125] on img at bounding box center [190, 119] width 111 height 111
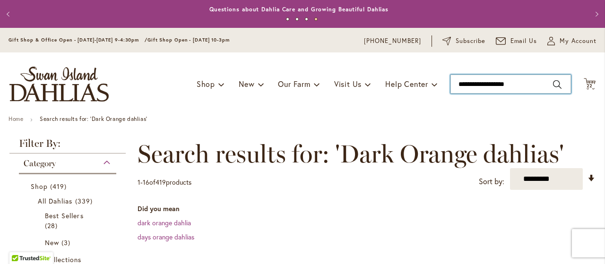
drag, startPoint x: 467, startPoint y: 83, endPoint x: 445, endPoint y: 84, distance: 21.8
click at [450, 84] on input "**********" at bounding box center [510, 84] width 120 height 19
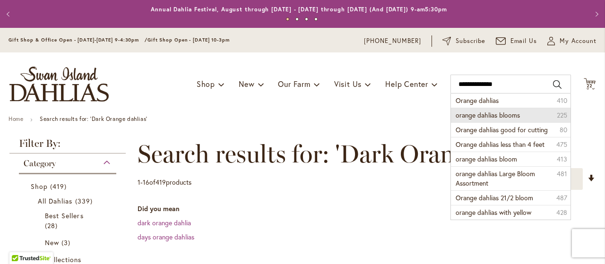
click at [498, 115] on span "orange dahlias blooms" at bounding box center [487, 115] width 64 height 9
type input "**********"
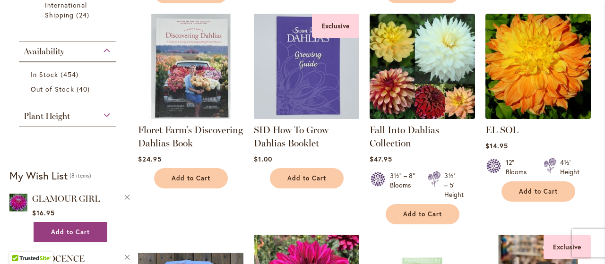
scroll to position [517, 0]
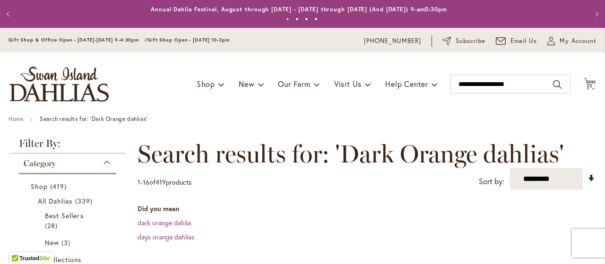
click at [583, 83] on icon at bounding box center [589, 83] width 12 height 11
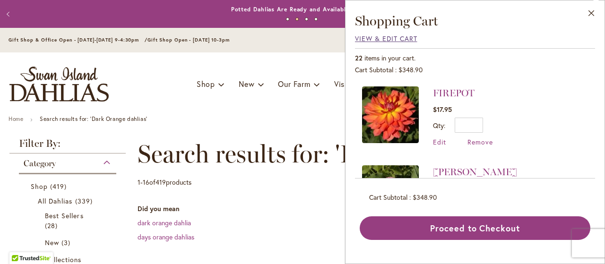
click at [361, 39] on span "View & Edit Cart" at bounding box center [386, 38] width 62 height 9
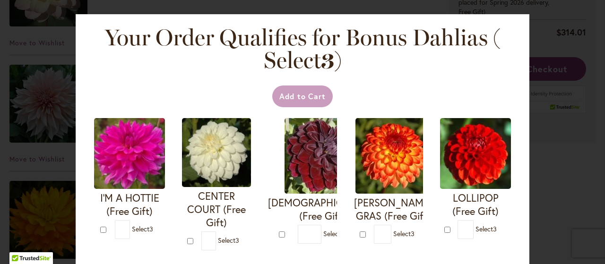
scroll to position [280, 0]
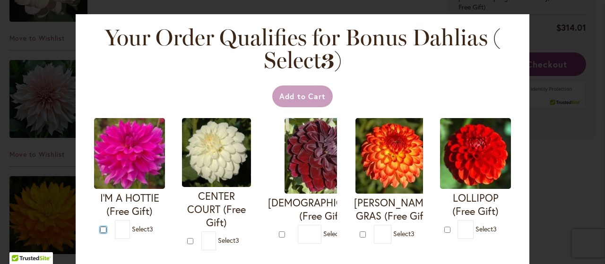
type input "*"
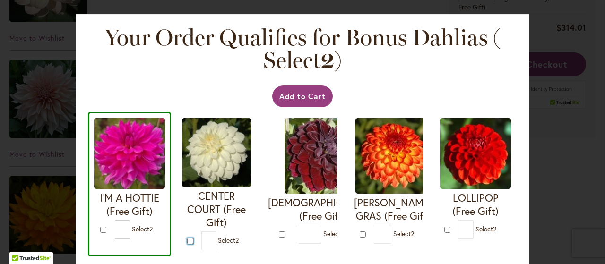
type input "*"
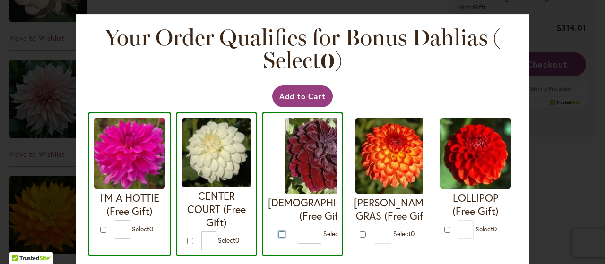
type input "*"
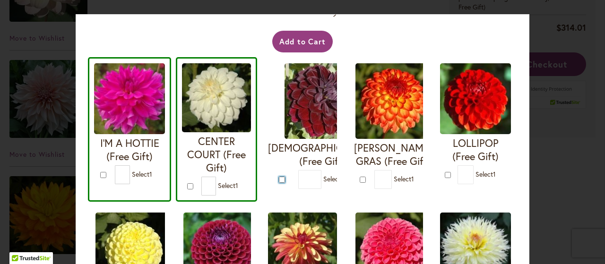
scroll to position [57, 0]
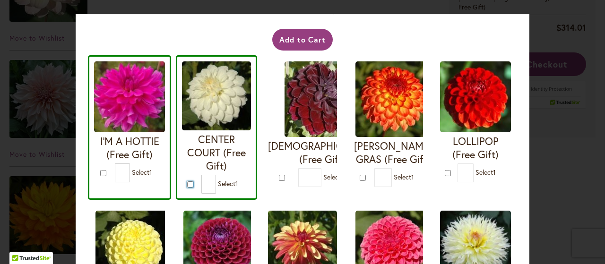
type input "*"
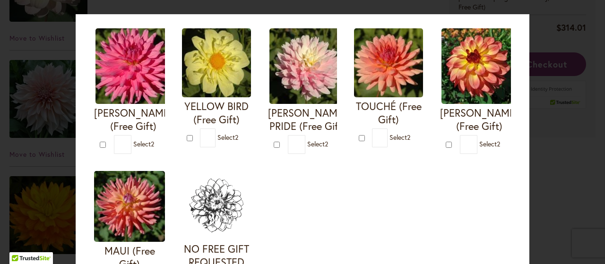
scroll to position [367, 0]
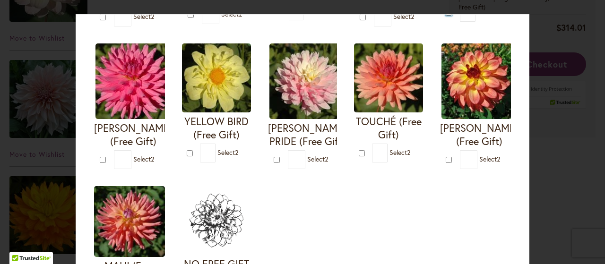
type input "*"
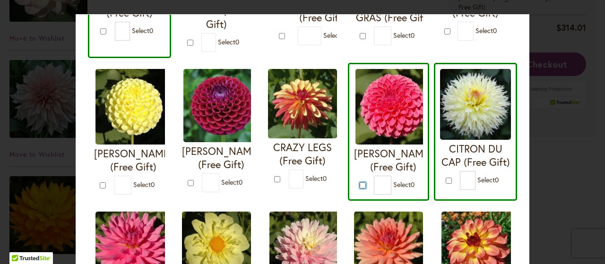
scroll to position [193, 0]
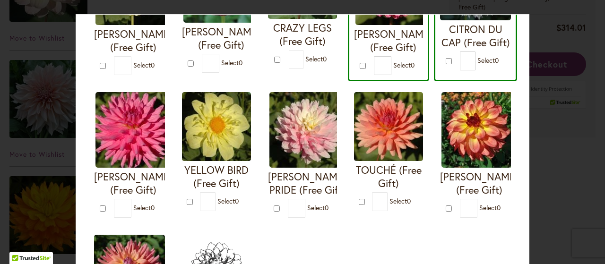
scroll to position [321, 0]
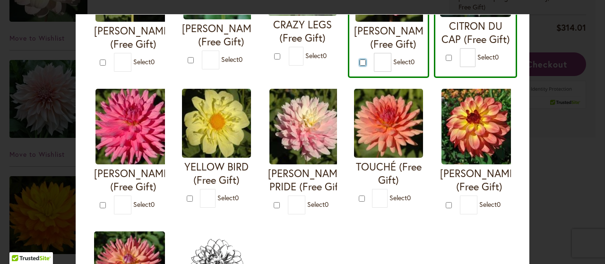
type input "*"
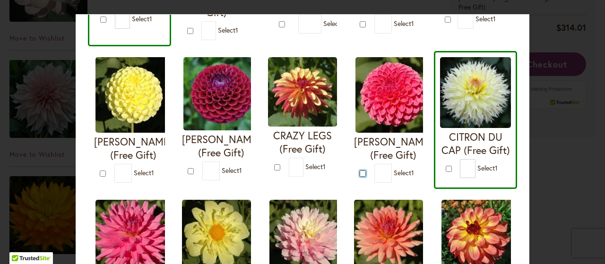
scroll to position [212, 0]
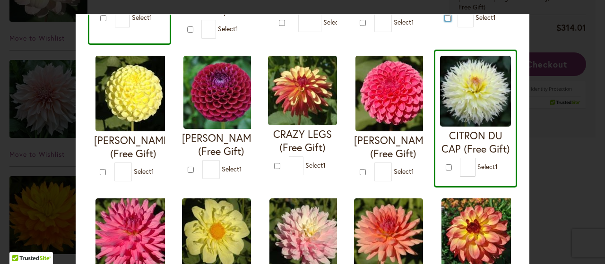
type input "*"
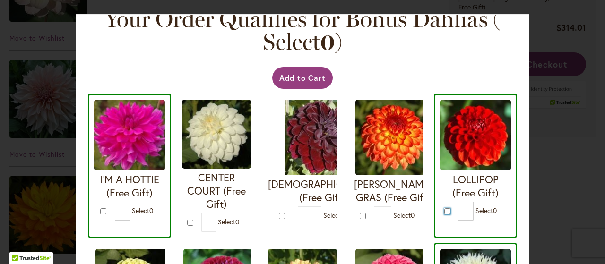
scroll to position [21, 0]
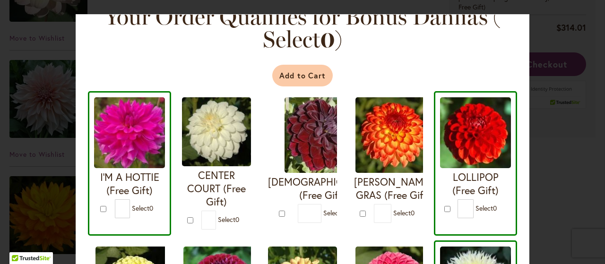
click at [296, 76] on button "Add to Cart" at bounding box center [302, 76] width 61 height 22
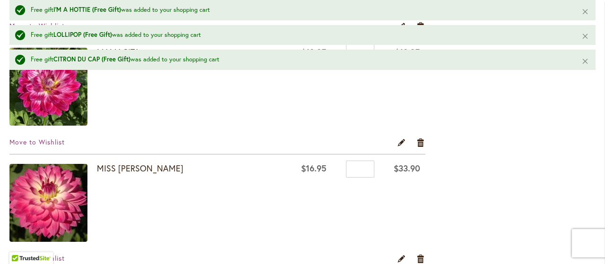
scroll to position [1196, 0]
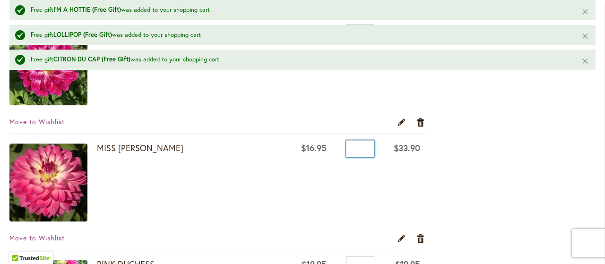
drag, startPoint x: 350, startPoint y: 149, endPoint x: 333, endPoint y: 147, distance: 16.2
click at [346, 147] on input "*" at bounding box center [360, 148] width 28 height 17
type input "*"
click at [334, 205] on td "Qty *" at bounding box center [356, 184] width 48 height 100
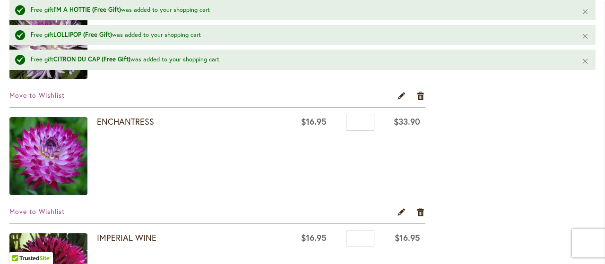
scroll to position [646, 0]
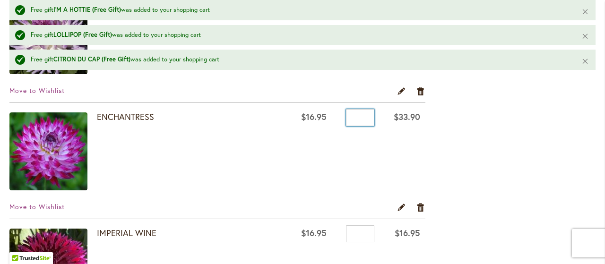
drag, startPoint x: 350, startPoint y: 118, endPoint x: 342, endPoint y: 118, distance: 7.6
click at [346, 118] on input "*" at bounding box center [360, 117] width 28 height 17
type input "*"
click at [379, 167] on td "$33.90" at bounding box center [402, 152] width 46 height 100
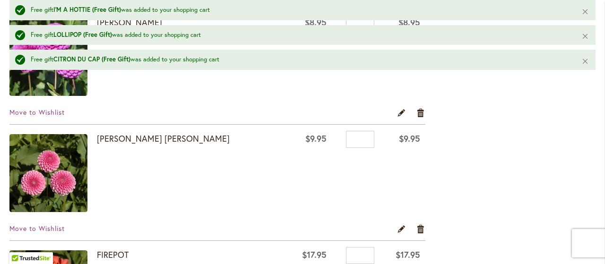
scroll to position [2256, 0]
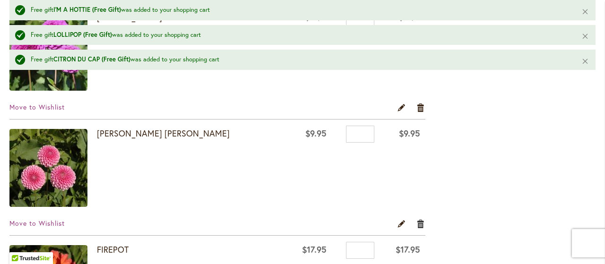
click at [418, 220] on link "Remove item" at bounding box center [420, 224] width 9 height 10
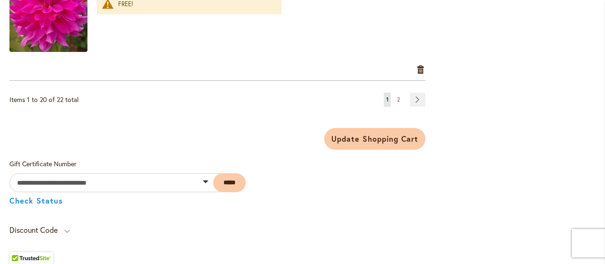
scroll to position [2458, 0]
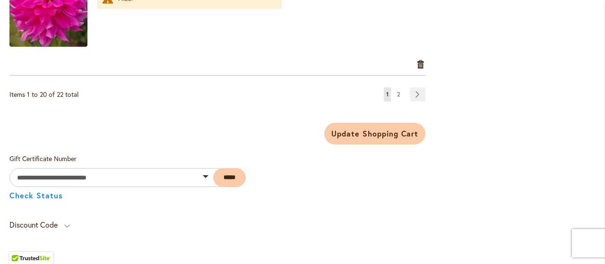
click at [397, 91] on span "2" at bounding box center [398, 94] width 3 height 7
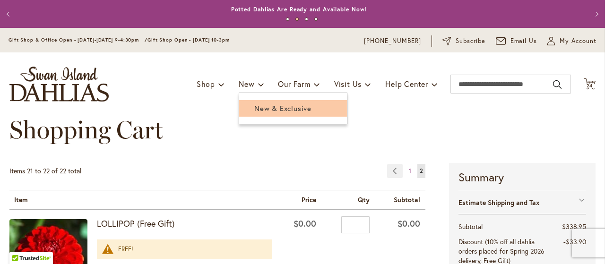
click at [254, 108] on span "New & Exclusive" at bounding box center [282, 107] width 57 height 9
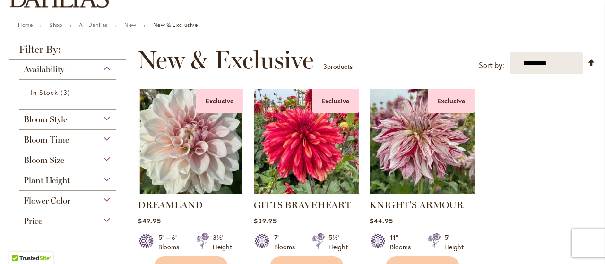
scroll to position [50, 0]
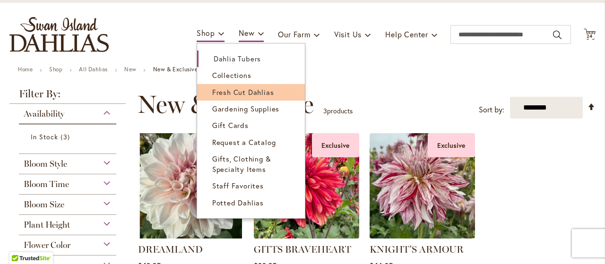
click at [232, 93] on span "Fresh Cut Dahlias" at bounding box center [243, 91] width 62 height 9
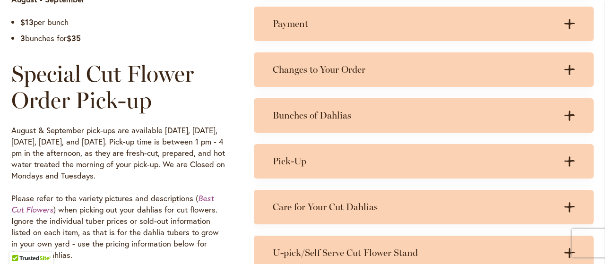
scroll to position [680, 0]
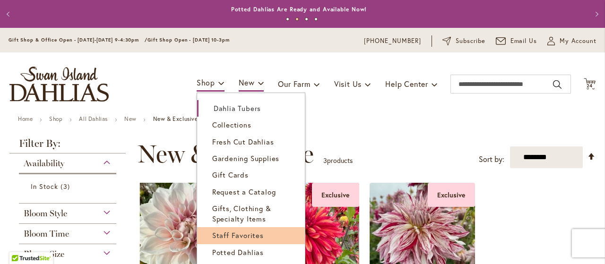
click at [241, 234] on span "Staff Favorites" at bounding box center [237, 234] width 51 height 9
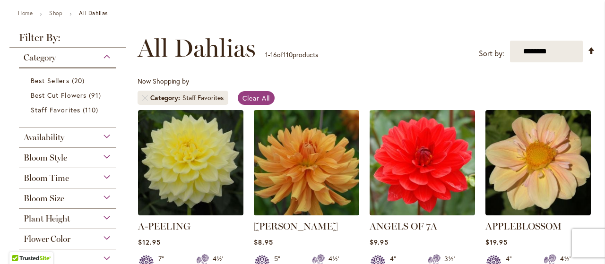
scroll to position [232, 0]
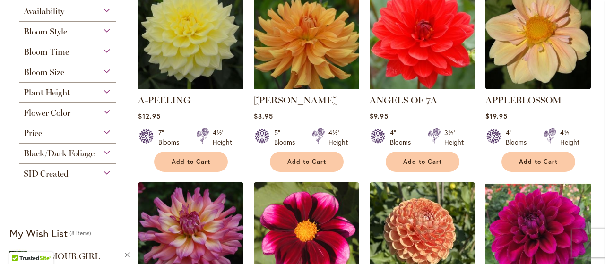
click at [429, 54] on img at bounding box center [422, 36] width 111 height 111
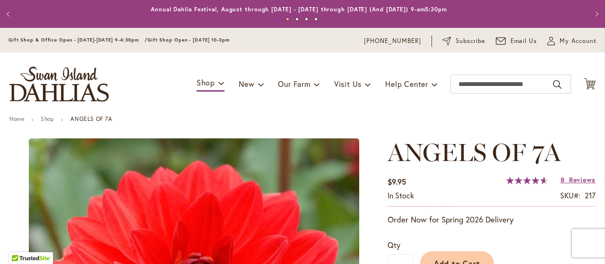
type input "*****"
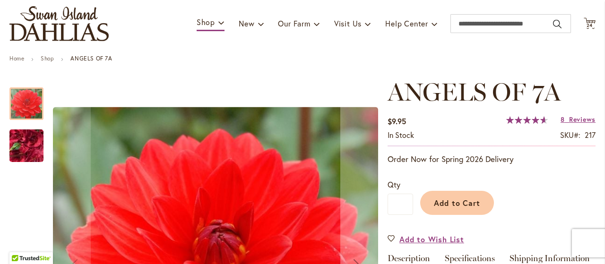
scroll to position [229, 0]
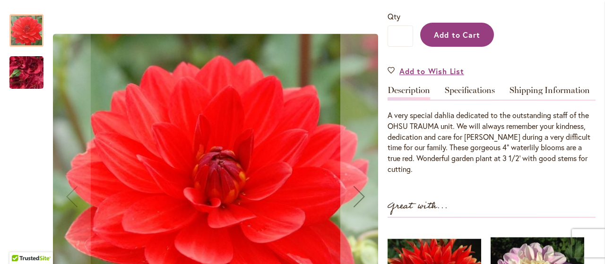
click at [475, 35] on span "Add to Cart" at bounding box center [457, 35] width 47 height 10
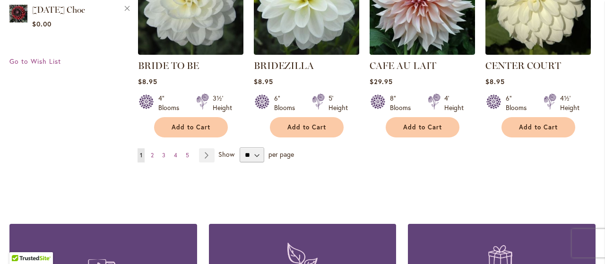
scroll to position [864, 0]
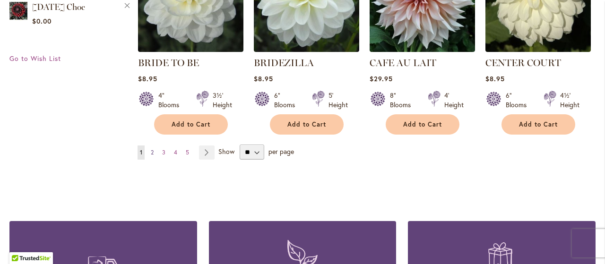
click at [151, 150] on span "2" at bounding box center [152, 152] width 3 height 7
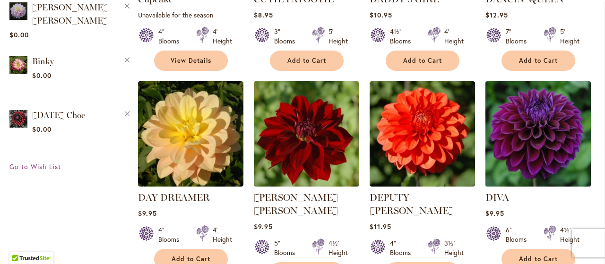
scroll to position [759, 0]
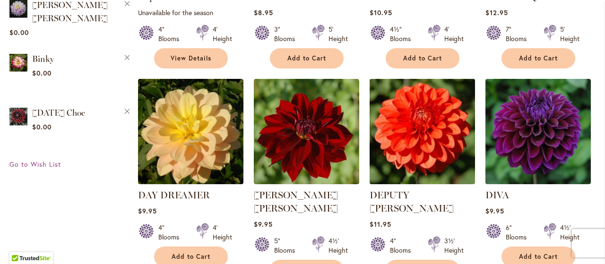
click at [426, 115] on img at bounding box center [422, 131] width 111 height 111
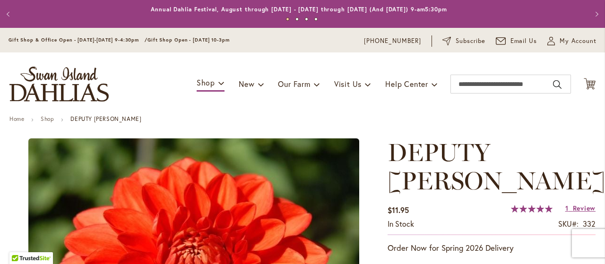
type input "*****"
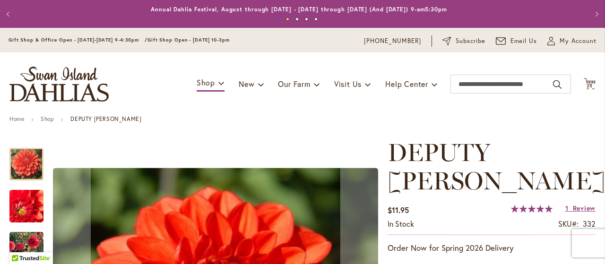
scroll to position [250, 0]
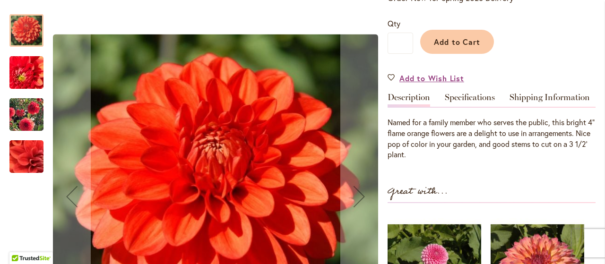
click at [29, 73] on img "DEPUTY BOB" at bounding box center [26, 72] width 67 height 65
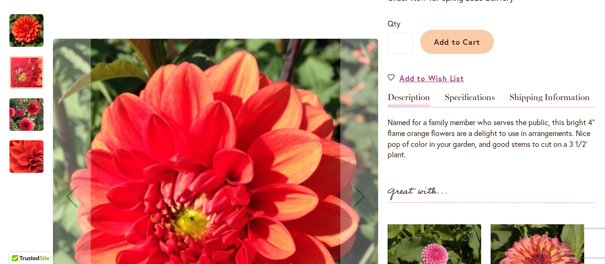
click at [25, 116] on img "DEPUTY BOB" at bounding box center [26, 115] width 68 height 54
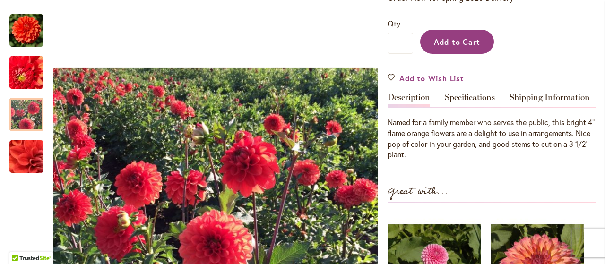
click at [460, 37] on span "Add to Cart" at bounding box center [457, 42] width 47 height 10
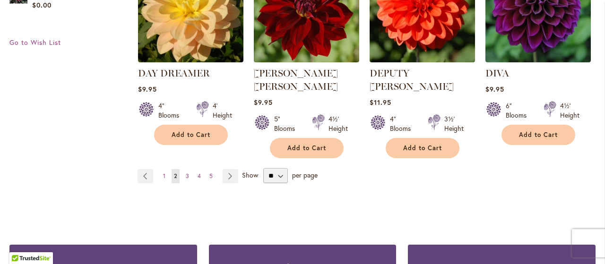
scroll to position [887, 0]
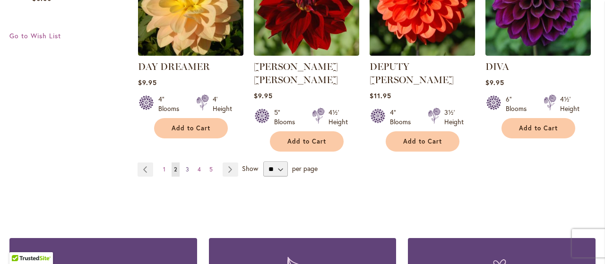
click at [186, 166] on span "3" at bounding box center [187, 169] width 3 height 7
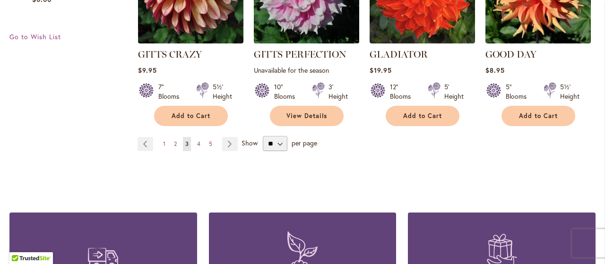
scroll to position [888, 0]
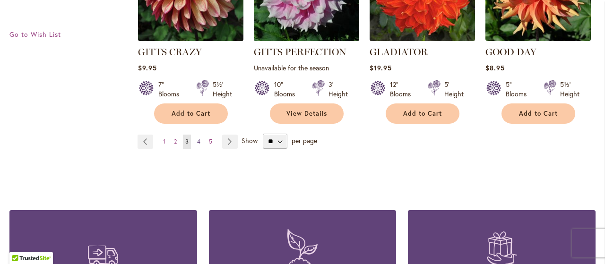
click at [197, 138] on span "4" at bounding box center [198, 141] width 3 height 7
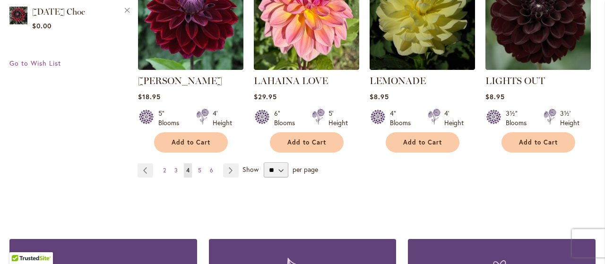
scroll to position [864, 0]
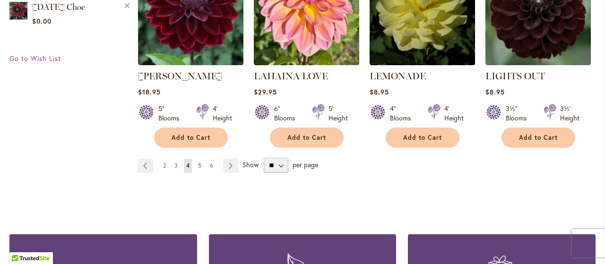
click at [198, 163] on span "5" at bounding box center [199, 165] width 3 height 7
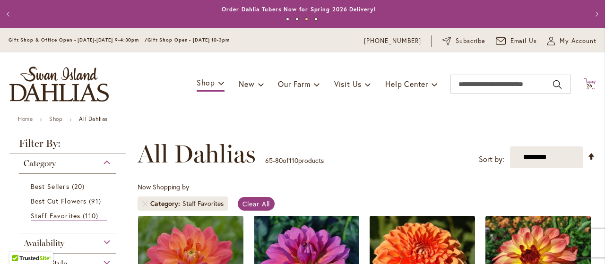
click at [583, 82] on icon at bounding box center [589, 83] width 12 height 11
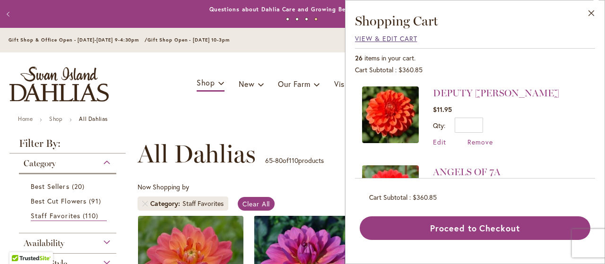
click at [398, 36] on span "View & Edit Cart" at bounding box center [386, 38] width 62 height 9
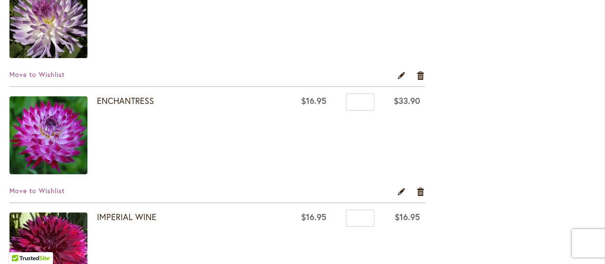
scroll to position [592, 0]
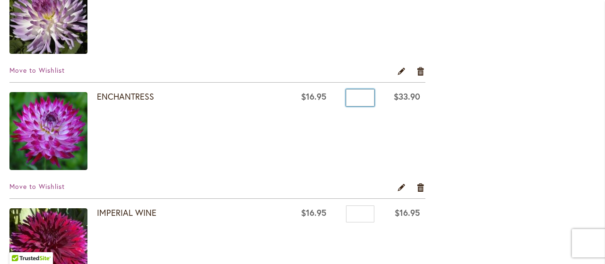
drag, startPoint x: 353, startPoint y: 93, endPoint x: 344, endPoint y: 95, distance: 9.2
click at [346, 95] on input "*" at bounding box center [360, 97] width 28 height 17
type input "*"
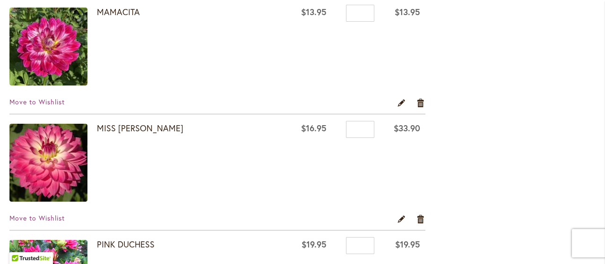
scroll to position [1146, 0]
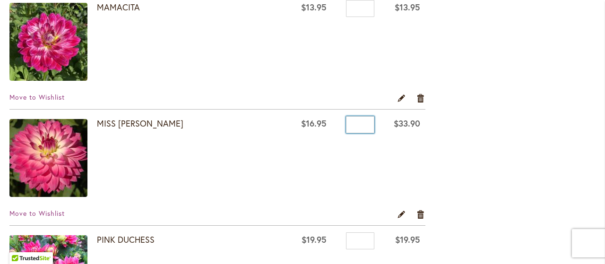
drag, startPoint x: 353, startPoint y: 122, endPoint x: 335, endPoint y: 119, distance: 18.7
click at [346, 121] on input "*" at bounding box center [360, 124] width 28 height 17
type input "*"
drag, startPoint x: 484, startPoint y: 173, endPoint x: 550, endPoint y: 157, distance: 68.5
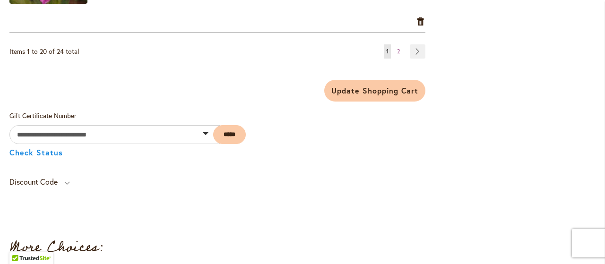
scroll to position [2506, 0]
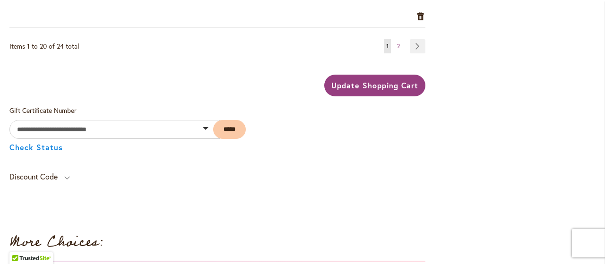
click at [381, 84] on span "Update Shopping Cart" at bounding box center [374, 85] width 87 height 10
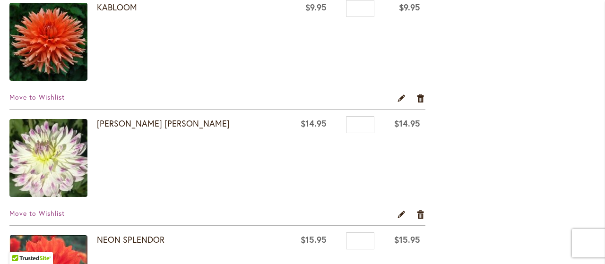
scroll to position [1716, 0]
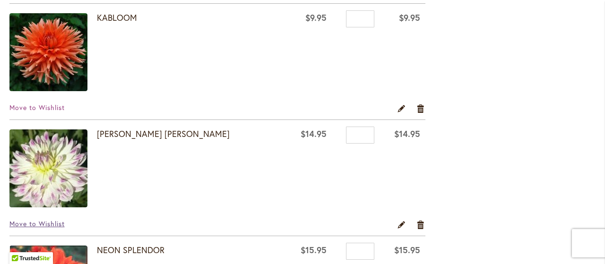
click at [57, 221] on span "Move to Wishlist" at bounding box center [36, 223] width 55 height 9
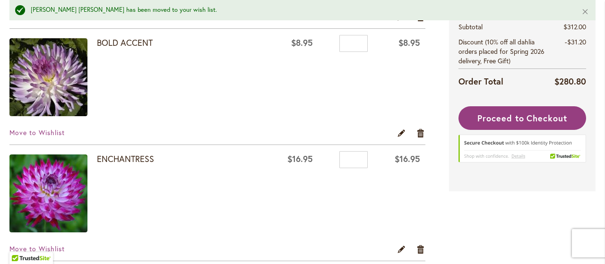
scroll to position [549, 0]
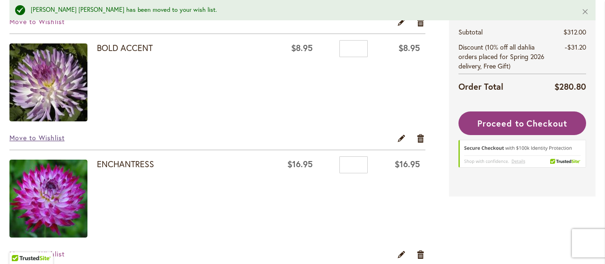
click at [44, 136] on span "Move to Wishlist" at bounding box center [36, 137] width 55 height 9
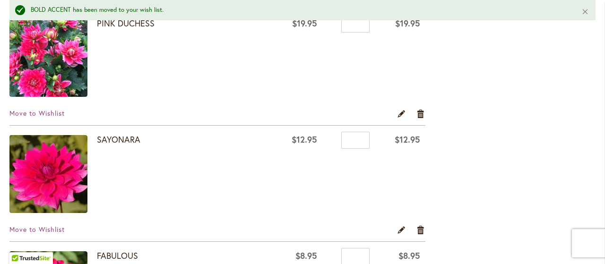
scroll to position [1265, 0]
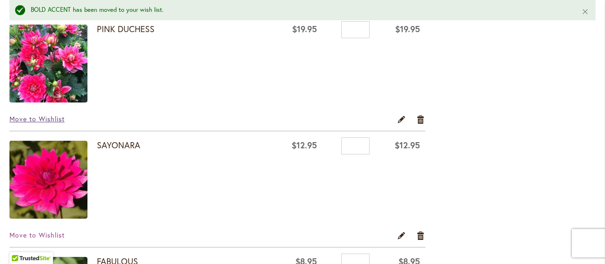
click at [56, 114] on span "Move to Wishlist" at bounding box center [36, 118] width 55 height 9
